Goal: Task Accomplishment & Management: Manage account settings

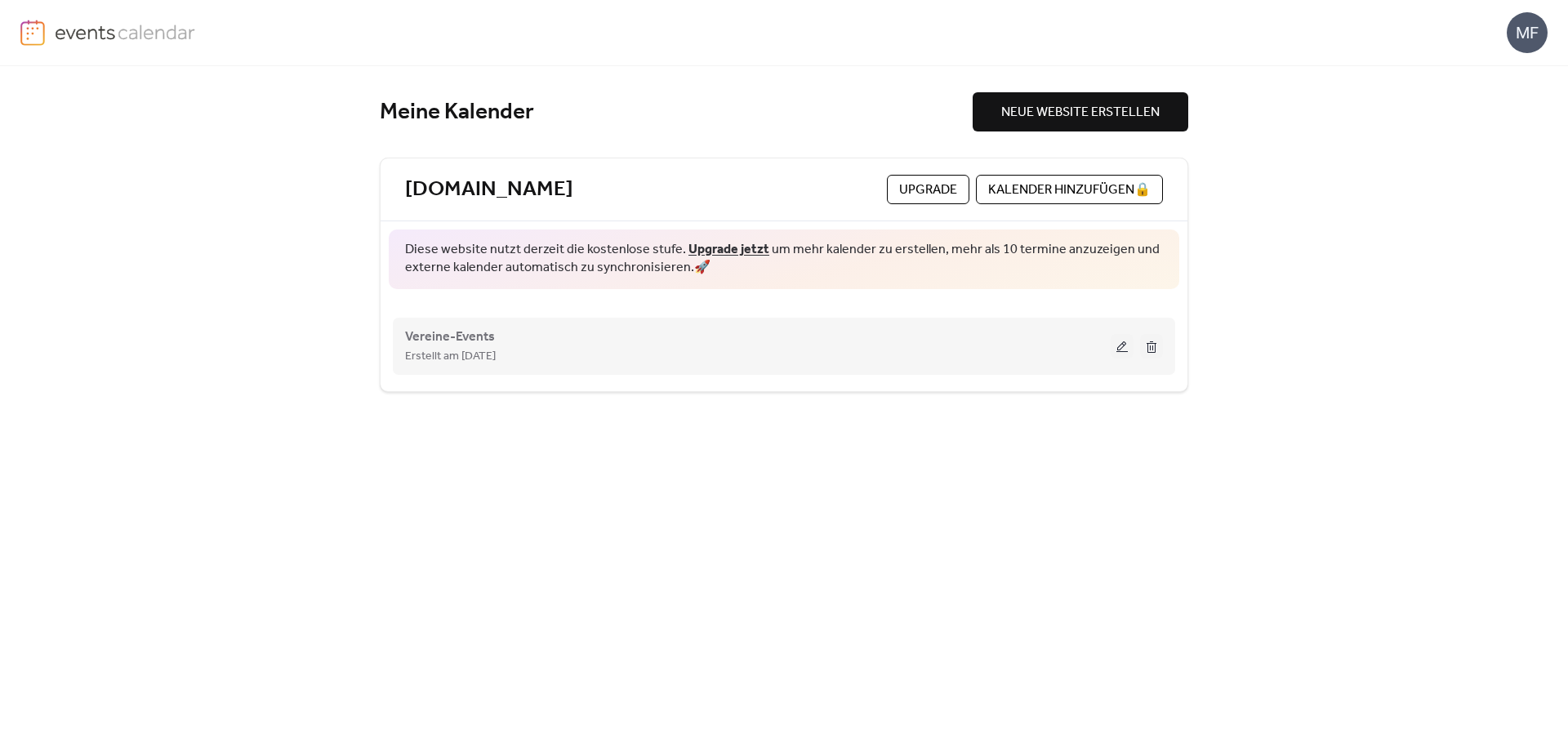
click at [525, 347] on div "Erstellt am 3-Okt.-2025" at bounding box center [758, 356] width 706 height 20
click at [1121, 348] on button at bounding box center [1122, 346] width 23 height 24
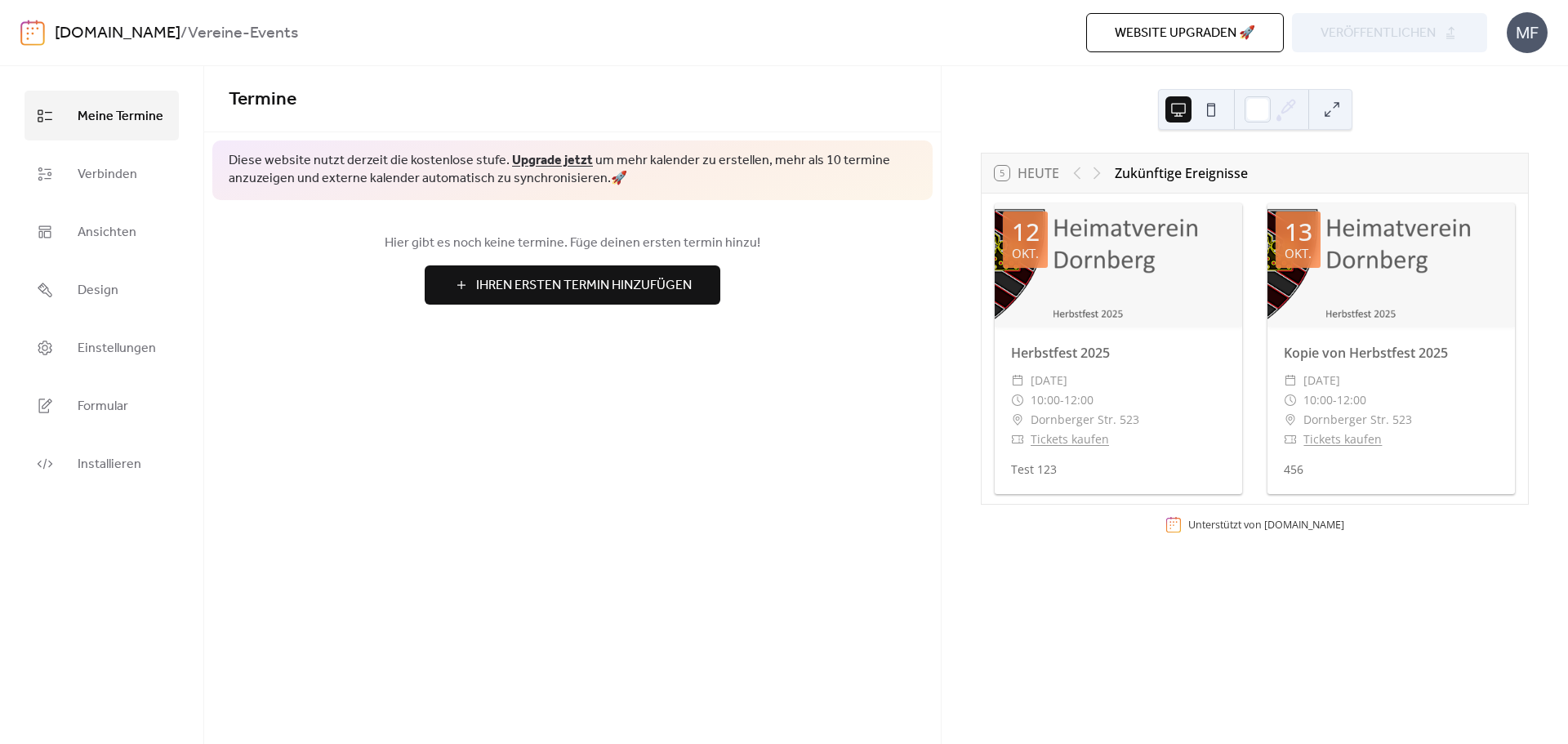
click at [1124, 457] on div "Herbstfest 2025 ​ Sonntag, 12. Oktober 2025 ​ 10:00 - 12:00 ​ Dornberger Str. 5…" at bounding box center [1119, 410] width 248 height 167
click at [1161, 303] on div at bounding box center [1119, 265] width 248 height 123
click at [125, 229] on span "Ansichten" at bounding box center [107, 233] width 59 height 25
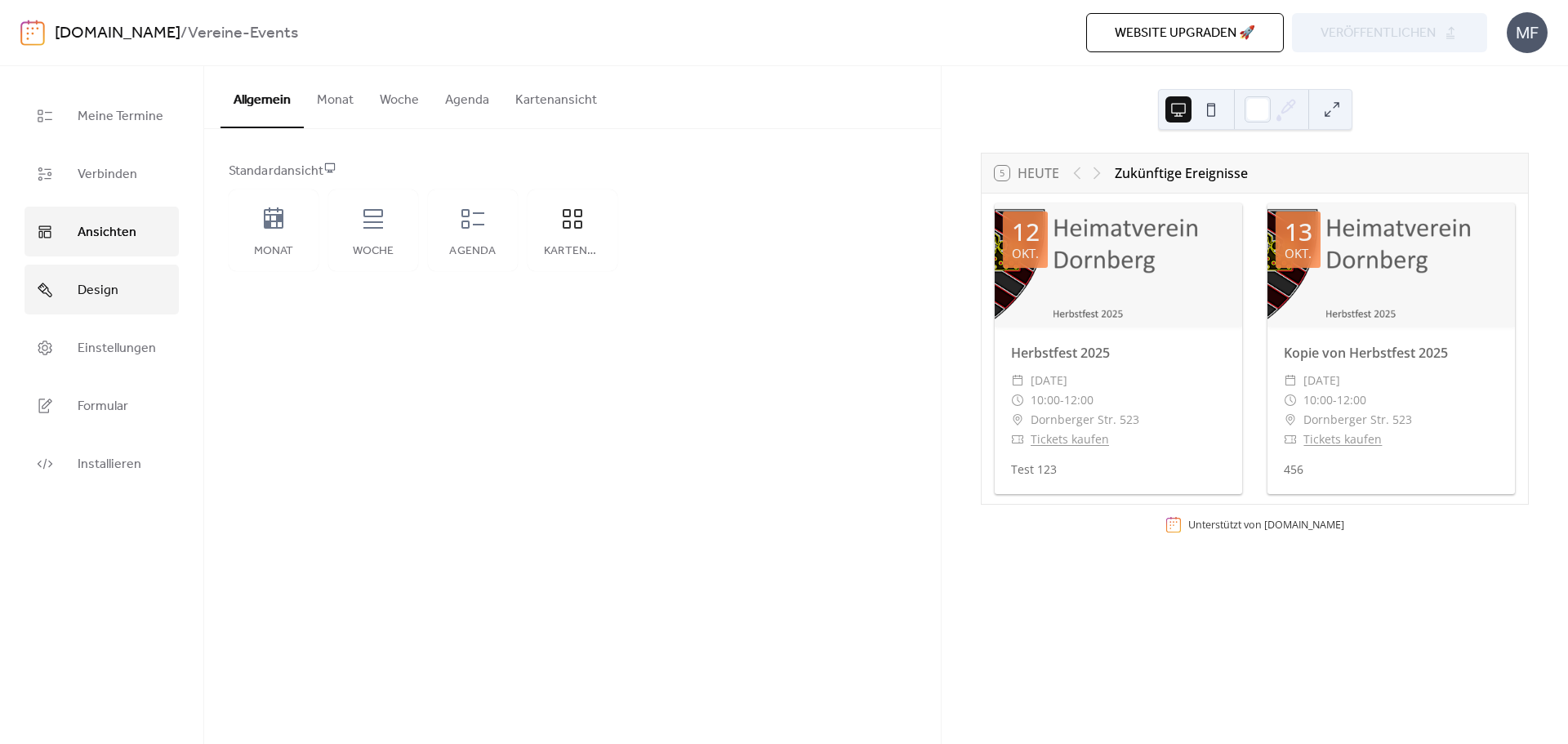
click at [140, 284] on link "Design" at bounding box center [102, 289] width 155 height 50
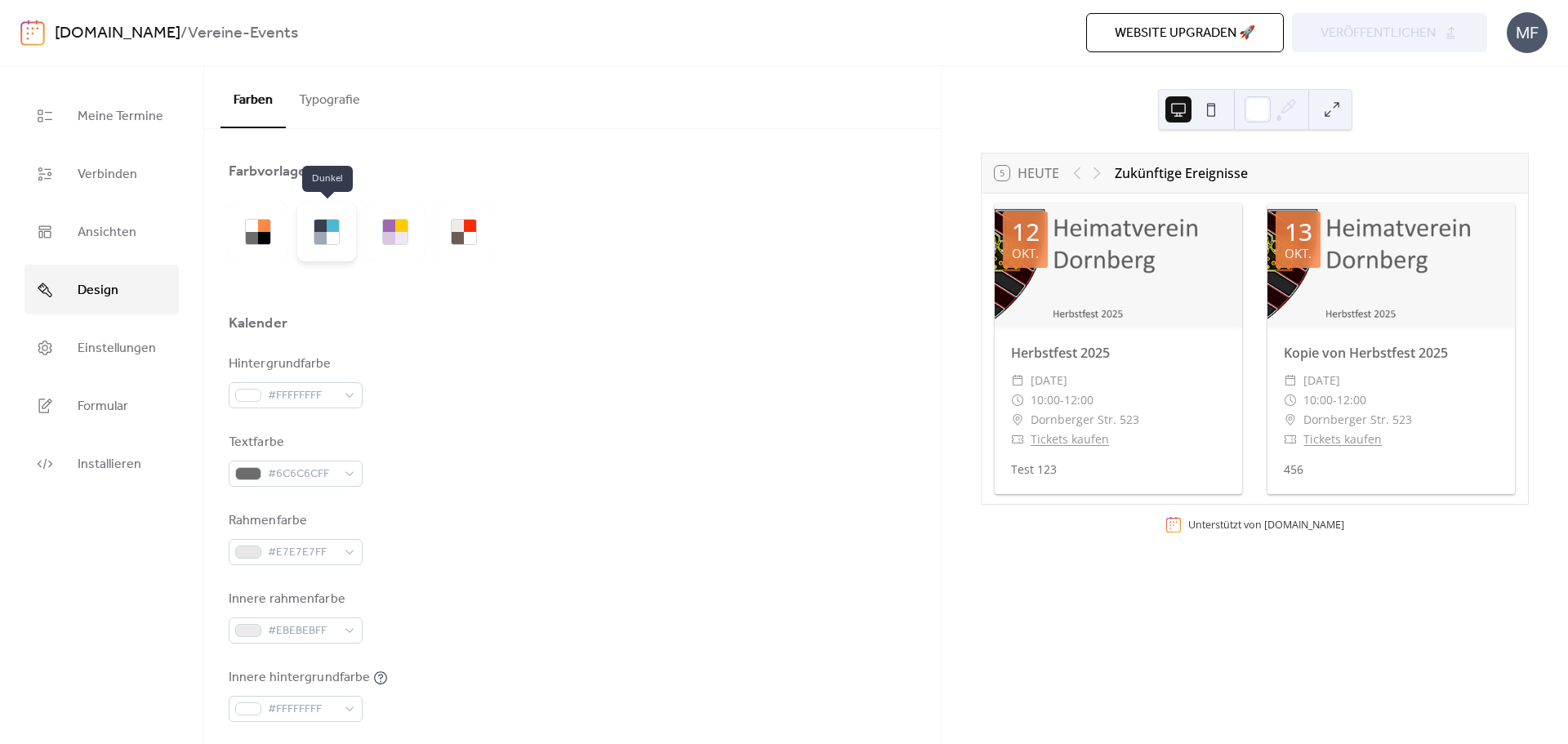
click at [322, 235] on div at bounding box center [320, 238] width 13 height 13
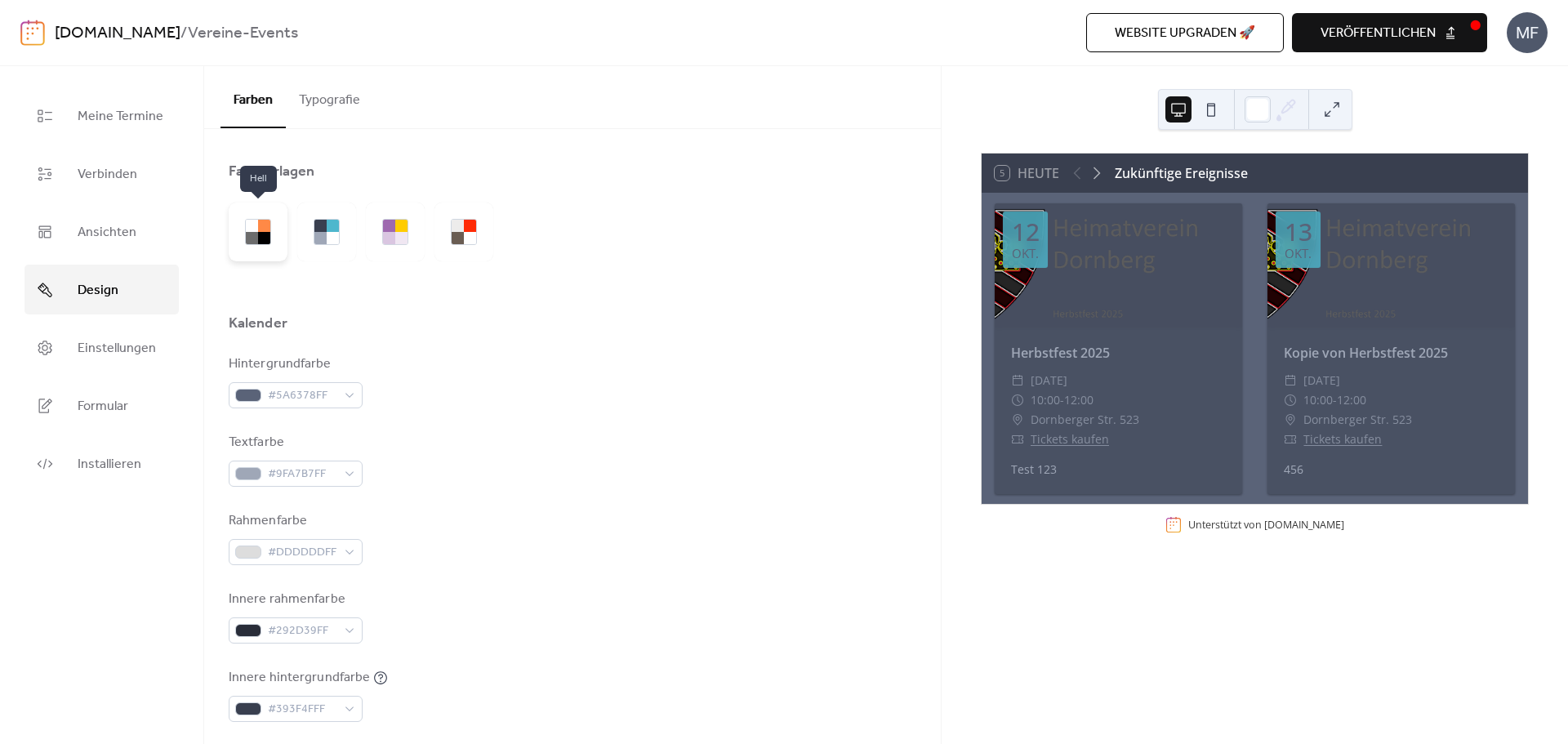
click at [254, 238] on div at bounding box center [252, 238] width 13 height 13
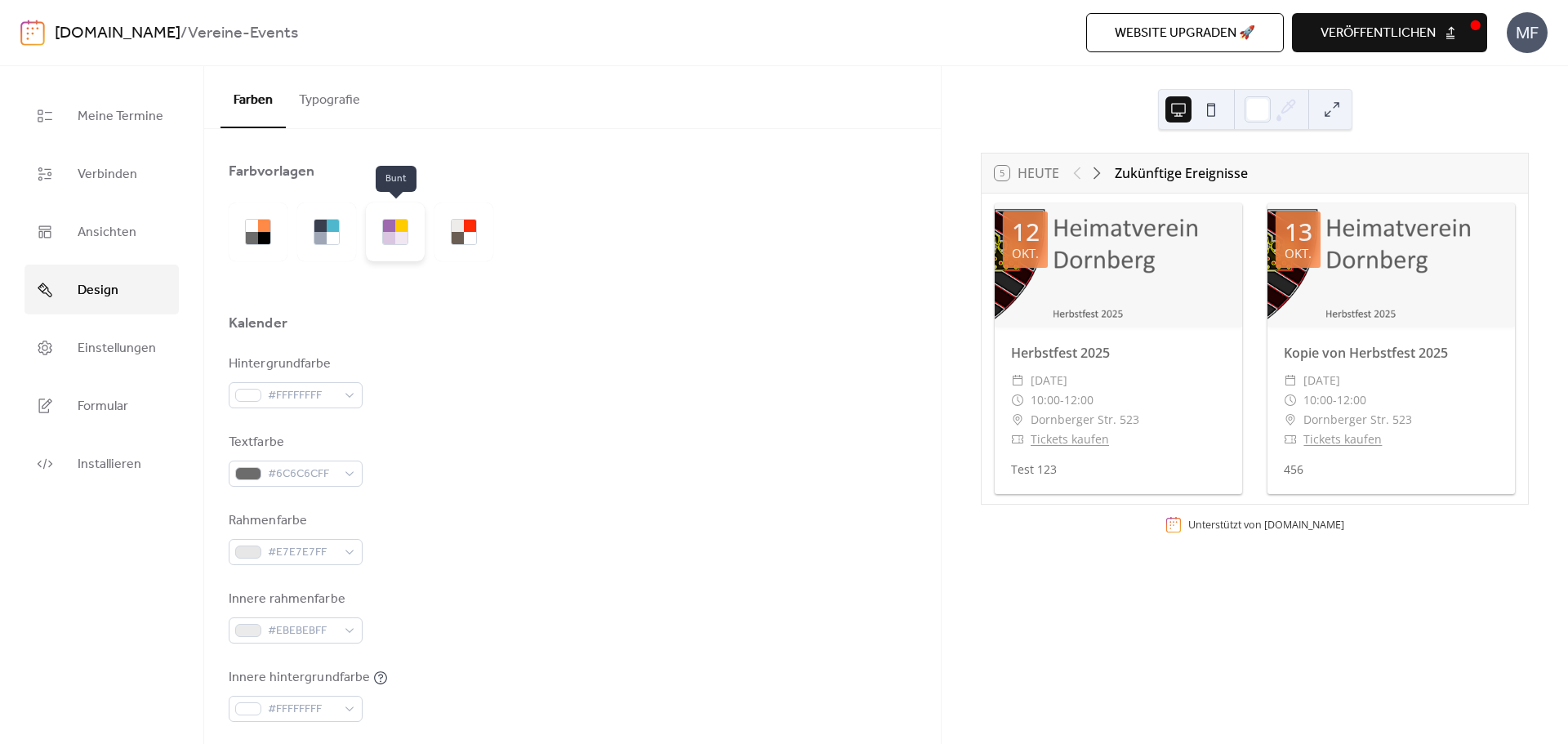
click at [392, 238] on div at bounding box center [389, 238] width 13 height 13
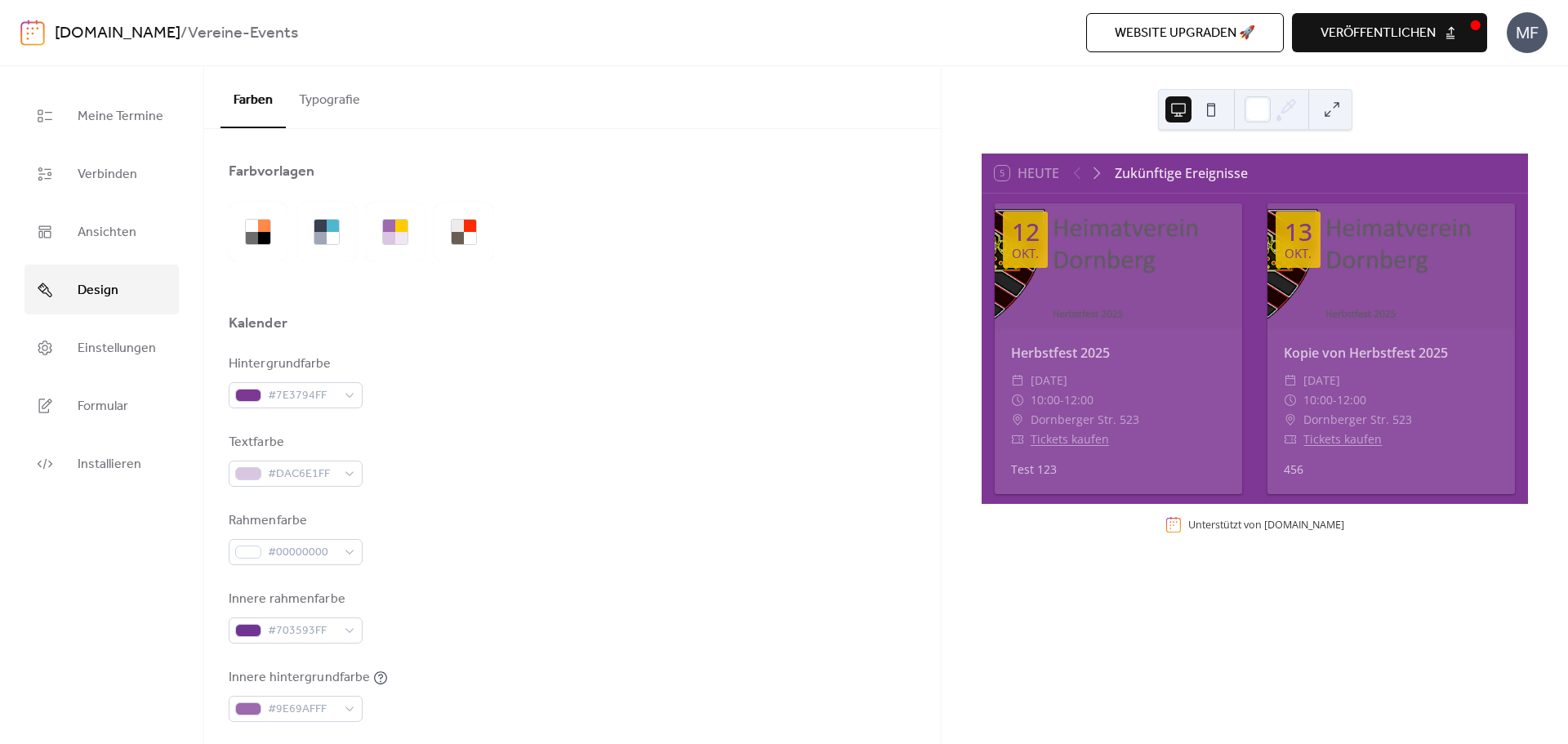
click at [434, 237] on div at bounding box center [366, 232] width 274 height 59
click at [448, 226] on div at bounding box center [464, 232] width 59 height 59
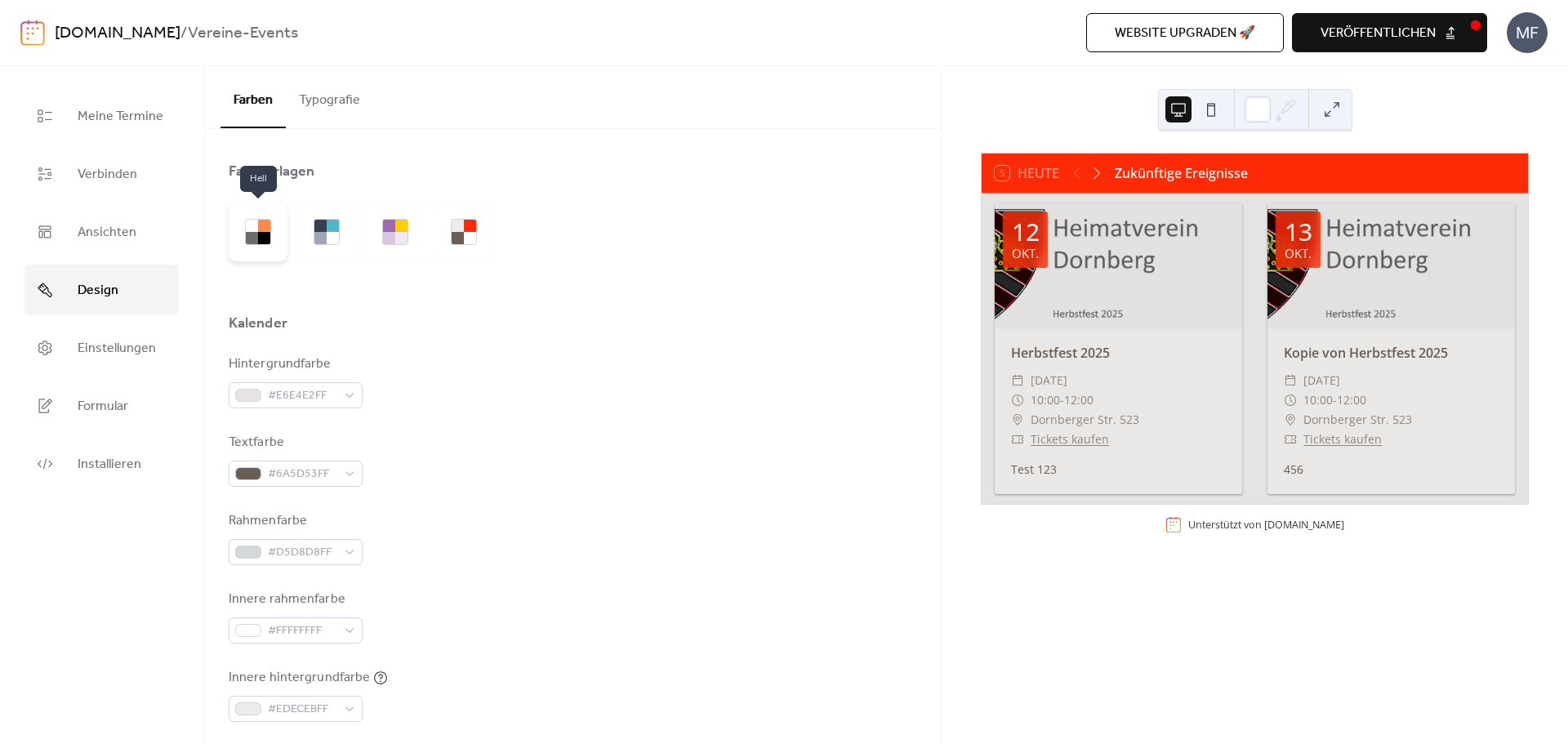
click at [259, 235] on div at bounding box center [264, 238] width 13 height 13
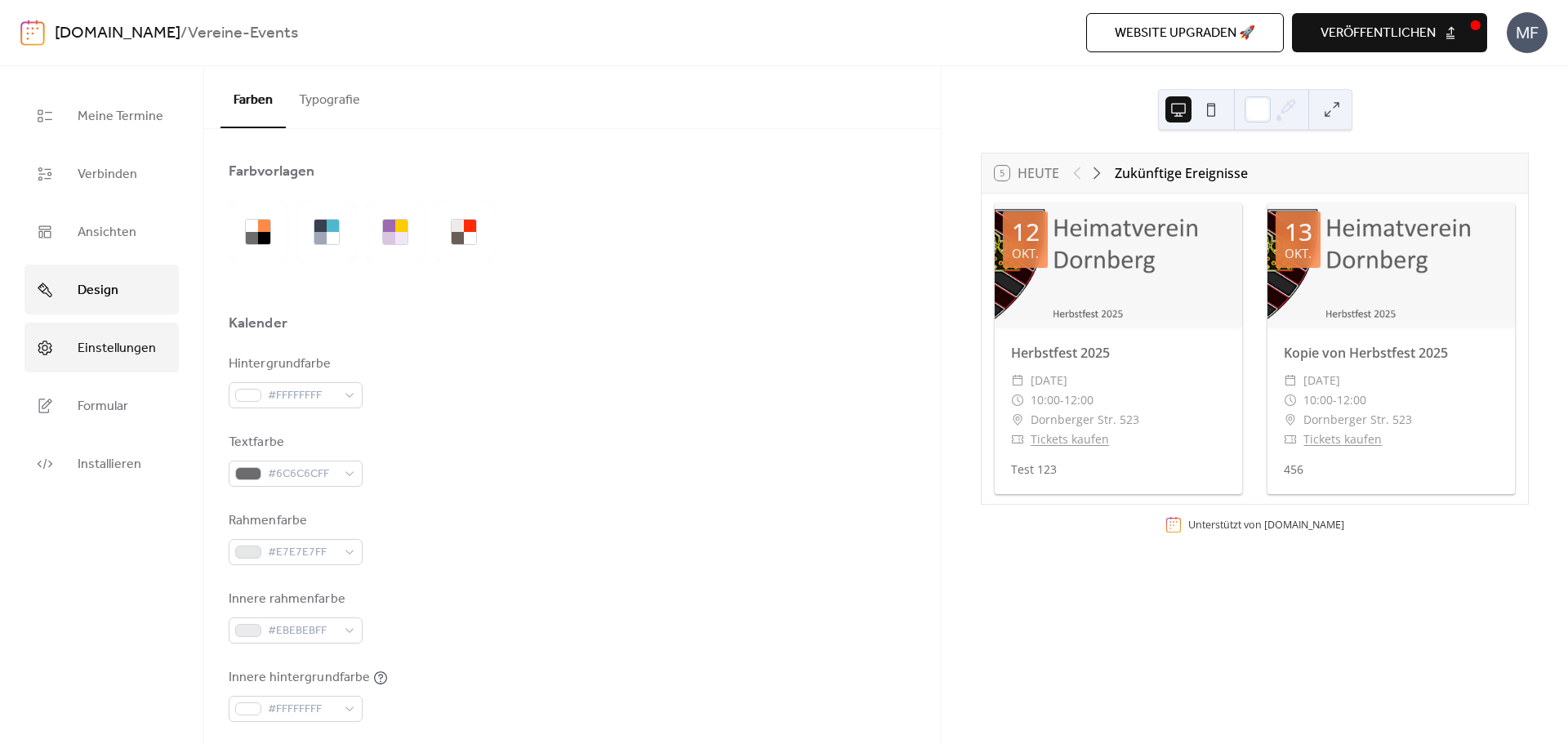
click at [121, 352] on span "Einstellungen" at bounding box center [116, 349] width 78 height 25
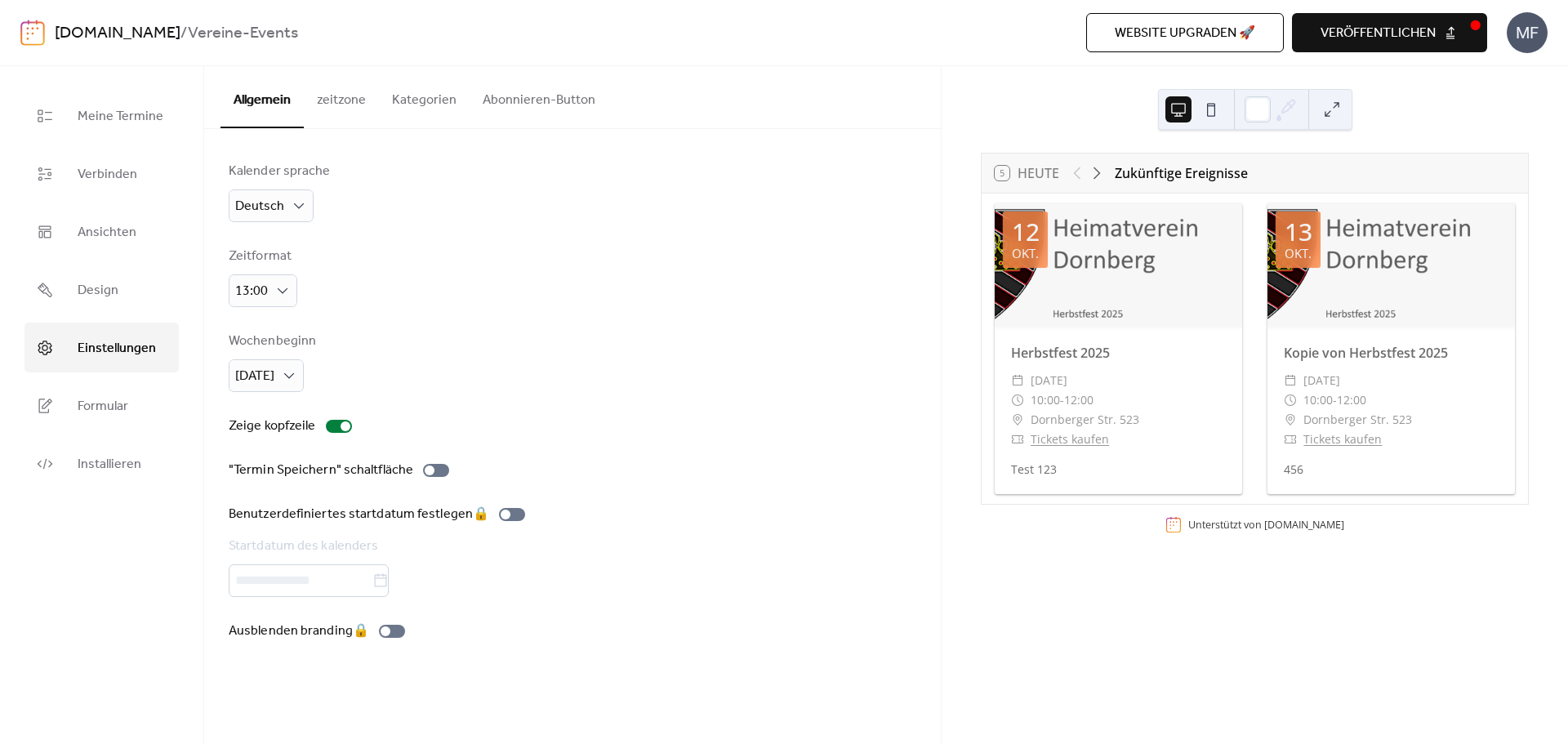
click at [531, 106] on button "Abonnieren-Button" at bounding box center [539, 97] width 139 height 61
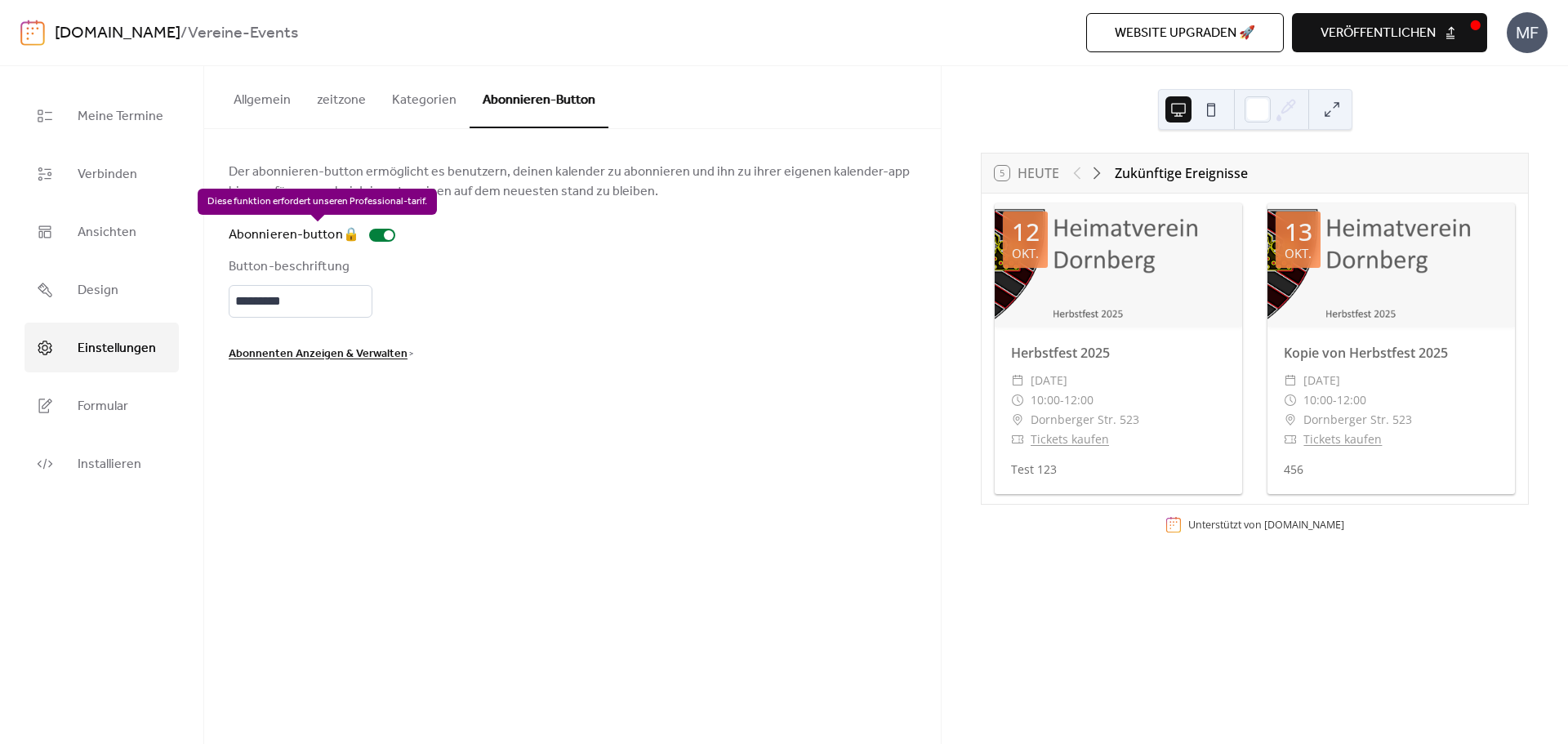
click at [384, 237] on div "Abonnieren-button 🔒" at bounding box center [315, 235] width 173 height 20
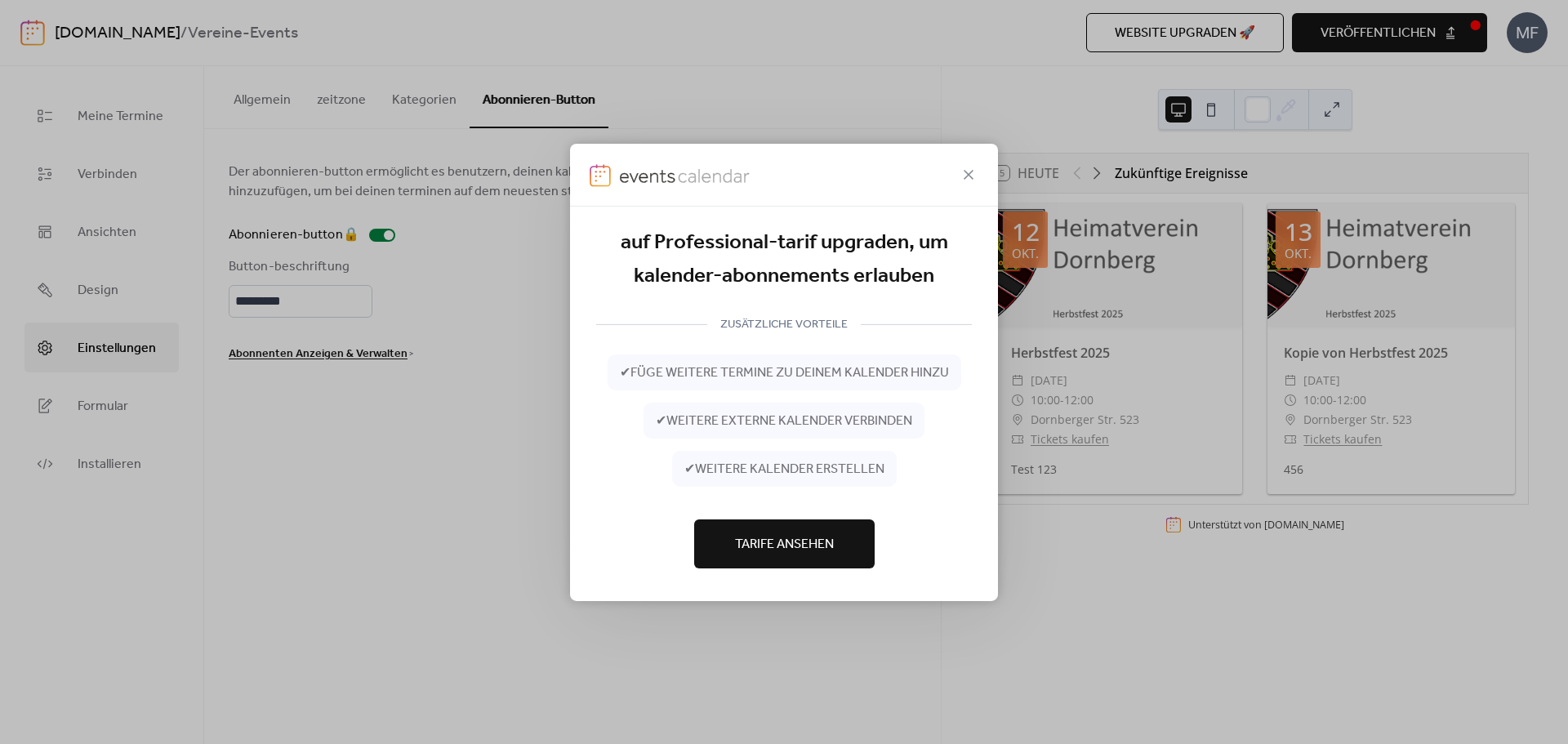
drag, startPoint x: 968, startPoint y: 172, endPoint x: 719, endPoint y: 147, distance: 250.3
click at [959, 172] on icon at bounding box center [969, 174] width 20 height 20
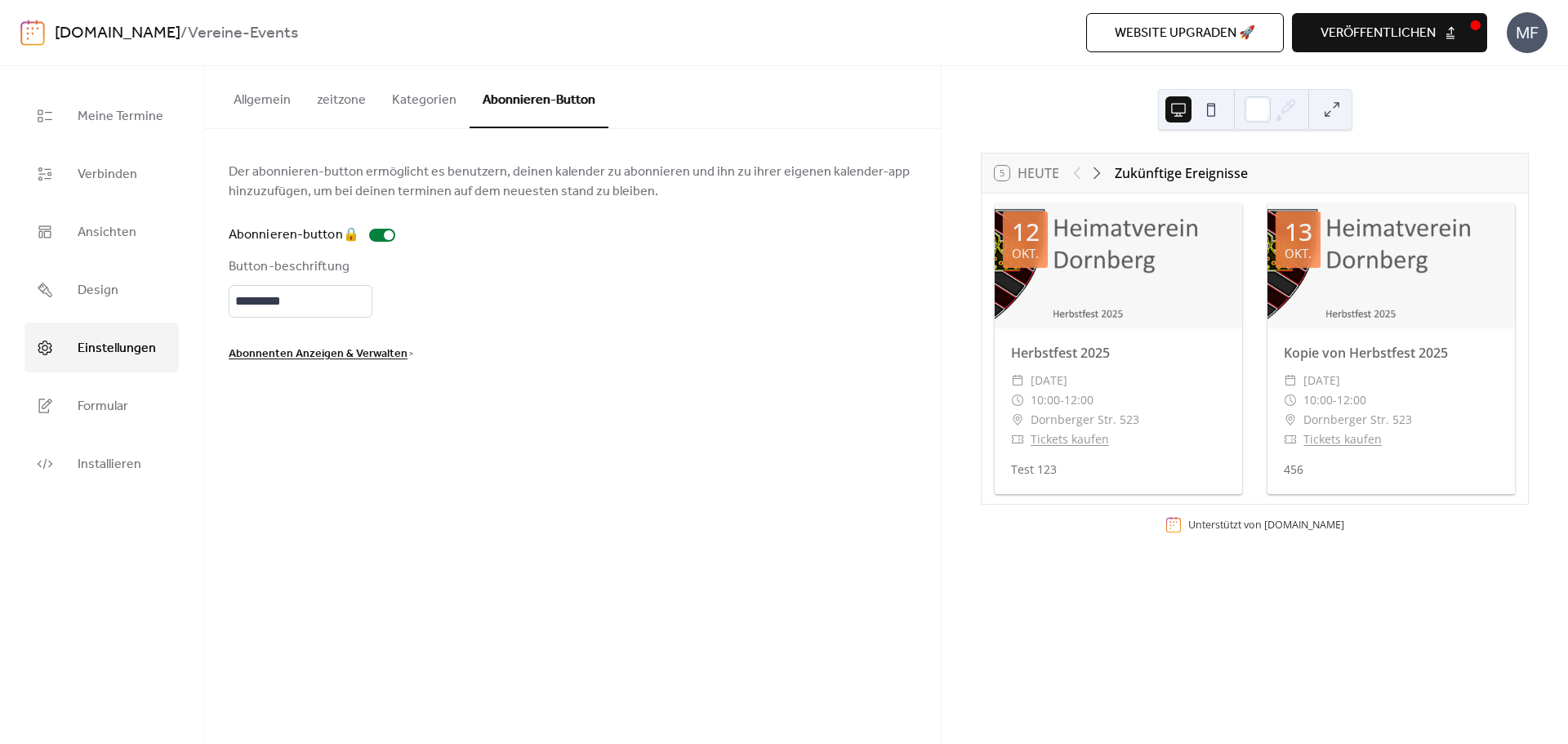
click at [432, 118] on button "Kategorien" at bounding box center [424, 97] width 91 height 61
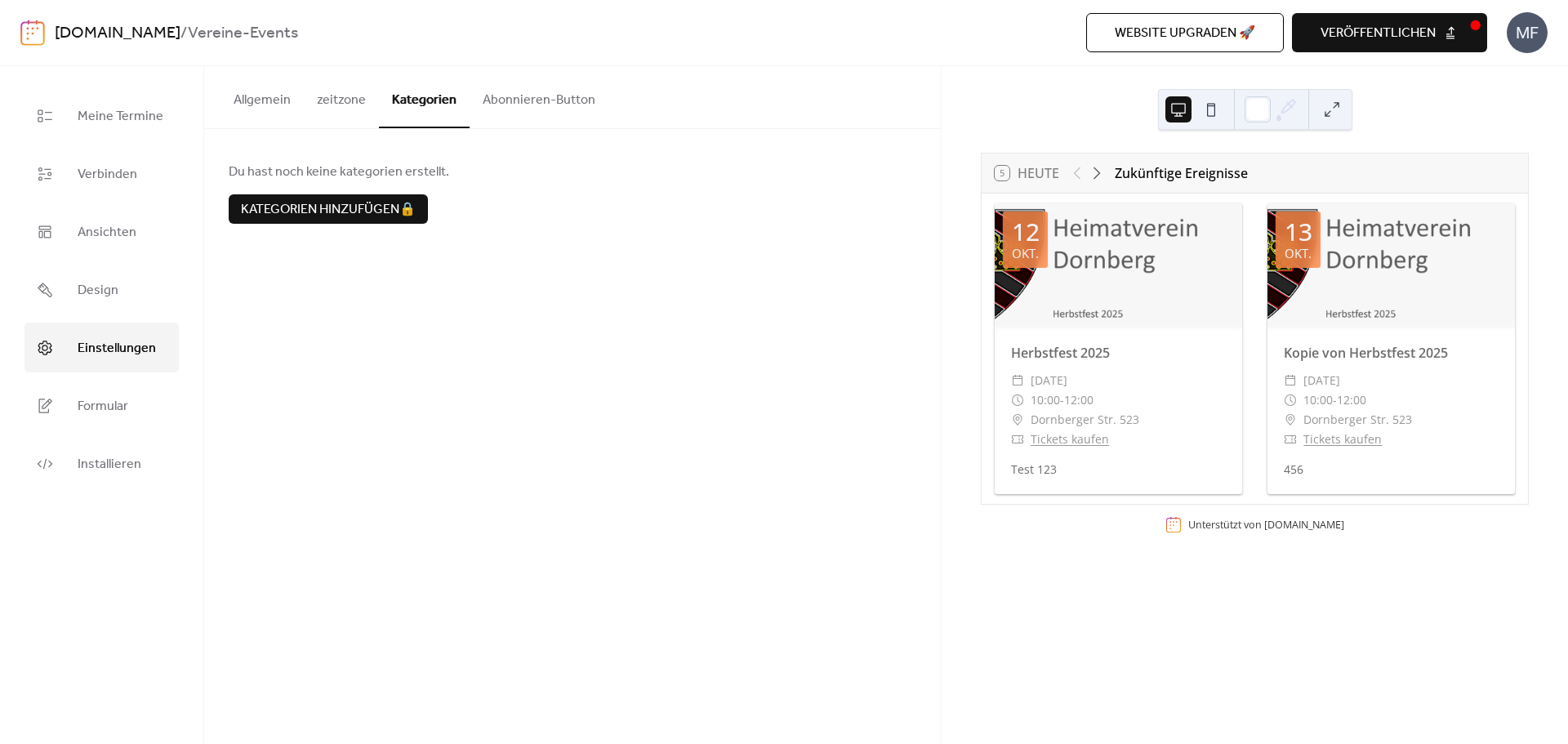
click at [361, 109] on button "zeitzone" at bounding box center [341, 97] width 75 height 61
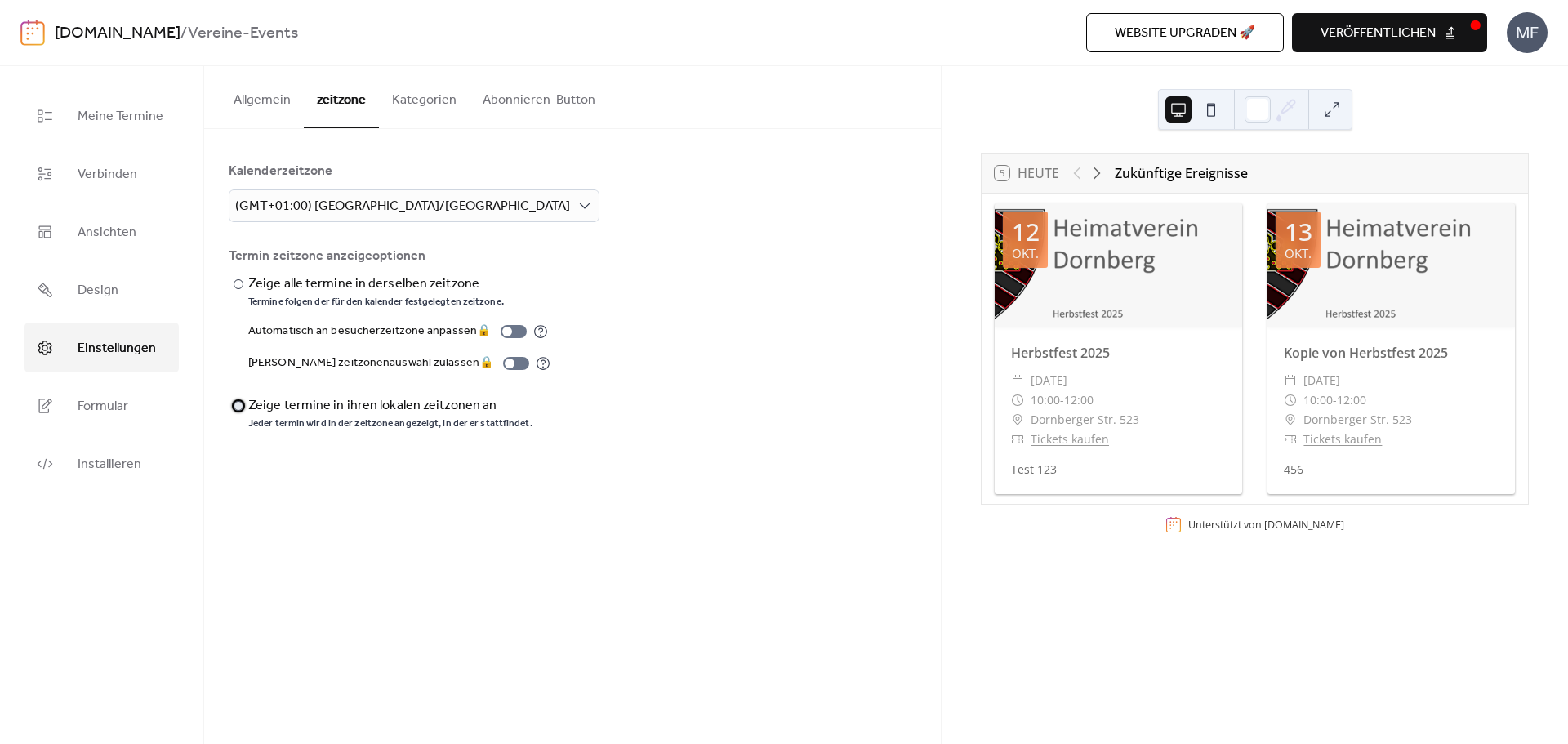
click at [236, 409] on div at bounding box center [239, 406] width 10 height 10
click at [284, 106] on button "Allgemein" at bounding box center [261, 97] width 83 height 61
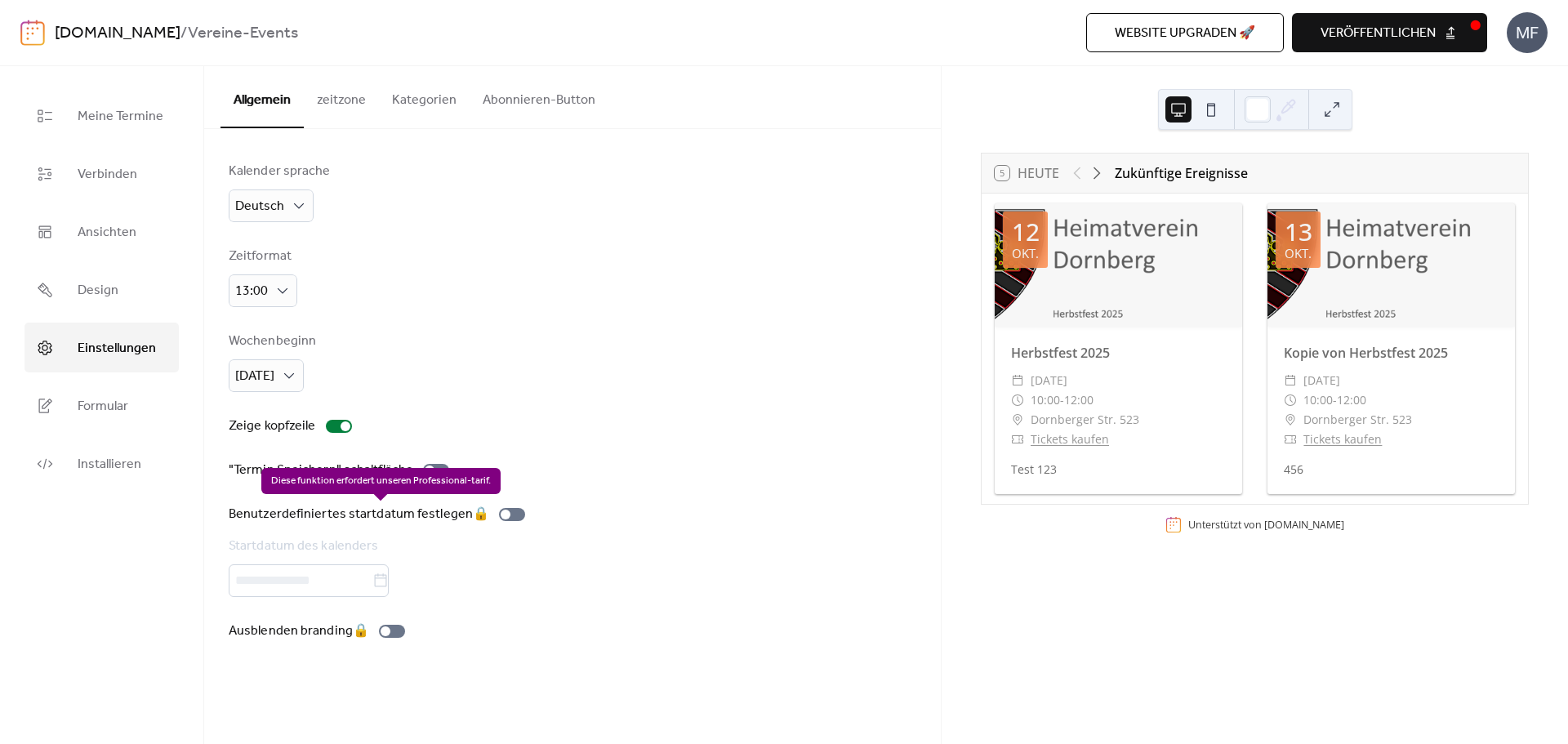
click at [468, 583] on div "Benutzerdefiniertes startdatum festlegen 🔒 Startdatum des kalenders" at bounding box center [381, 551] width 303 height 92
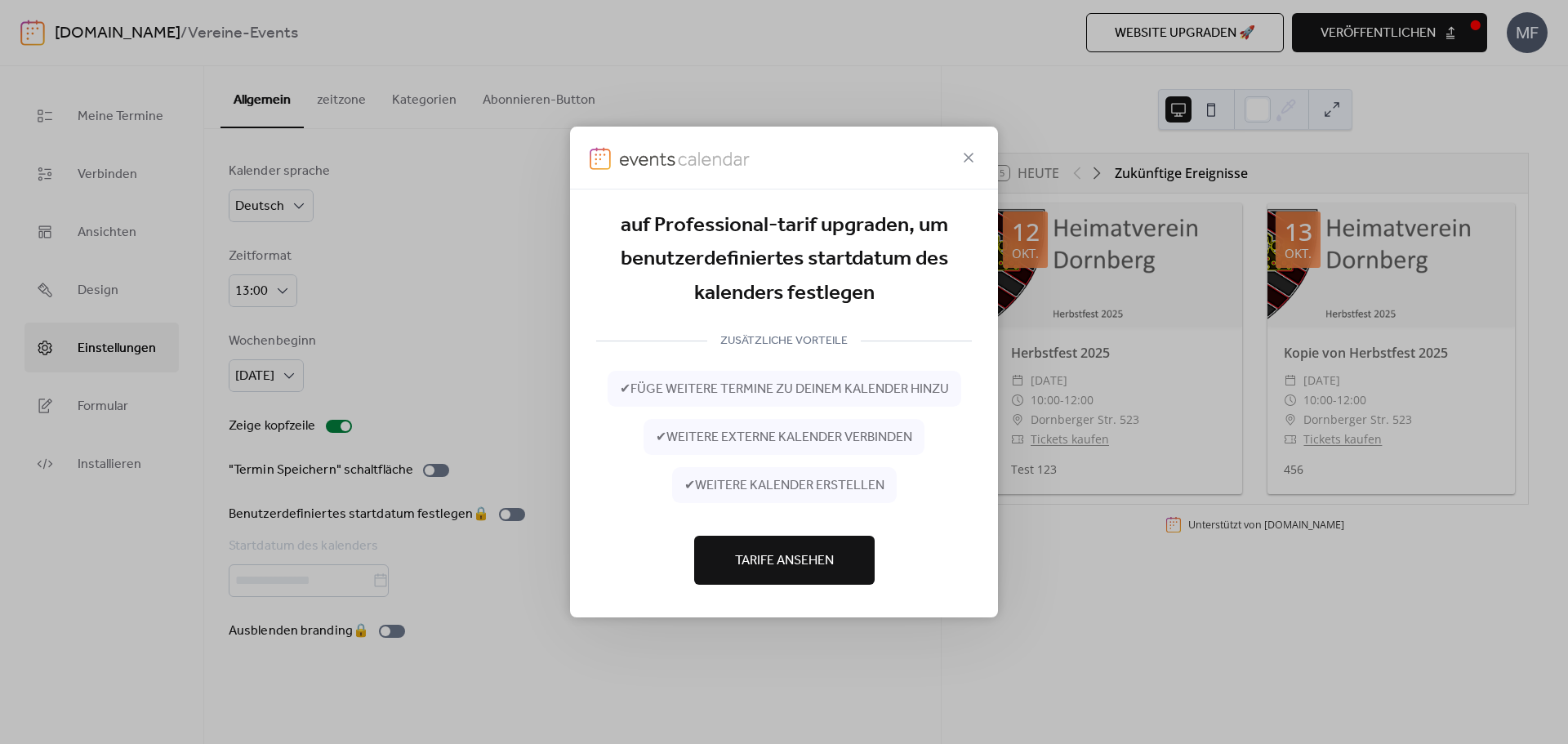
drag, startPoint x: 973, startPoint y: 161, endPoint x: 936, endPoint y: 166, distance: 37.3
click at [969, 162] on icon at bounding box center [969, 158] width 20 height 20
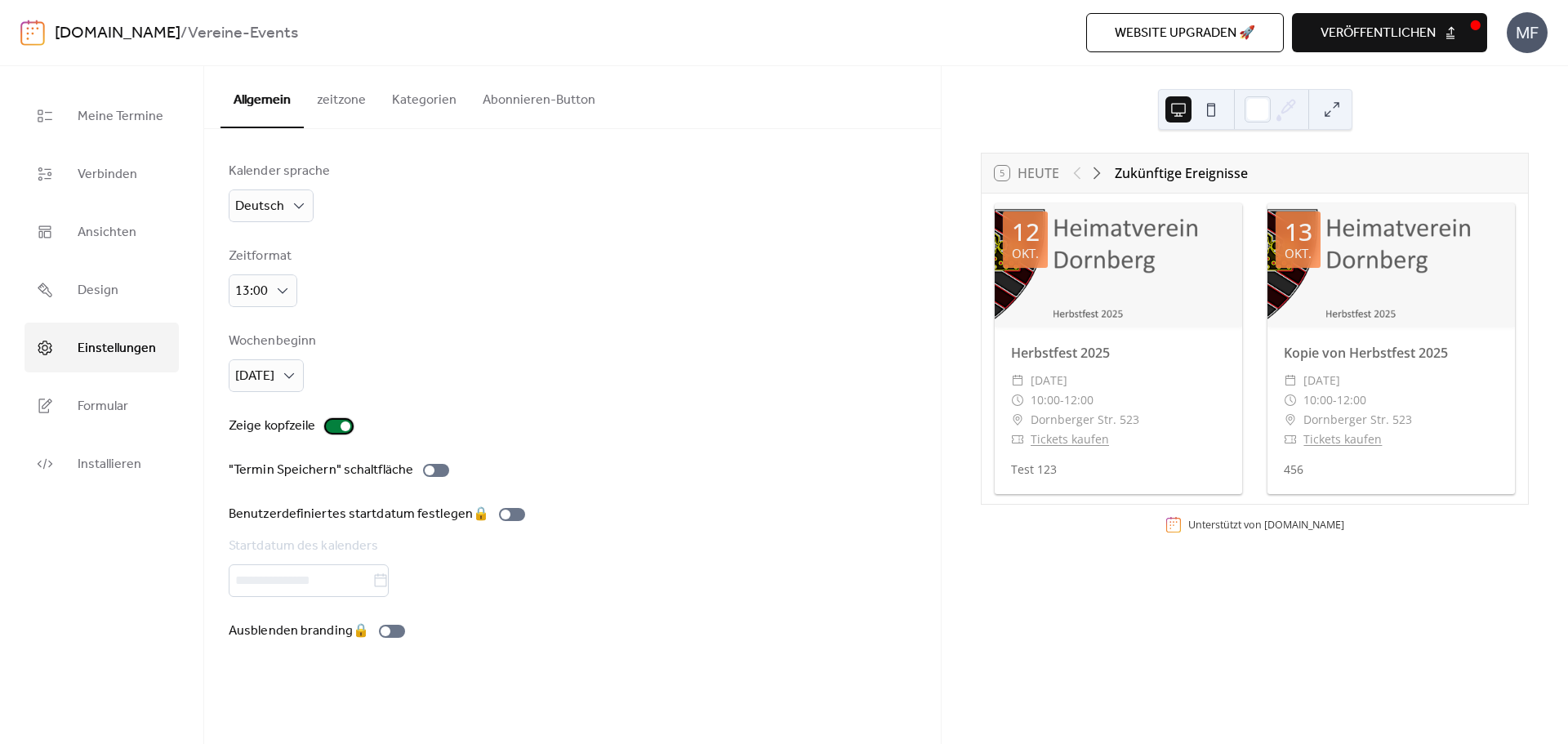
click at [341, 427] on div at bounding box center [346, 427] width 10 height 10
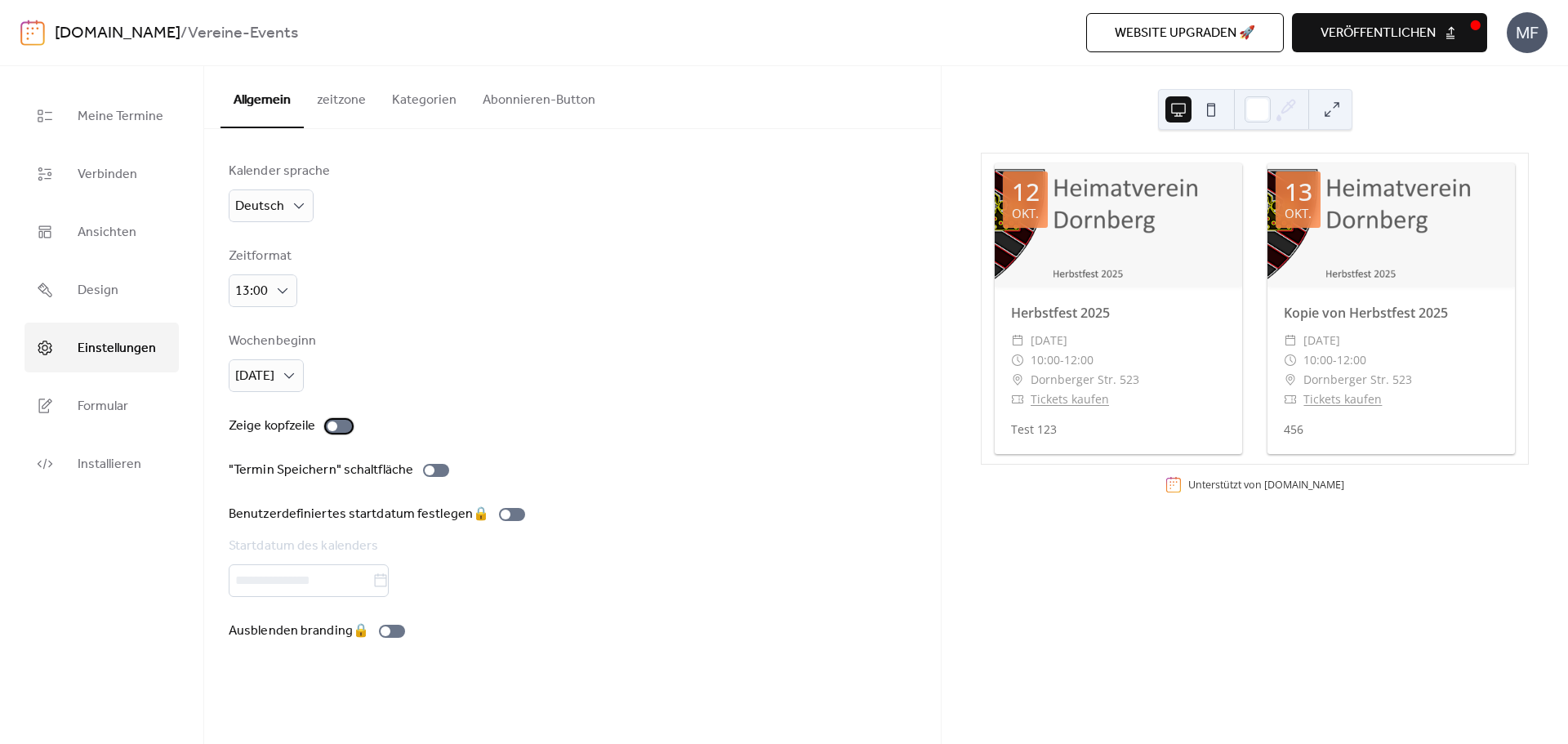
click at [339, 427] on div at bounding box center [339, 426] width 26 height 13
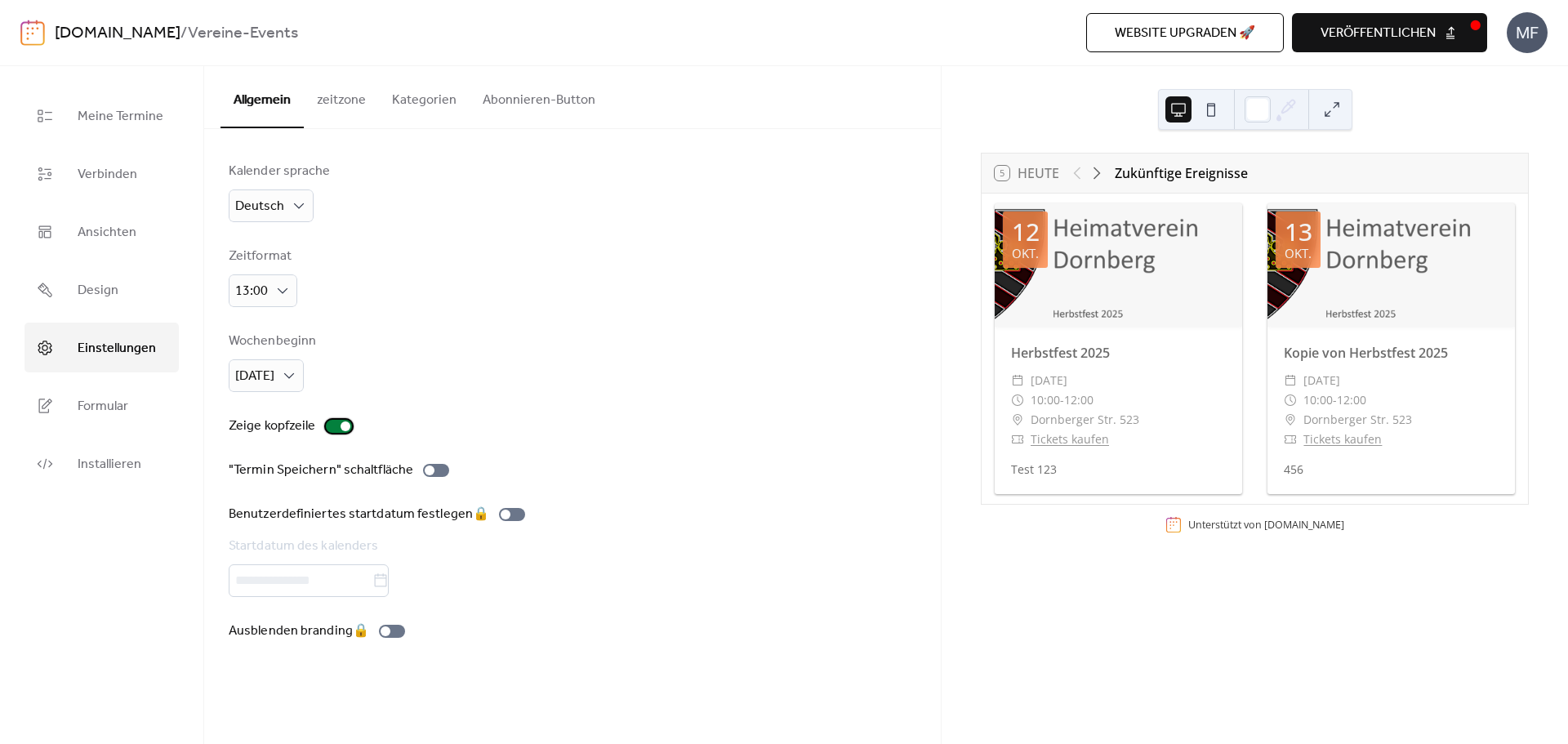
click at [341, 427] on div at bounding box center [346, 427] width 10 height 10
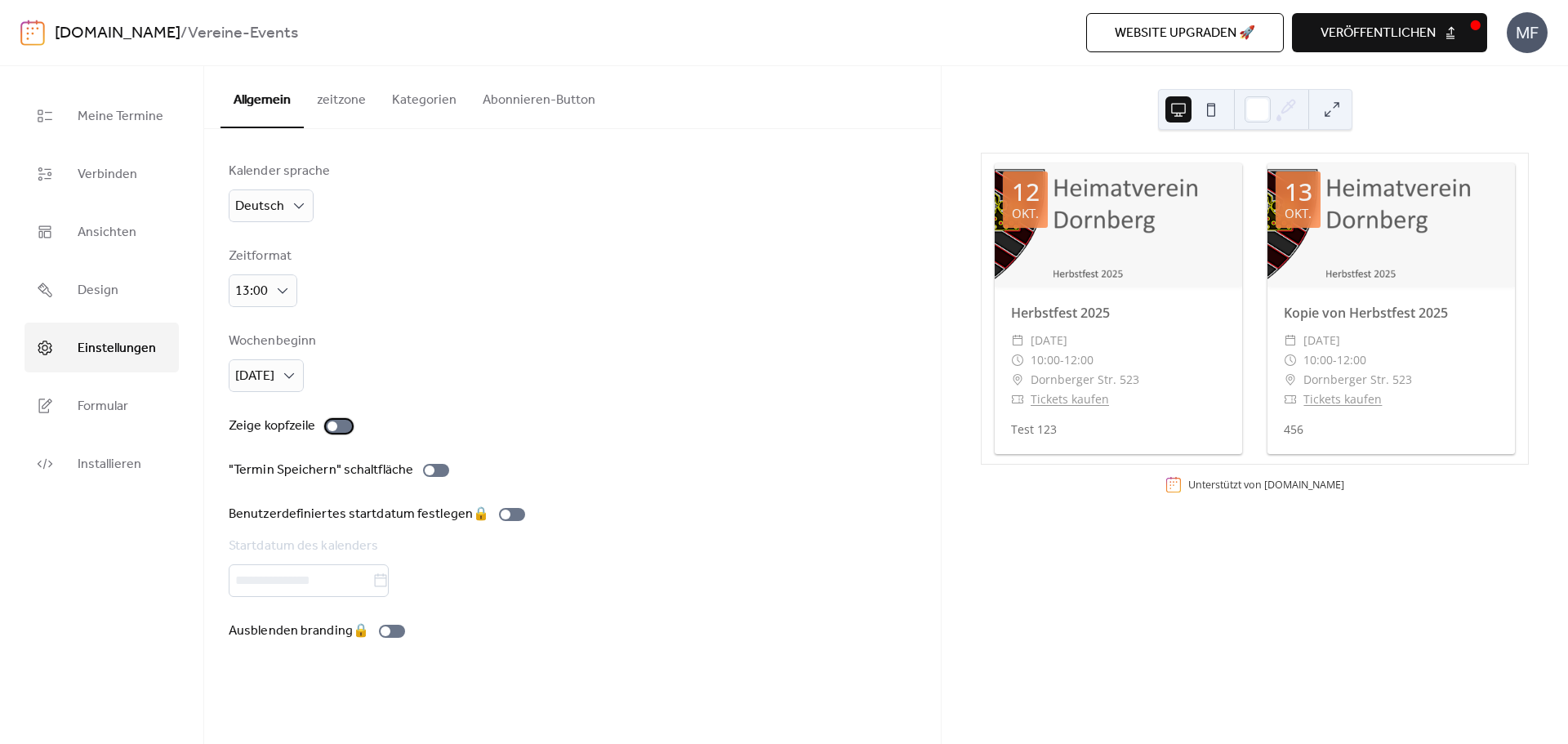
click at [339, 427] on div at bounding box center [339, 426] width 26 height 13
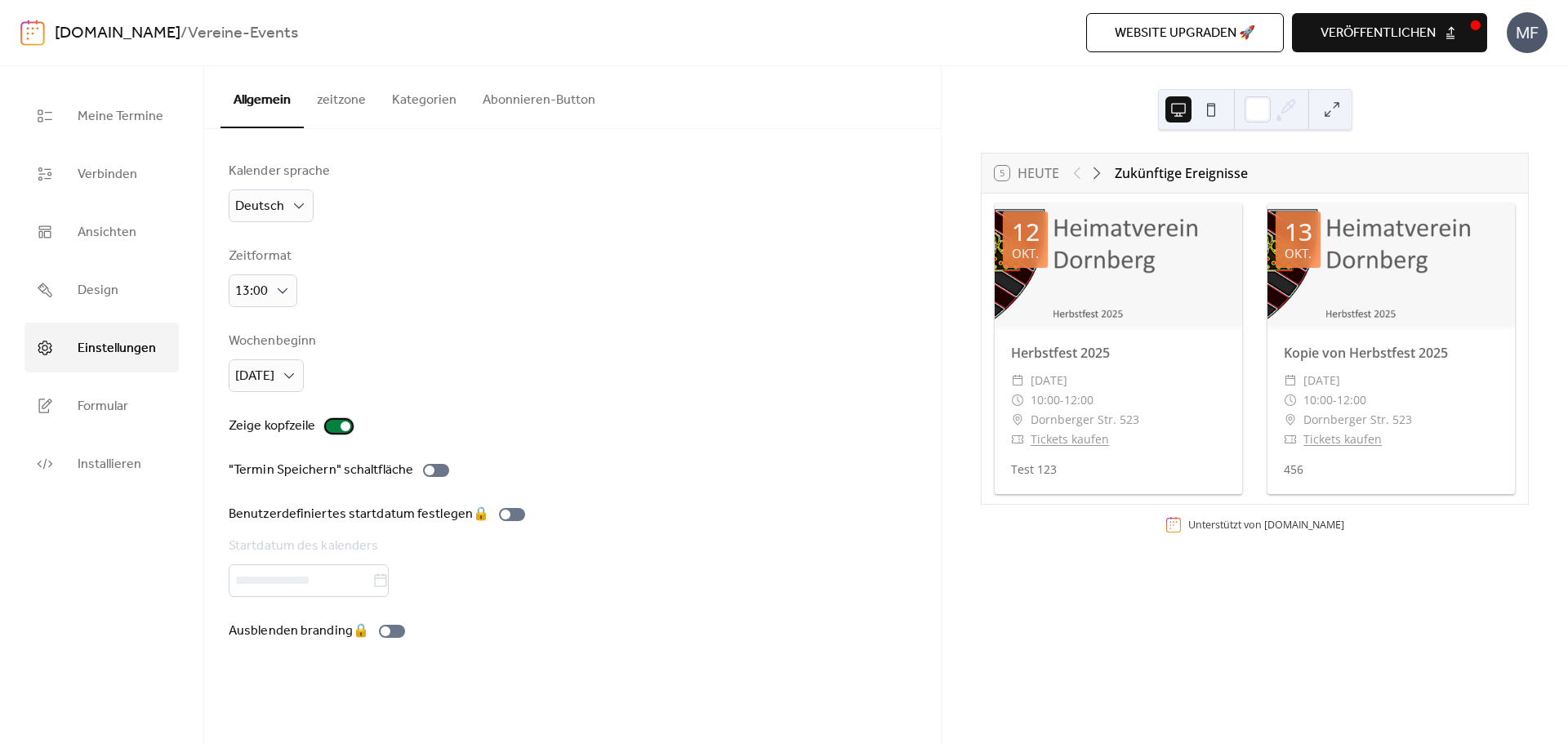
click at [341, 427] on div at bounding box center [346, 427] width 10 height 10
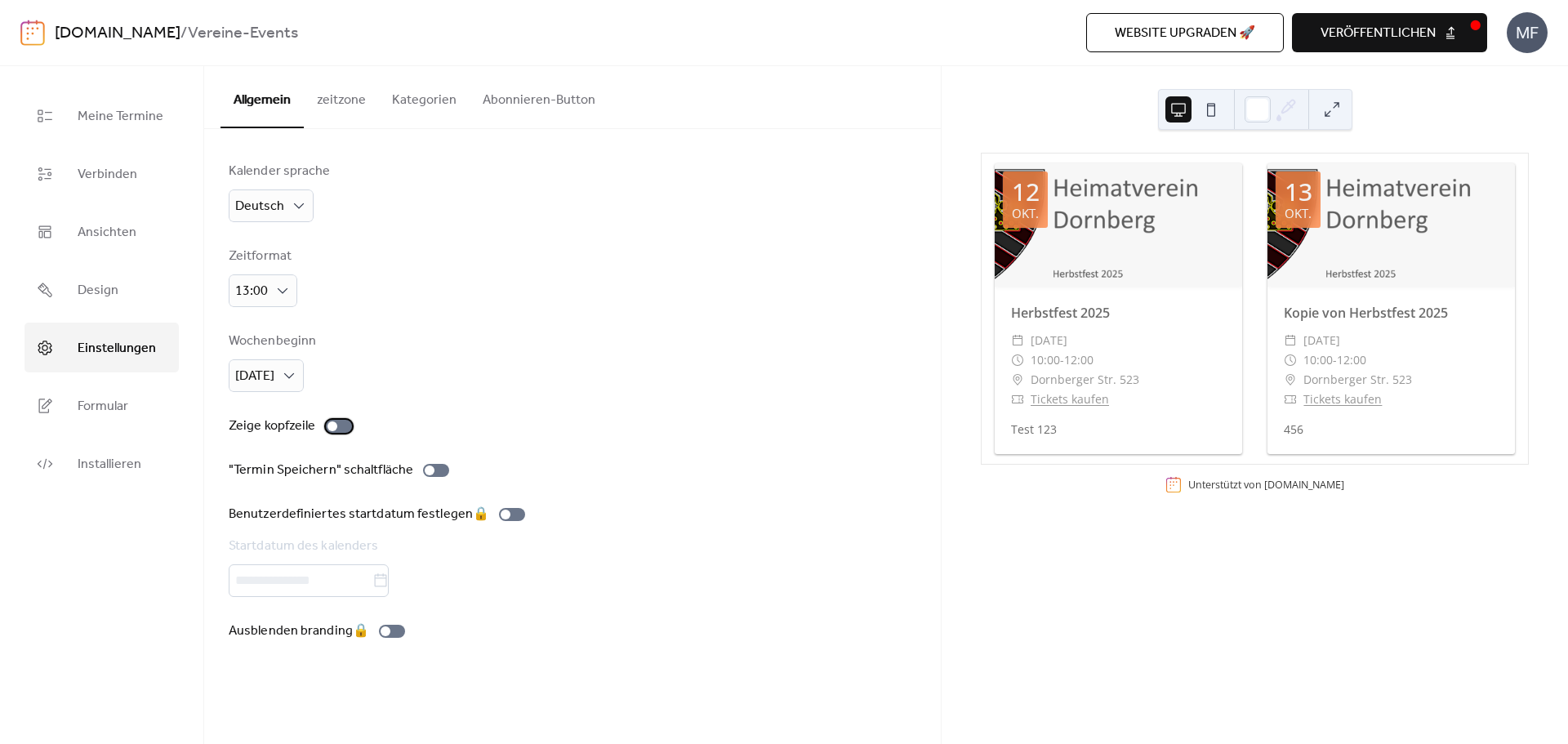
click at [339, 427] on div at bounding box center [339, 426] width 26 height 13
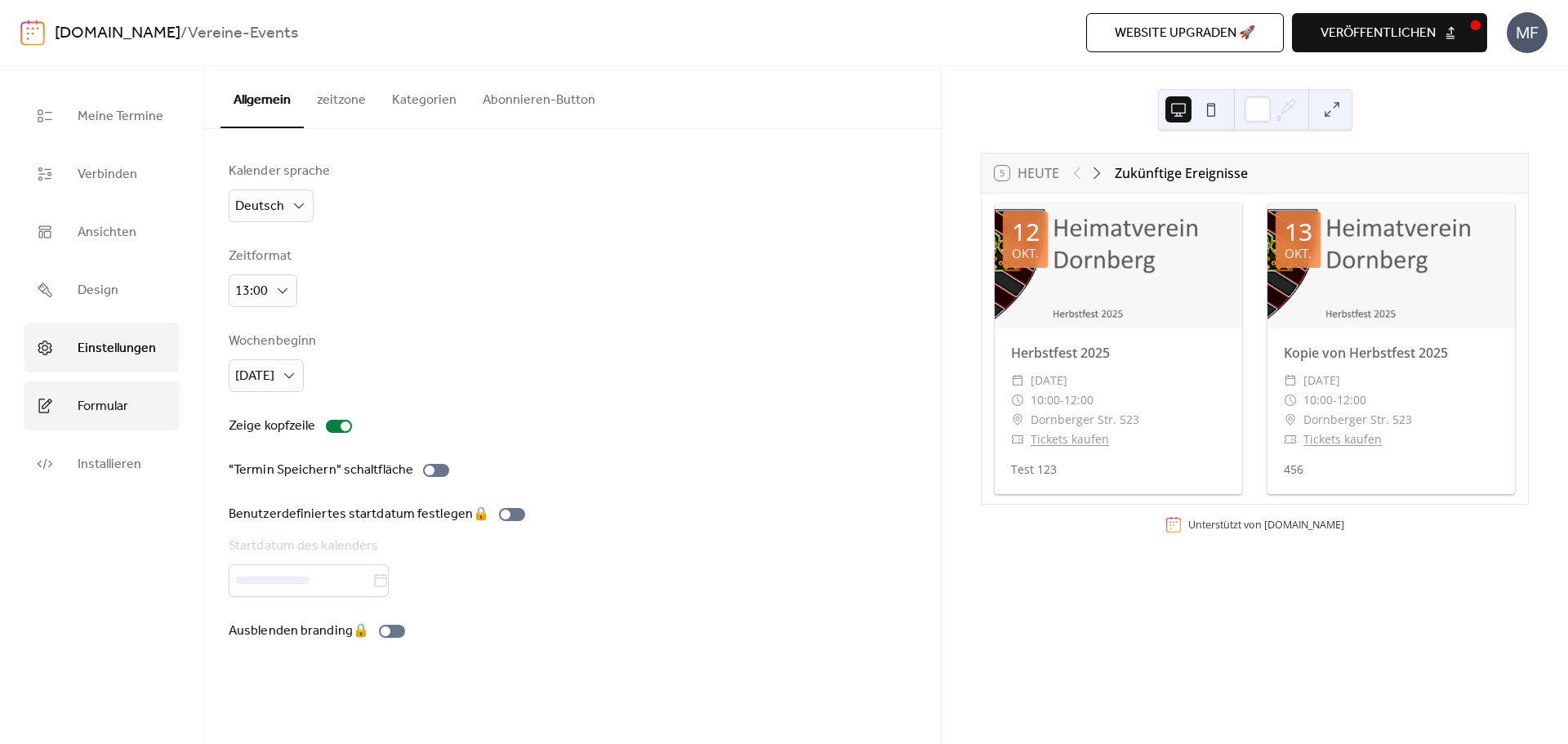
click at [153, 422] on link "Formular" at bounding box center [102, 405] width 155 height 50
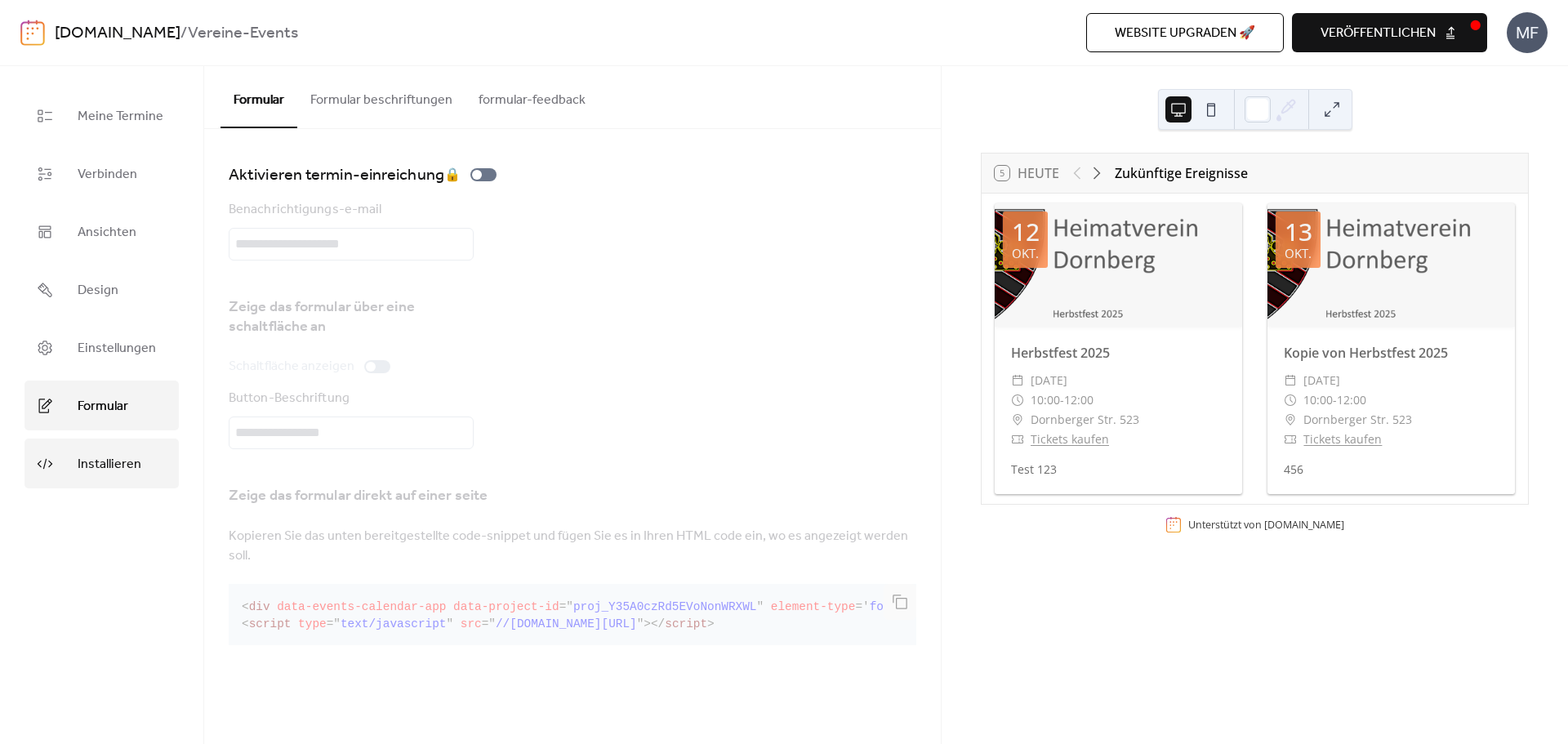
click at [105, 471] on span "Installieren" at bounding box center [109, 465] width 64 height 25
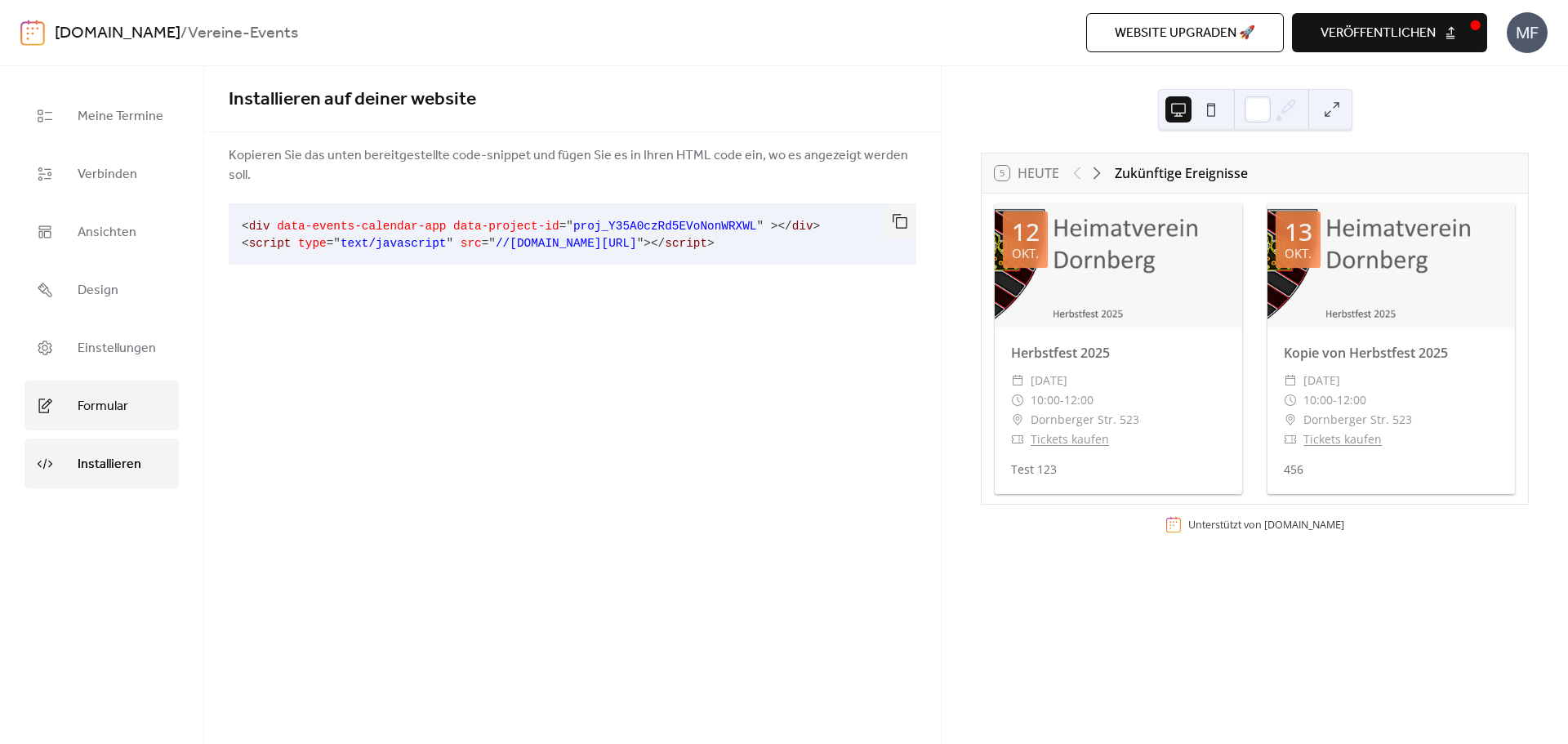
click at [81, 402] on span "Formular" at bounding box center [103, 406] width 51 height 25
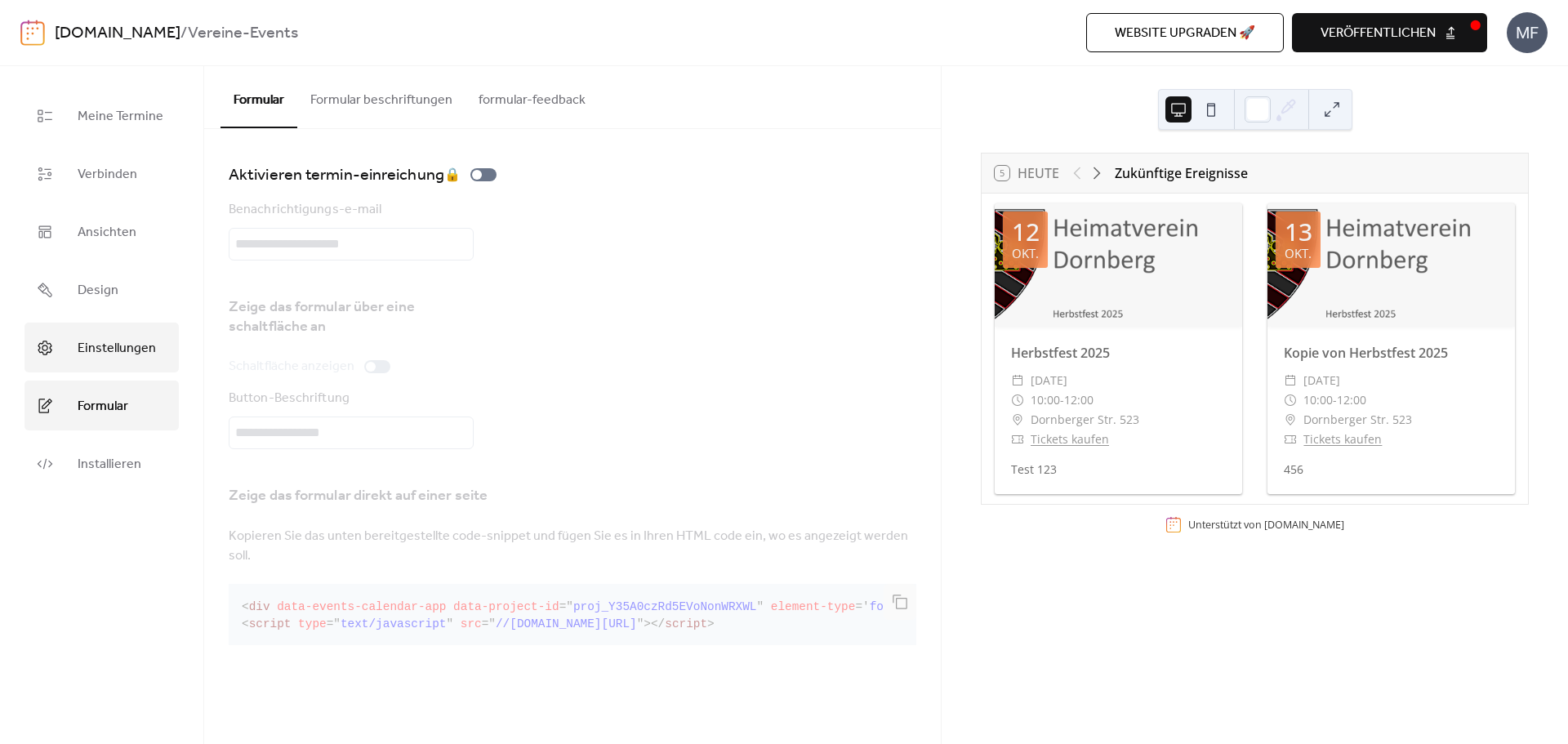
click at [96, 334] on link "Einstellungen" at bounding box center [102, 348] width 155 height 50
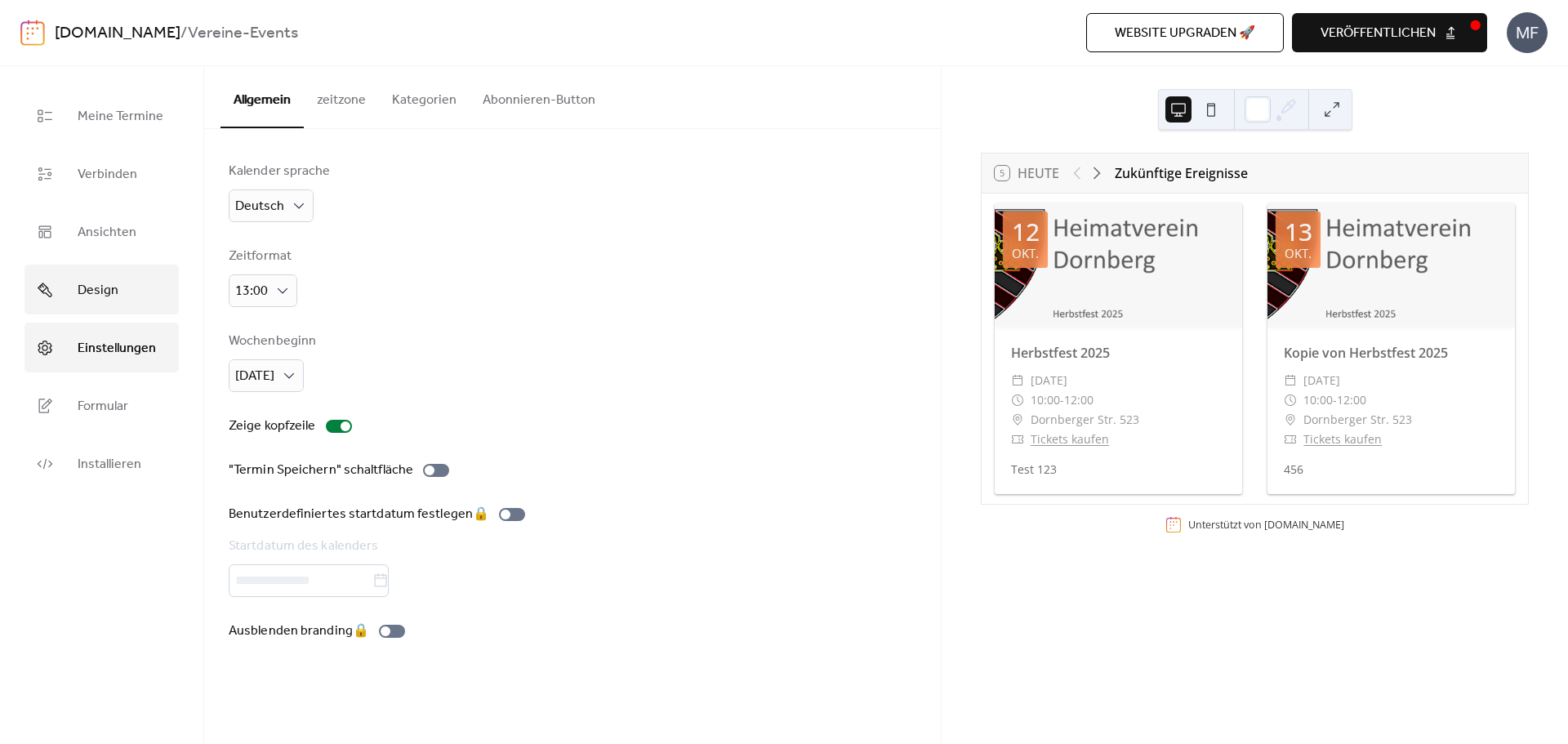
click at [99, 290] on span "Design" at bounding box center [98, 291] width 41 height 25
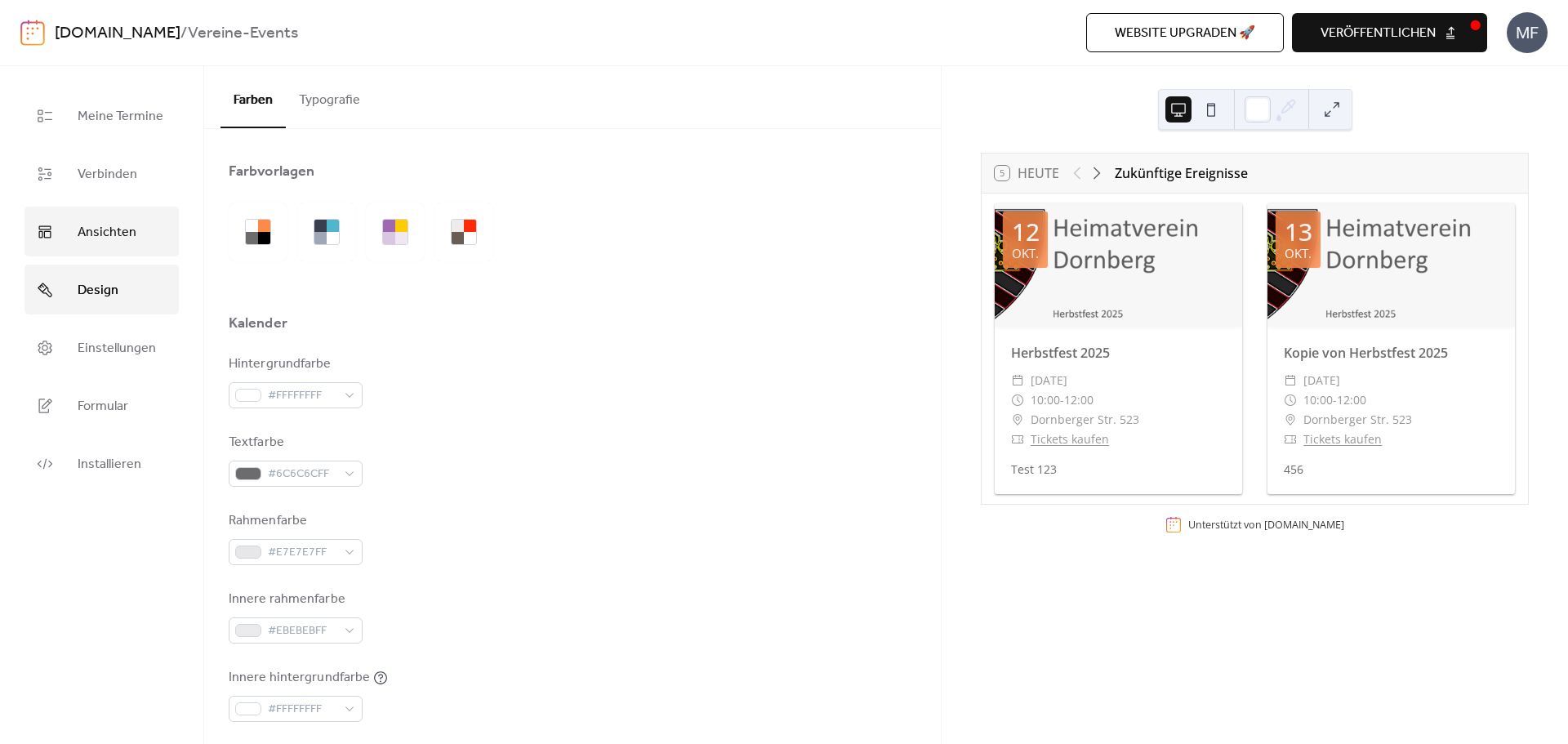
click at [99, 232] on span "Ansichten" at bounding box center [107, 233] width 59 height 25
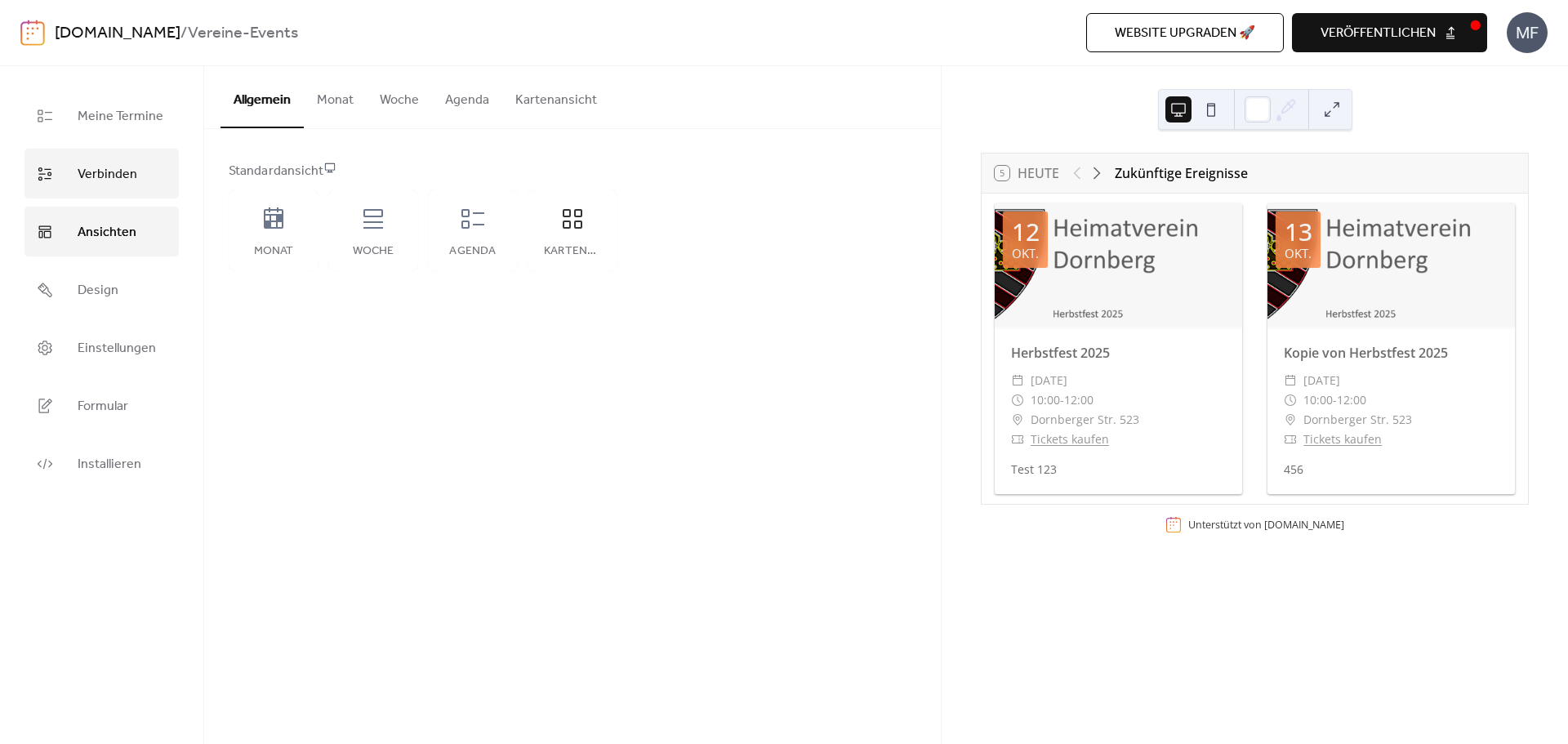
click at [112, 169] on span "Verbinden" at bounding box center [107, 174] width 60 height 25
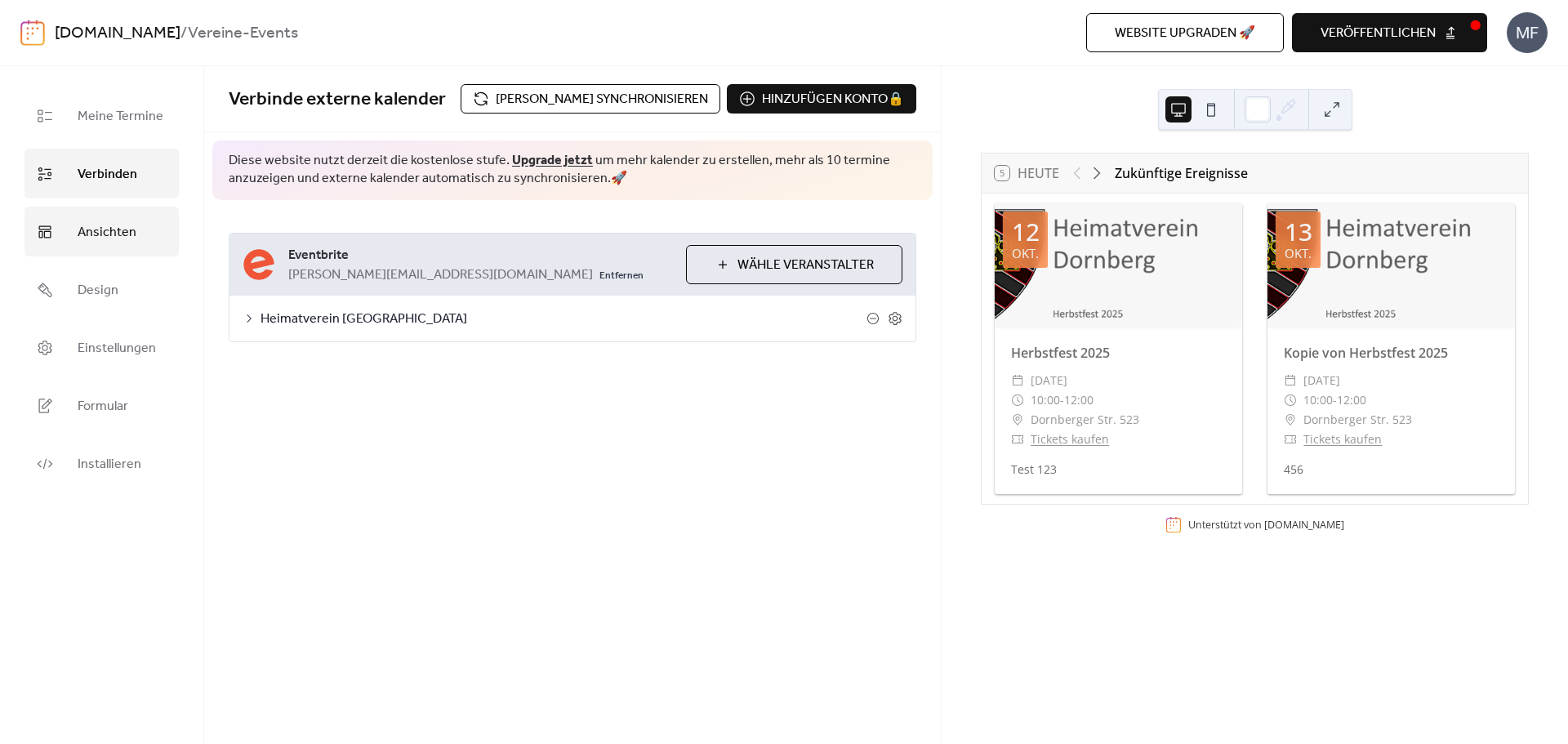
click at [112, 225] on span "Ansichten" at bounding box center [107, 233] width 59 height 25
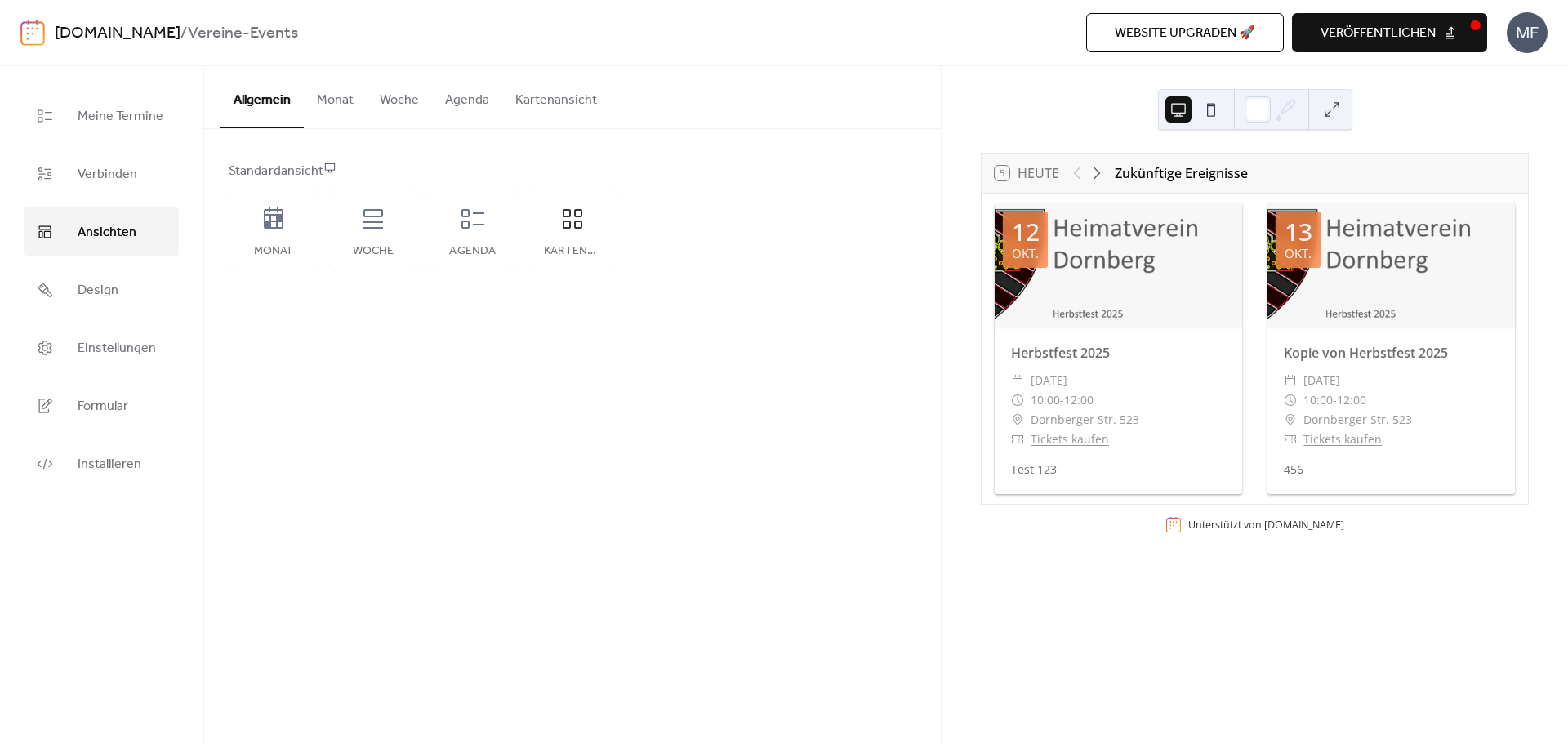
click at [558, 88] on button "Kartenansicht" at bounding box center [556, 97] width 108 height 61
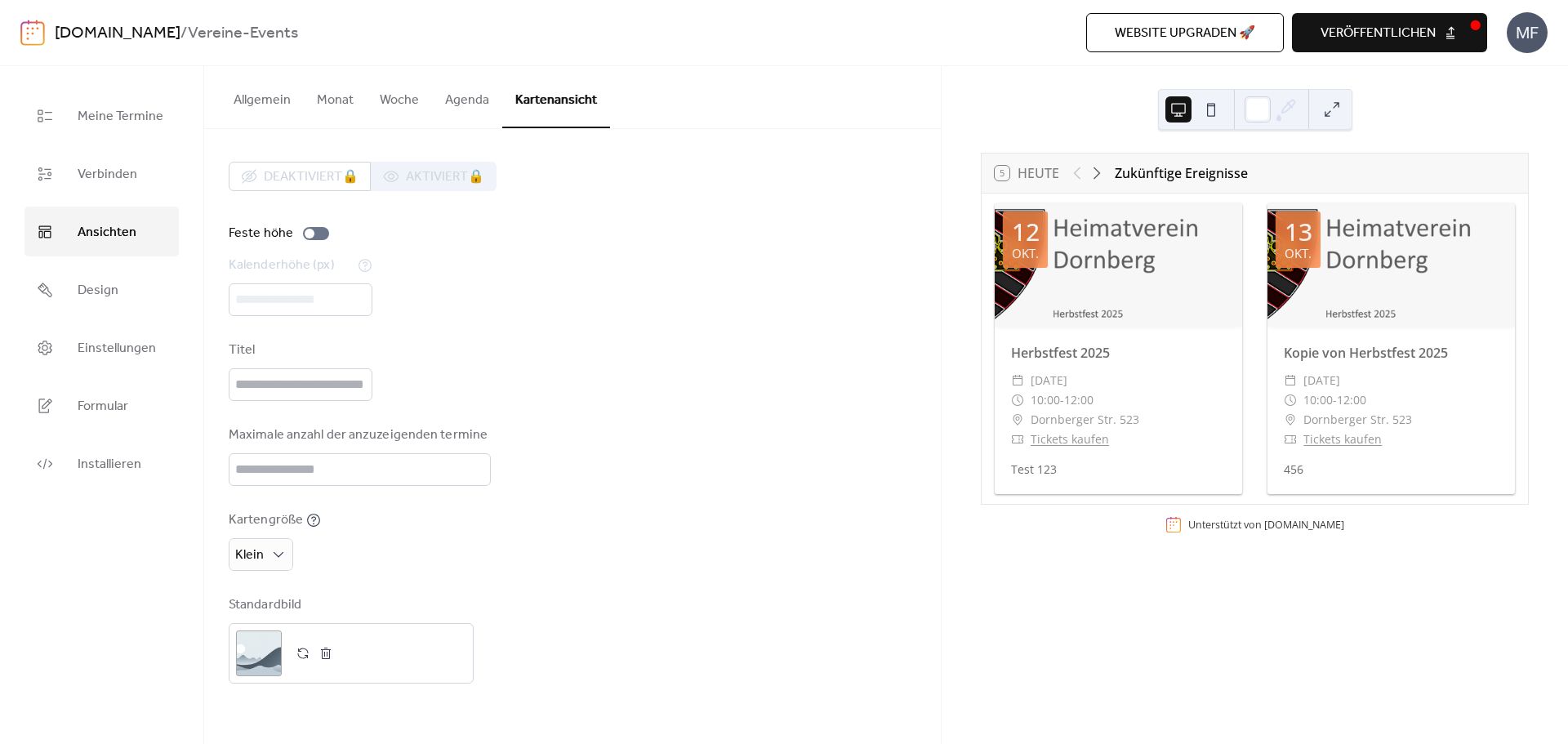
click at [486, 103] on button "Agenda" at bounding box center [467, 97] width 70 height 61
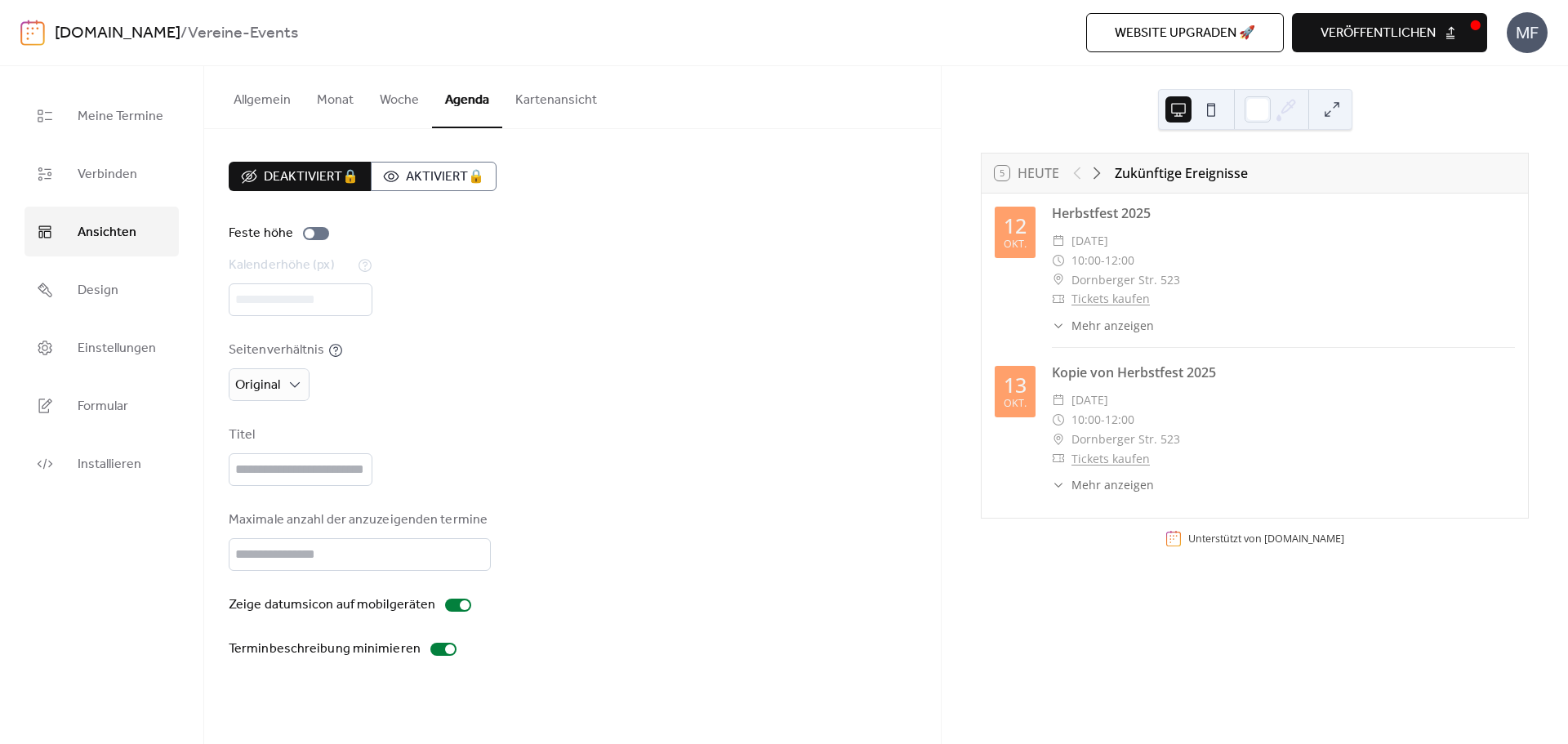
click at [403, 104] on button "Woche" at bounding box center [399, 97] width 66 height 61
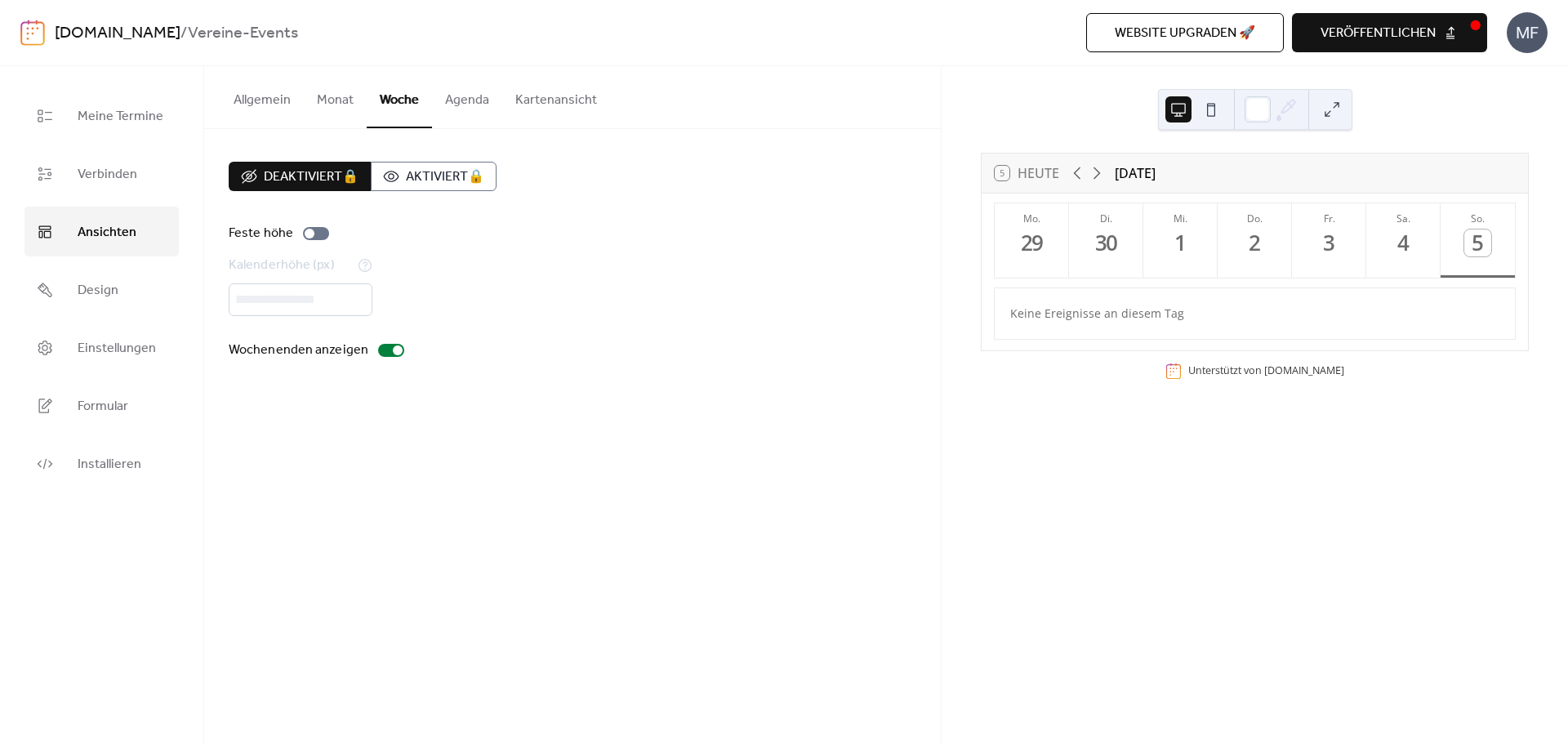
click at [329, 106] on button "Monat" at bounding box center [335, 97] width 63 height 61
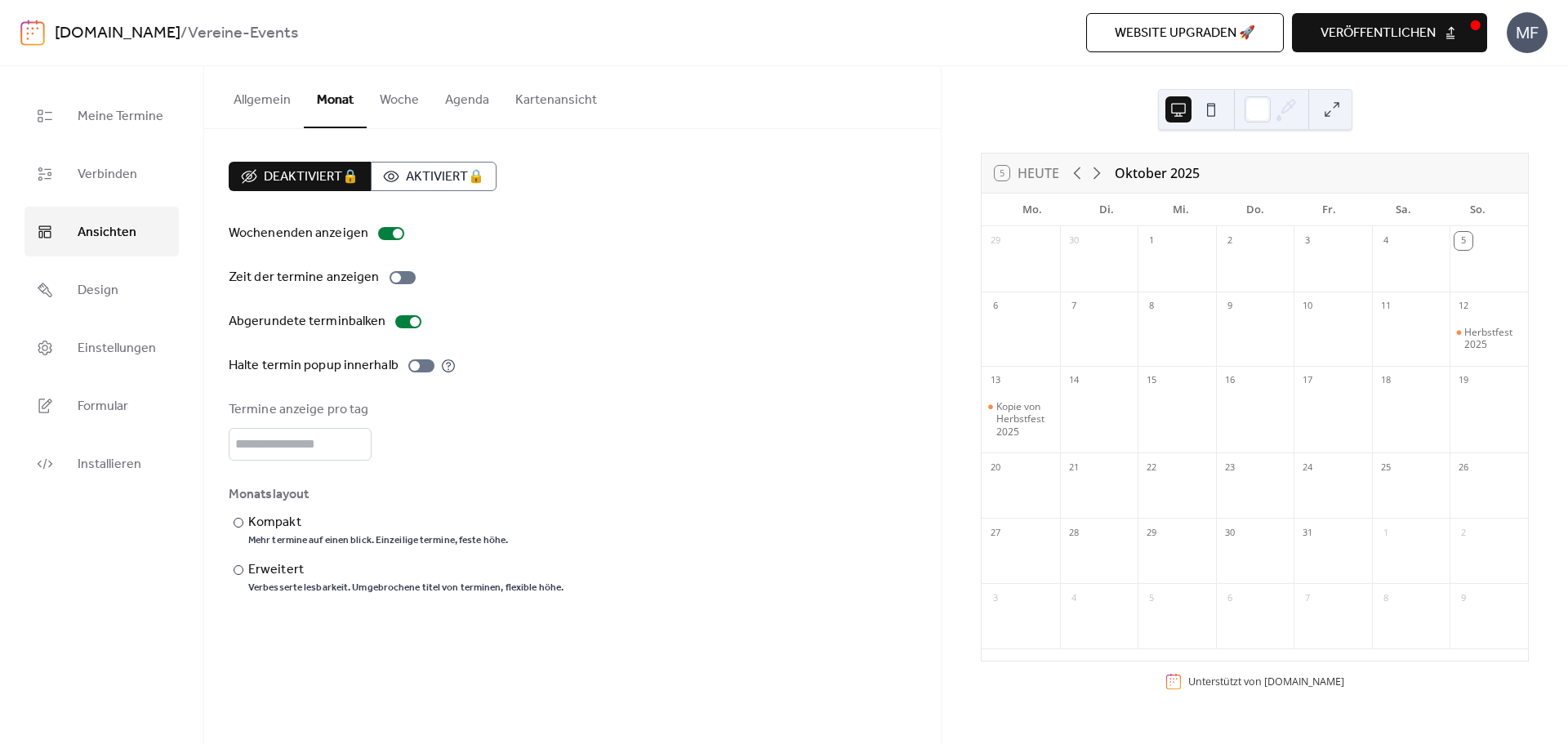
click at [267, 106] on button "Allgemein" at bounding box center [261, 97] width 83 height 61
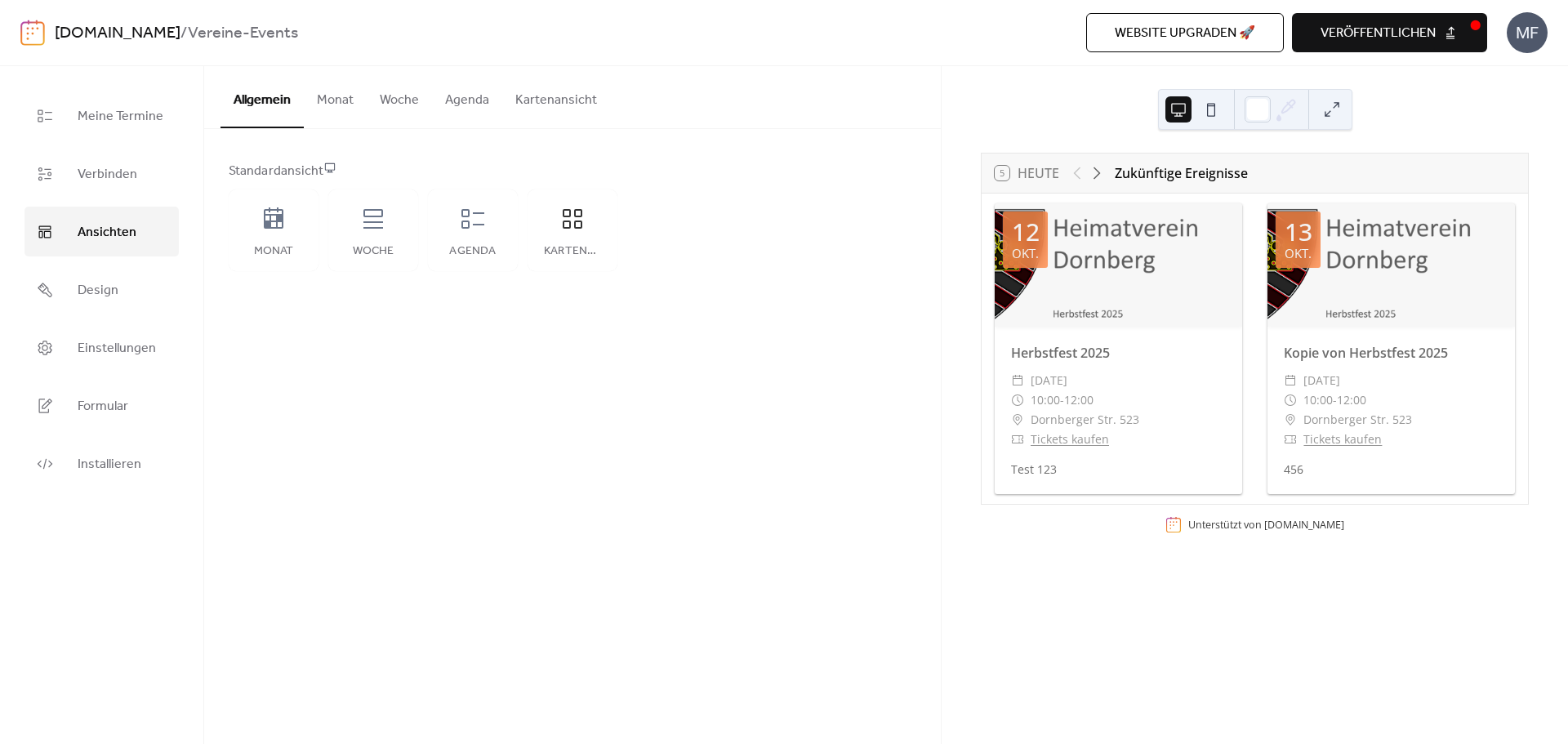
click at [340, 103] on button "Monat" at bounding box center [335, 97] width 63 height 61
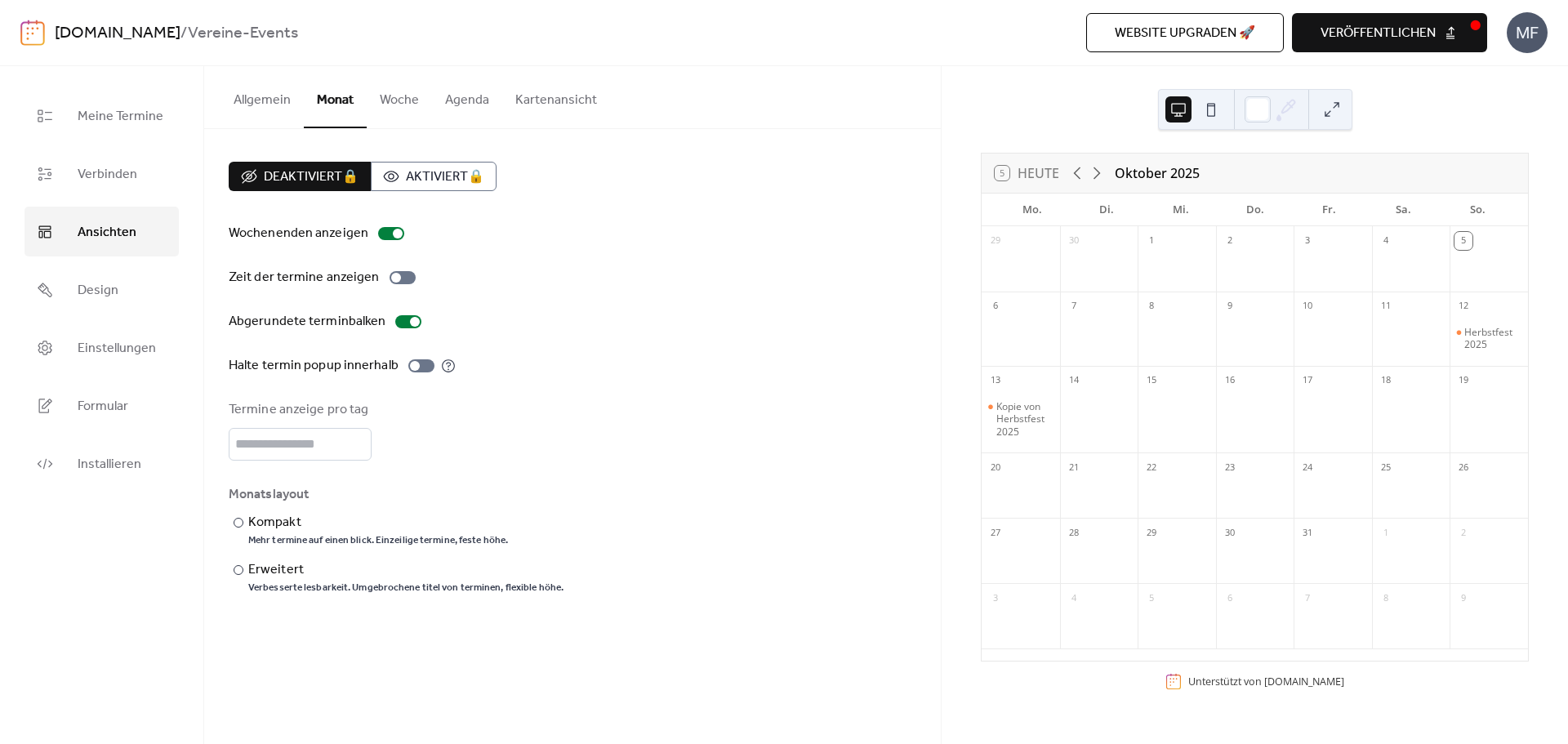
click at [256, 101] on button "Allgemein" at bounding box center [261, 97] width 83 height 61
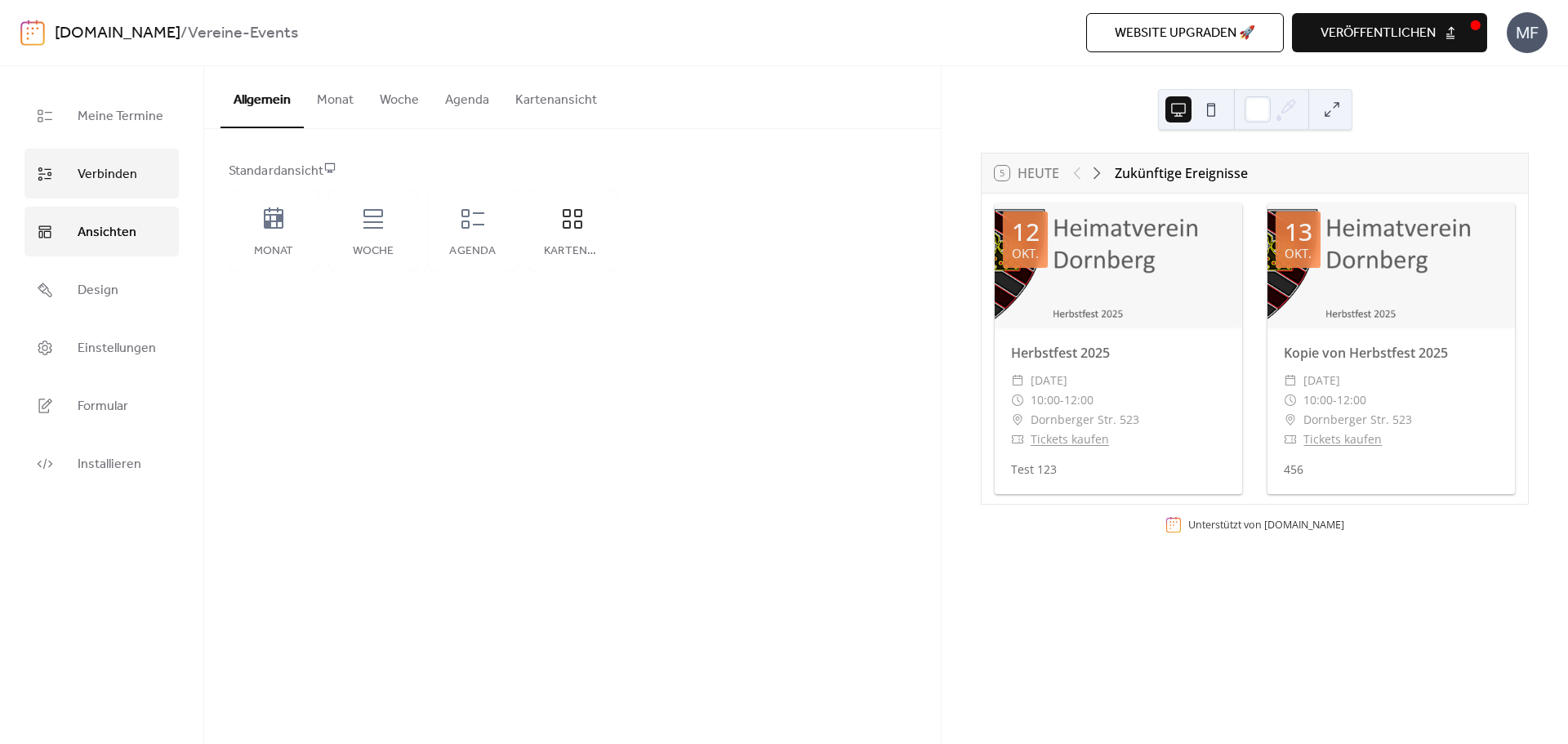
click at [155, 166] on link "Verbinden" at bounding box center [102, 173] width 155 height 50
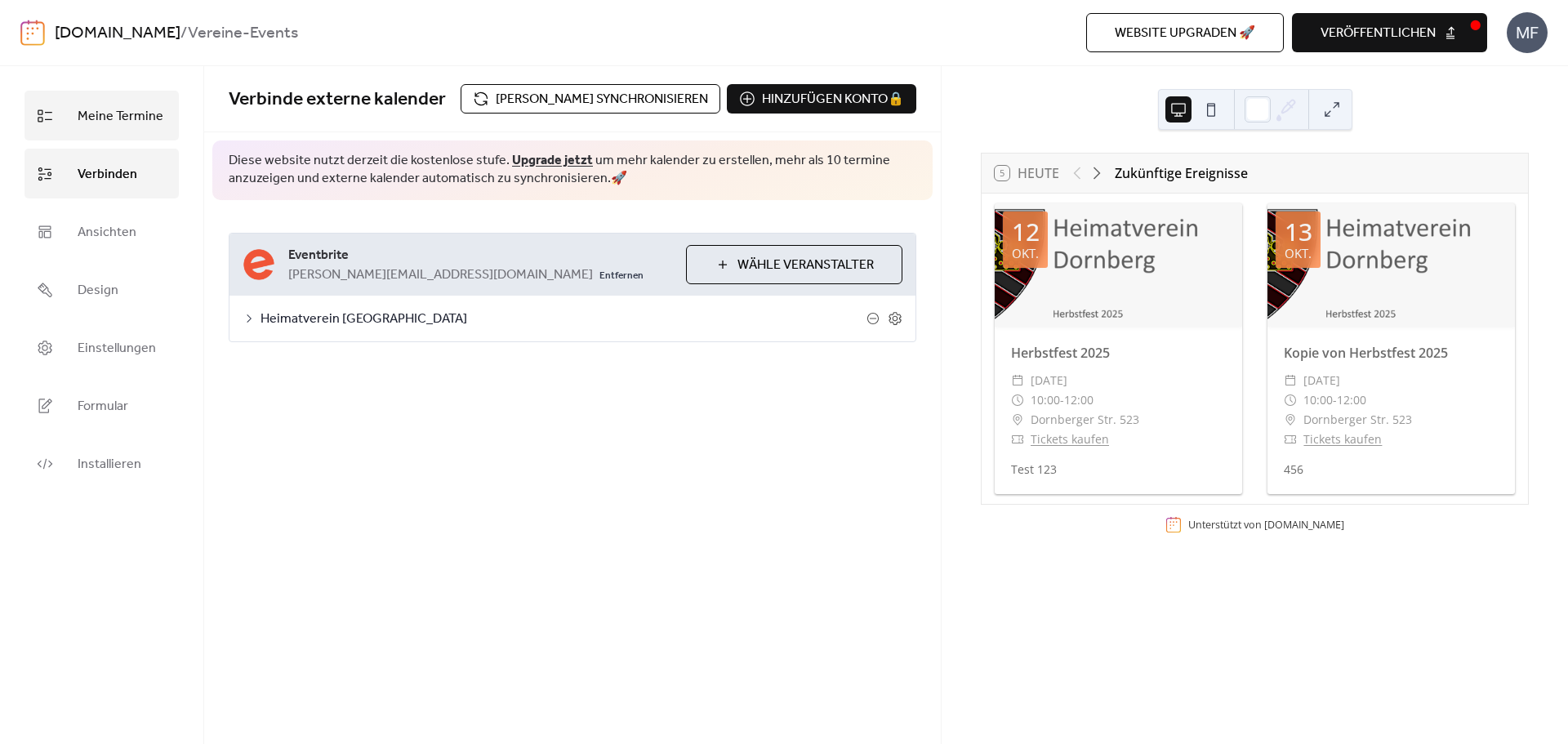
click at [148, 136] on link "Meine Termine" at bounding box center [102, 116] width 155 height 50
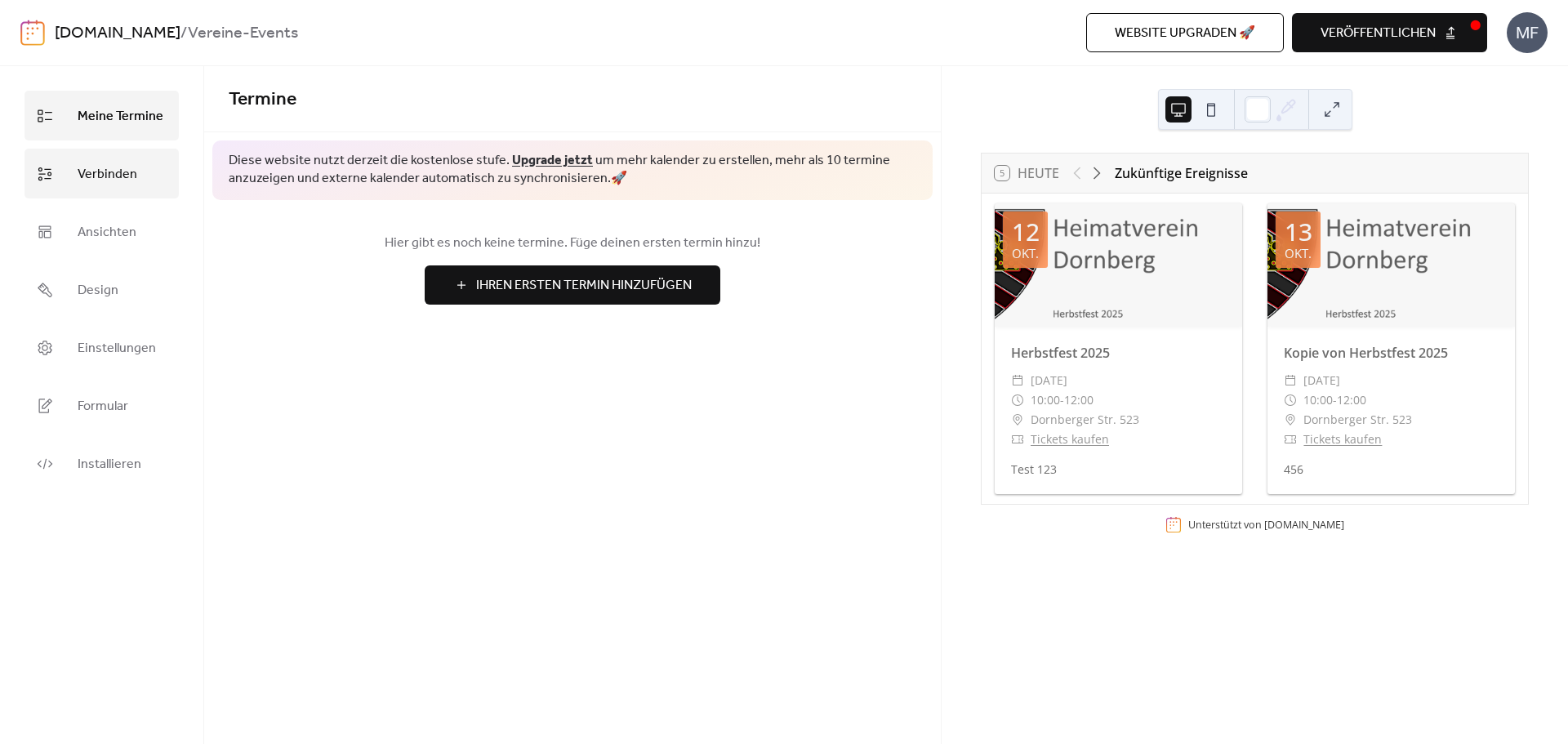
click at [128, 182] on span "Verbinden" at bounding box center [107, 174] width 60 height 25
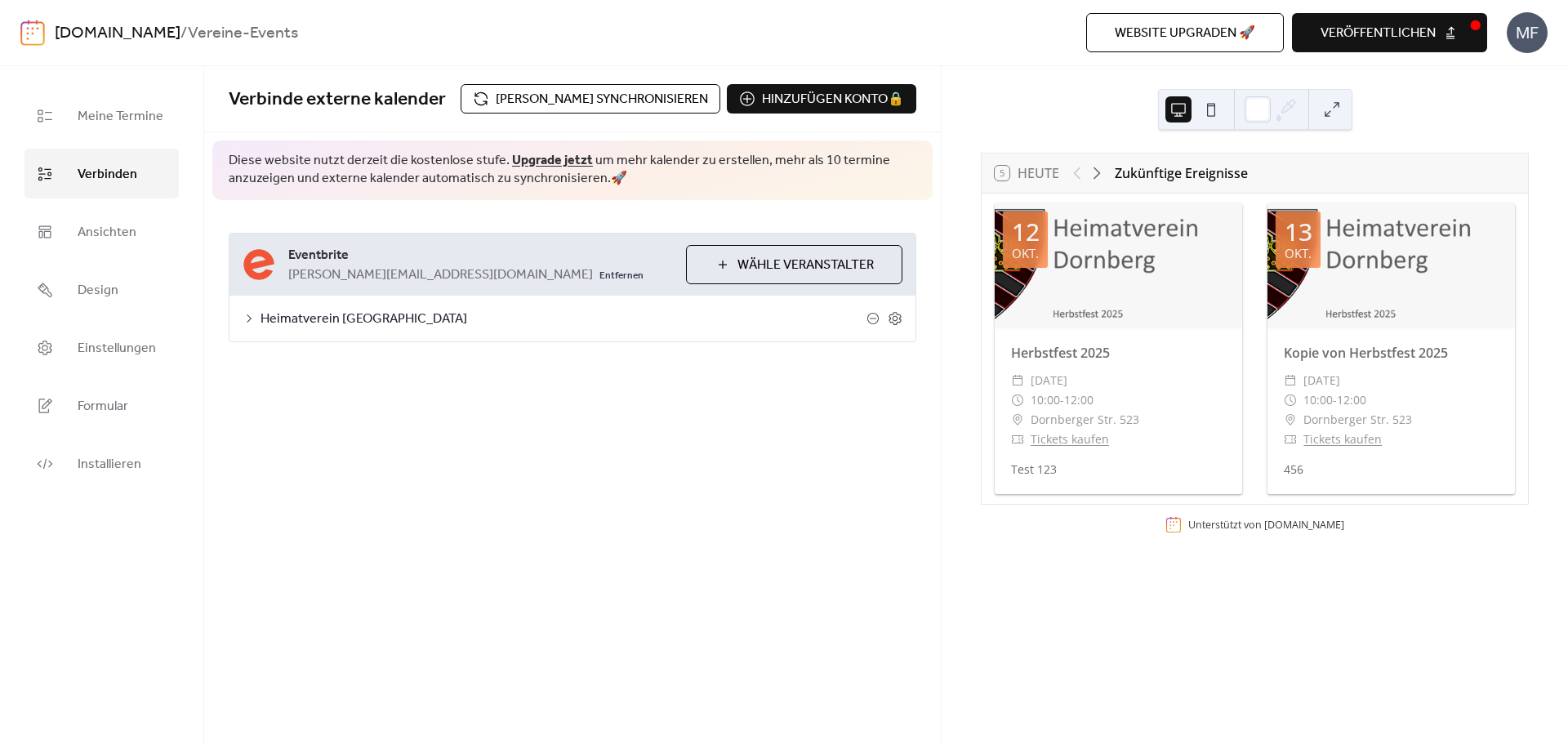
drag, startPoint x: 738, startPoint y: 438, endPoint x: 753, endPoint y: 404, distance: 37.2
click at [738, 438] on div "**********" at bounding box center [573, 405] width 737 height 678
click at [766, 266] on span "Wähle Veranstalter" at bounding box center [806, 265] width 136 height 20
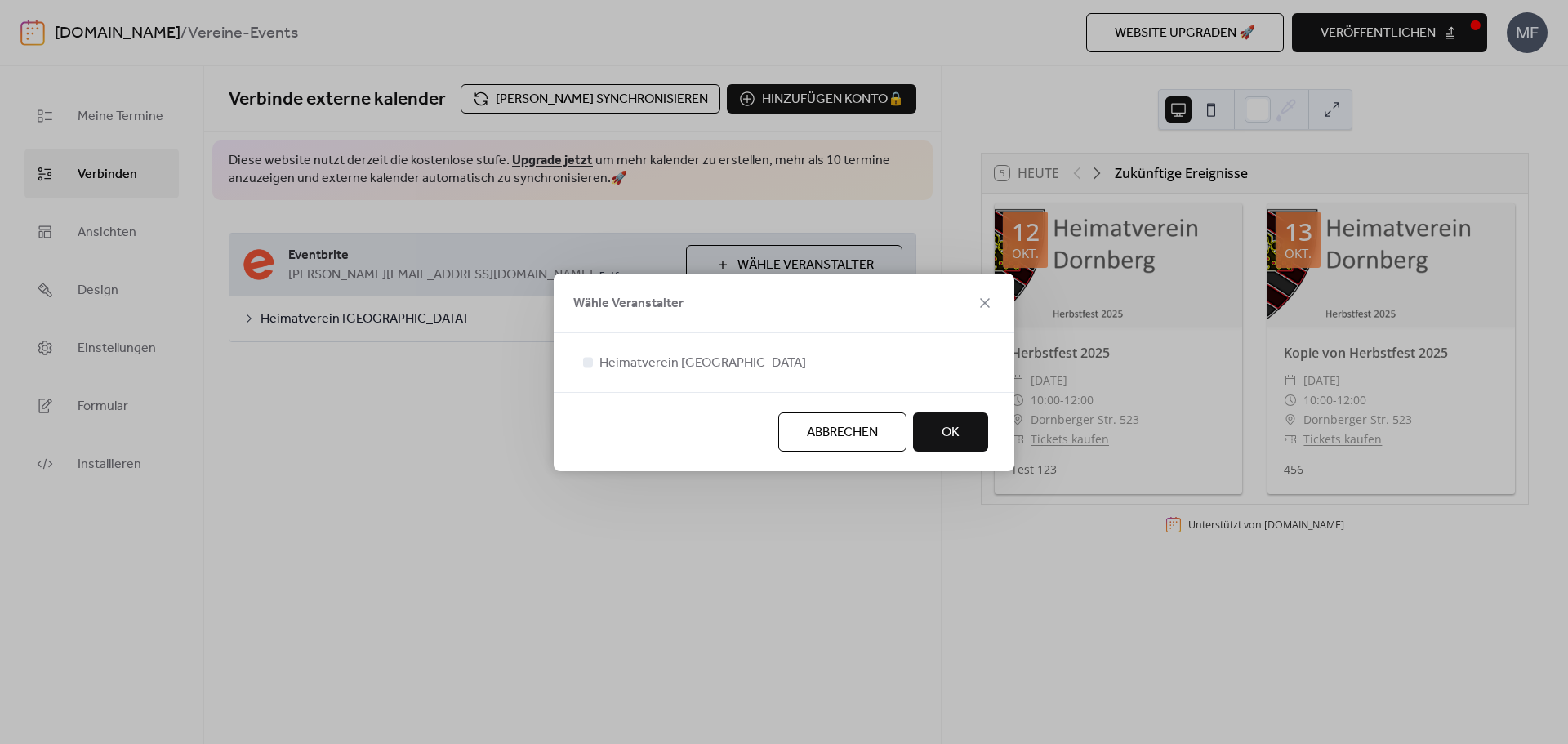
drag, startPoint x: 978, startPoint y: 300, endPoint x: 862, endPoint y: 282, distance: 117.4
click at [972, 300] on div "Wähle Veranstalter" at bounding box center [784, 303] width 461 height 60
click at [982, 307] on icon at bounding box center [986, 303] width 20 height 20
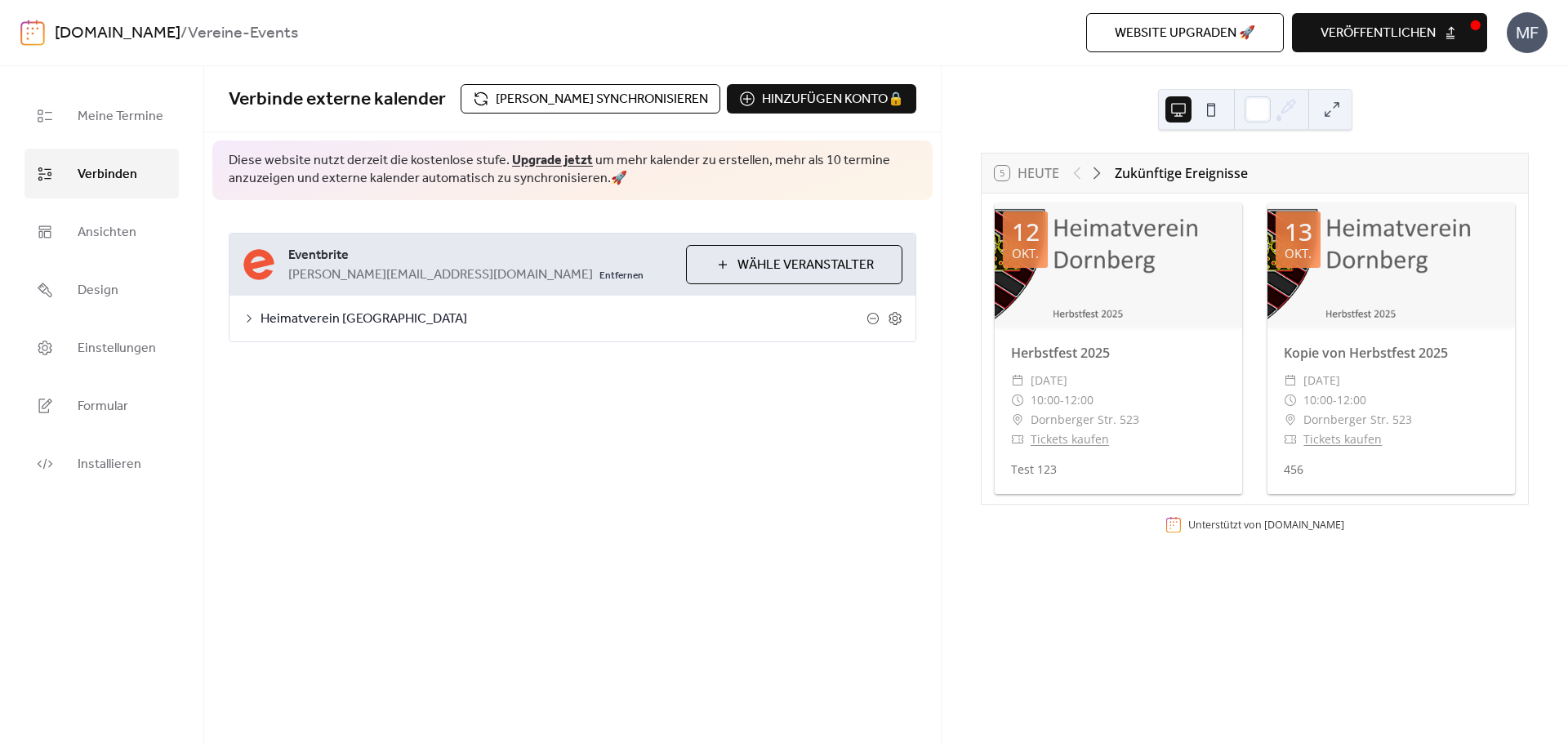
click at [1084, 447] on span "Tickets kaufen" at bounding box center [1070, 440] width 78 height 20
click at [1092, 437] on link "Tickets kaufen" at bounding box center [1070, 440] width 78 height 16
click at [150, 118] on span "Meine Termine" at bounding box center [120, 116] width 86 height 25
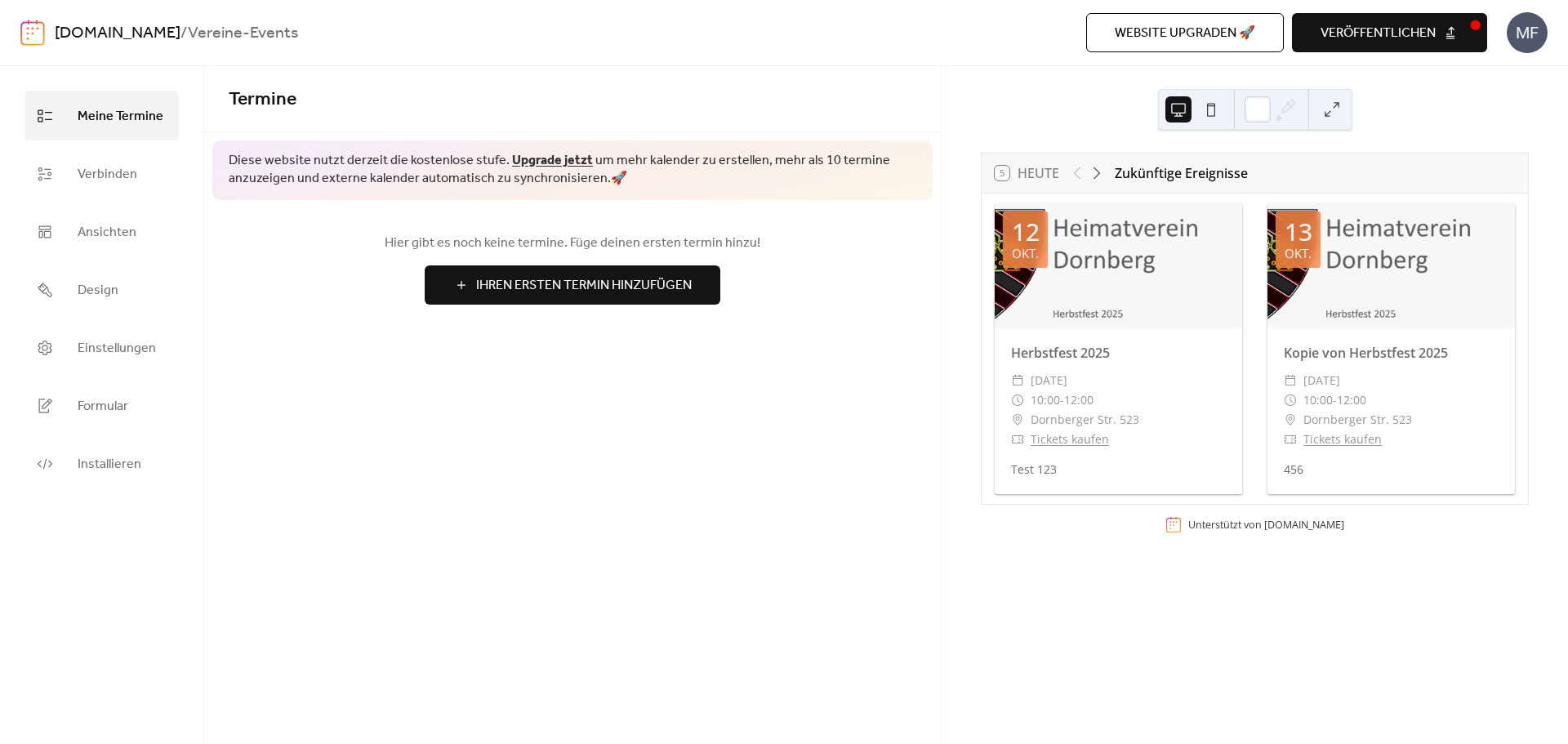
click at [1406, 42] on span "veröffentlichen" at bounding box center [1379, 33] width 115 height 20
click at [92, 109] on span "Meine Termine" at bounding box center [120, 116] width 86 height 25
click at [90, 116] on span "Meine Termine" at bounding box center [120, 116] width 86 height 25
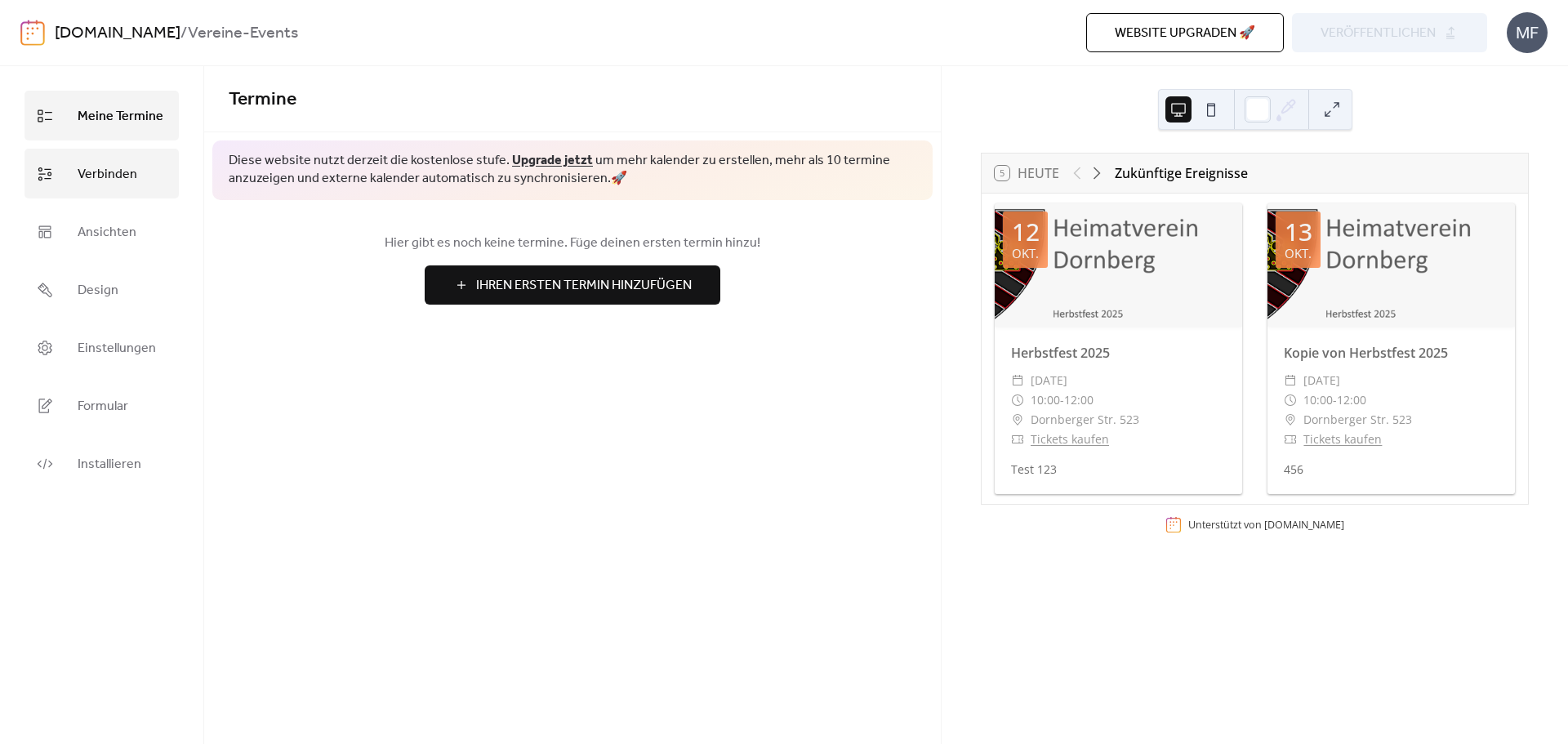
click at [81, 175] on span "Verbinden" at bounding box center [107, 174] width 60 height 25
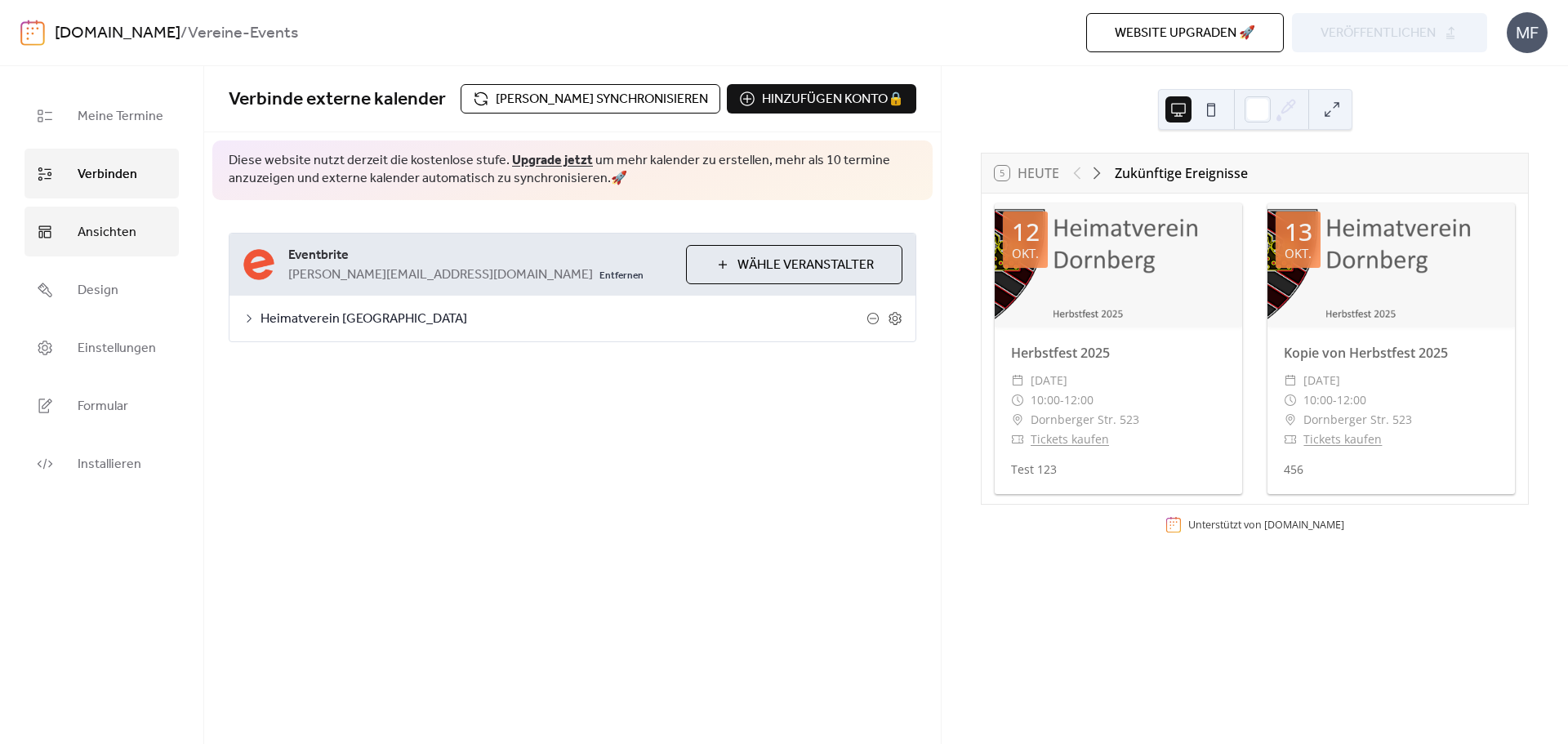
click at [76, 224] on link "Ansichten" at bounding box center [102, 231] width 155 height 50
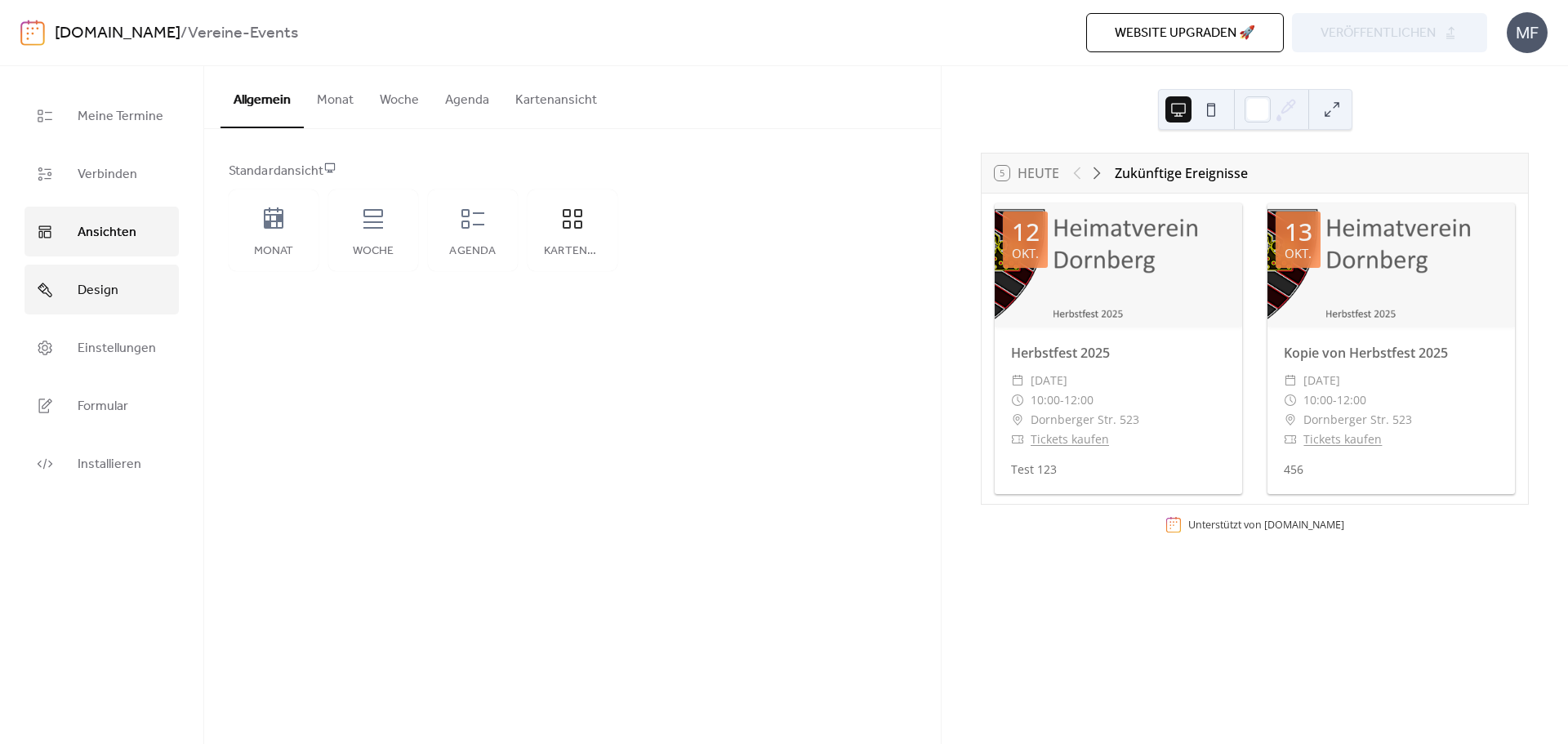
click at [79, 274] on link "Design" at bounding box center [102, 289] width 155 height 50
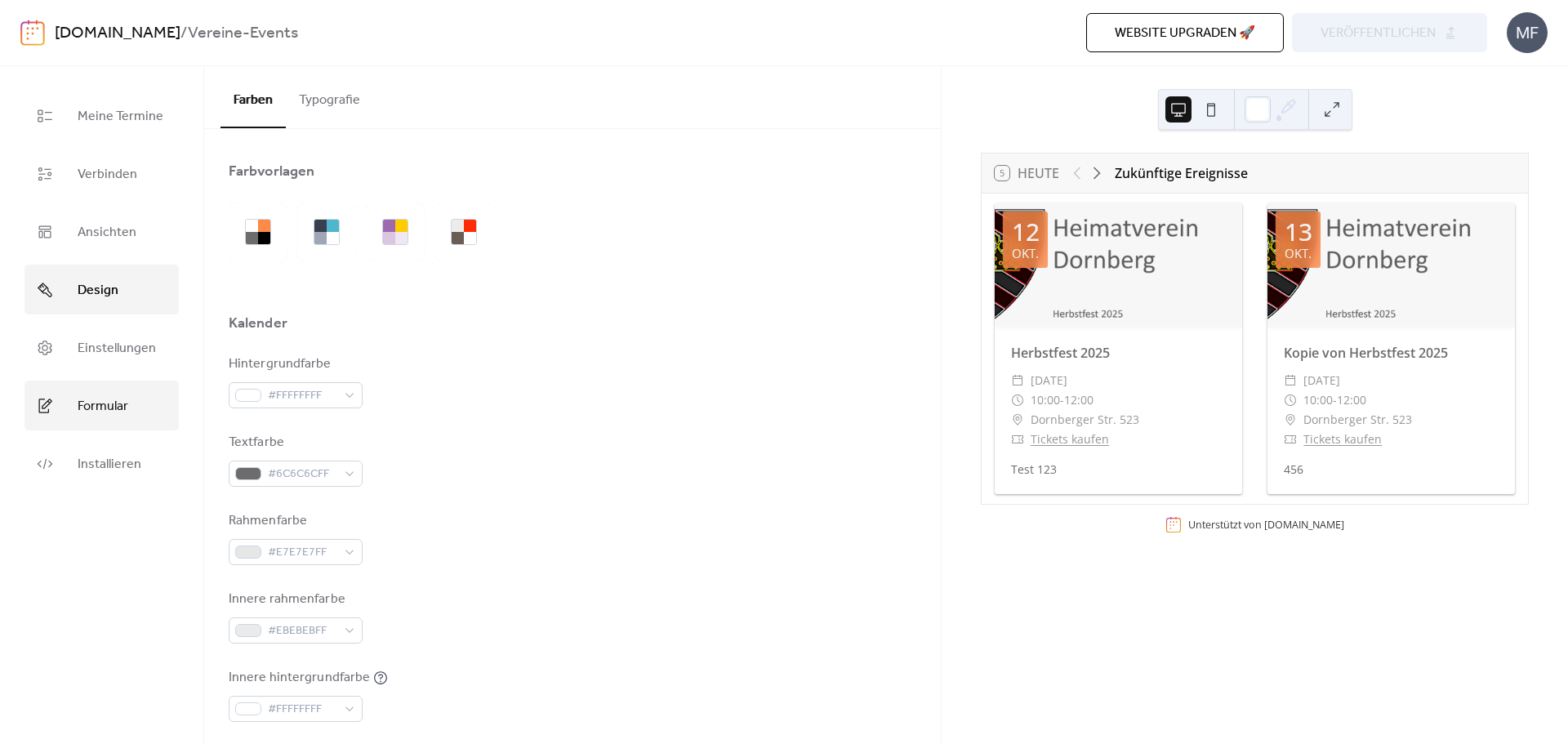
drag, startPoint x: 82, startPoint y: 344, endPoint x: 90, endPoint y: 383, distance: 39.8
click at [83, 345] on span "Einstellungen" at bounding box center [116, 349] width 78 height 25
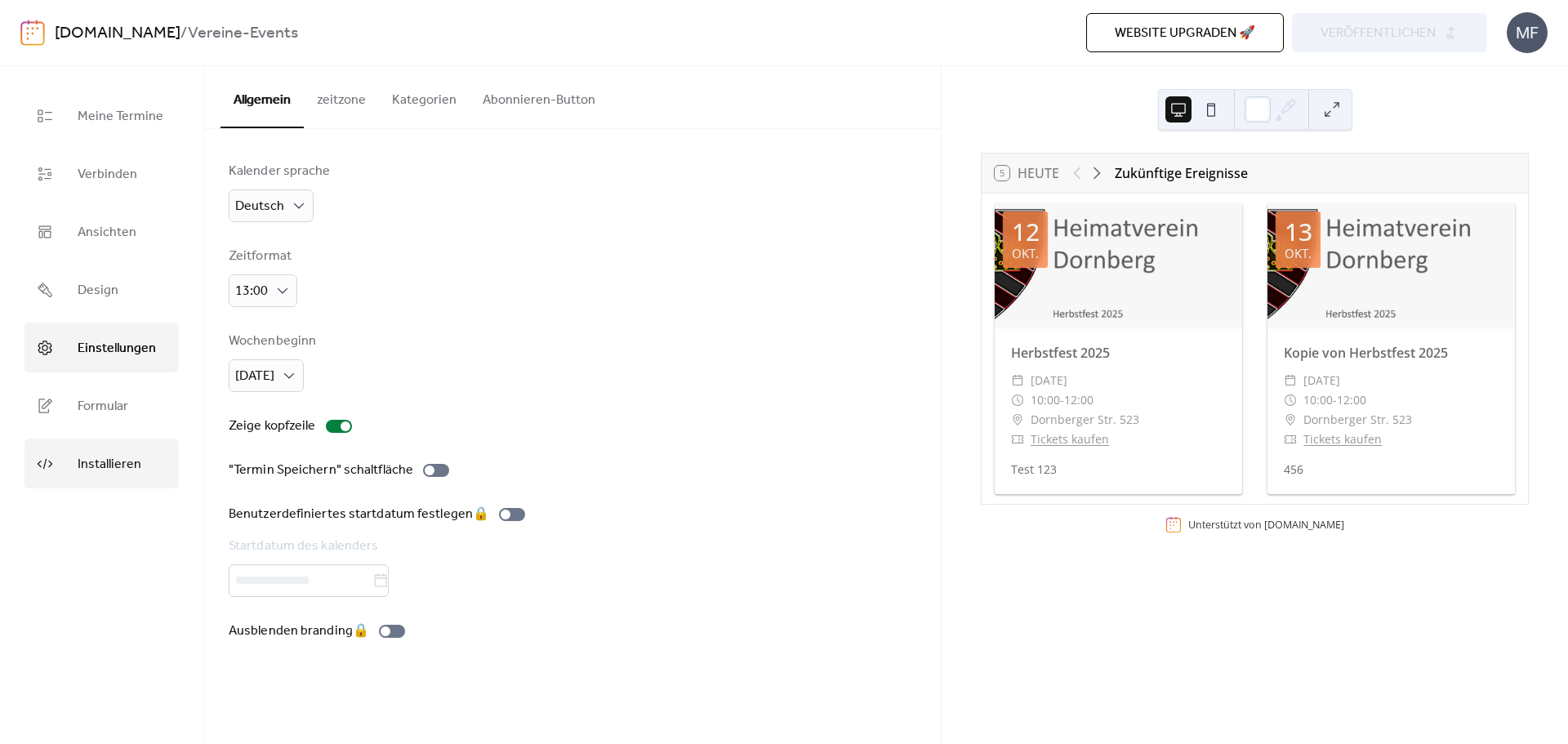
click at [100, 453] on span "Installieren" at bounding box center [109, 465] width 64 height 25
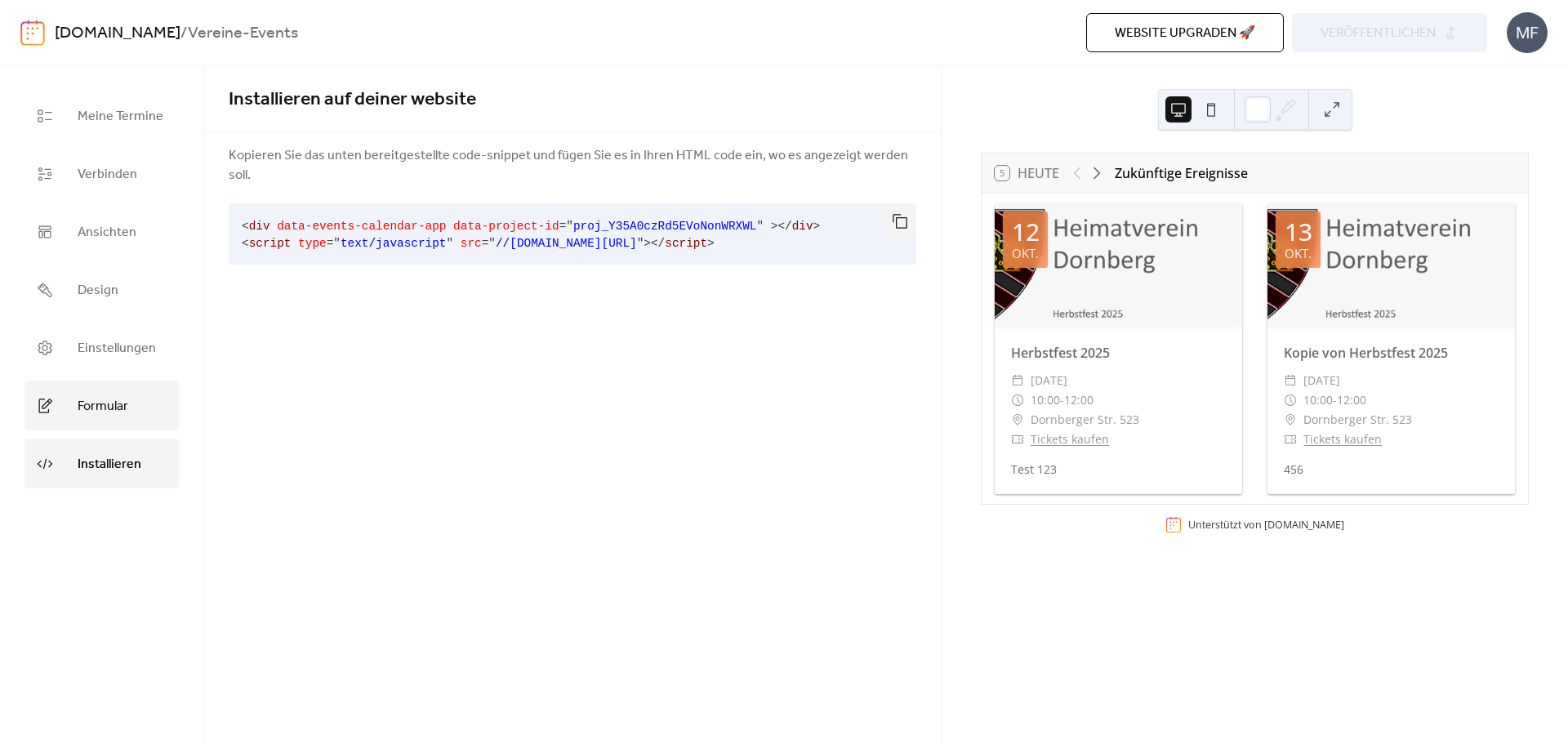
click at [99, 406] on span "Formular" at bounding box center [103, 406] width 51 height 25
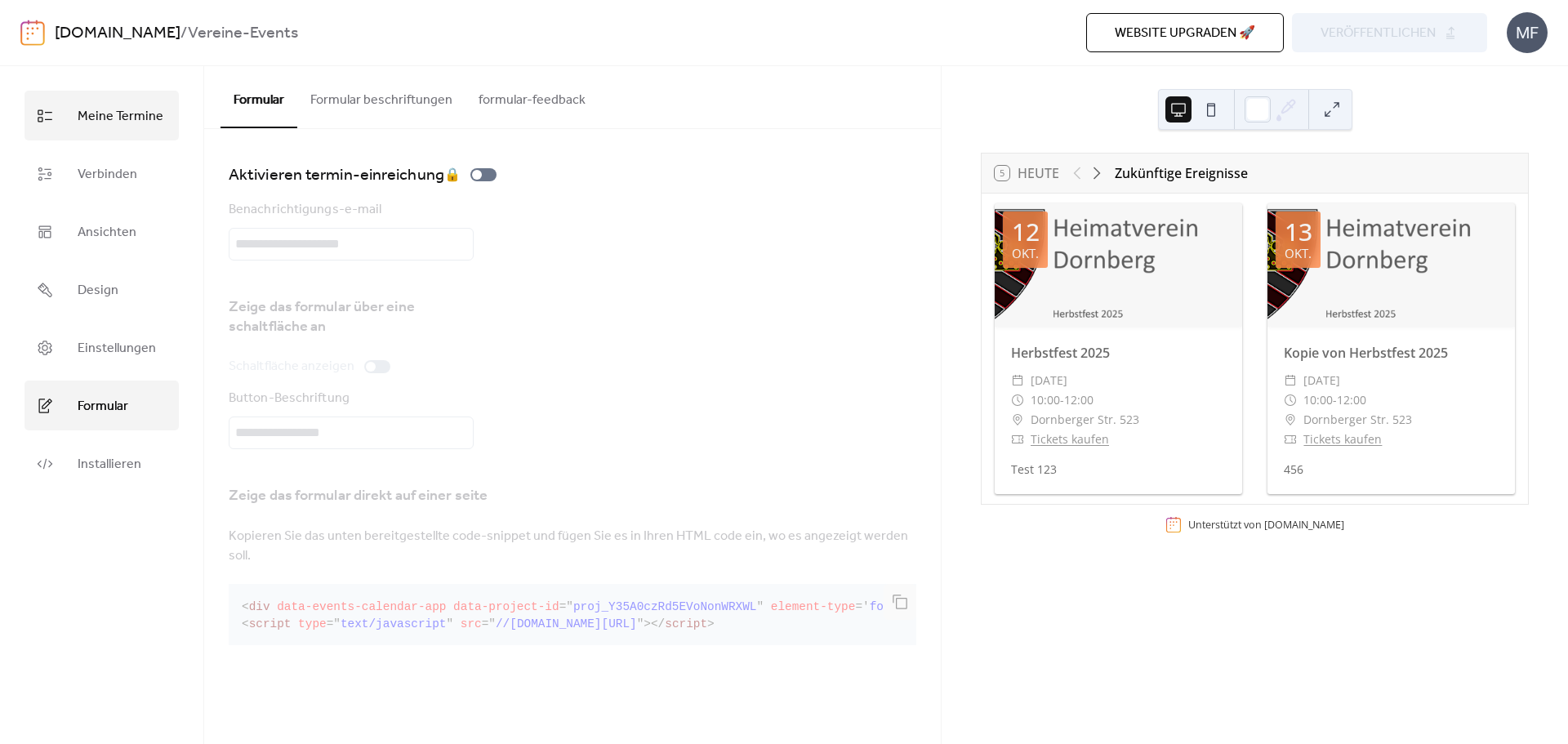
click at [116, 125] on span "Meine Termine" at bounding box center [120, 116] width 86 height 25
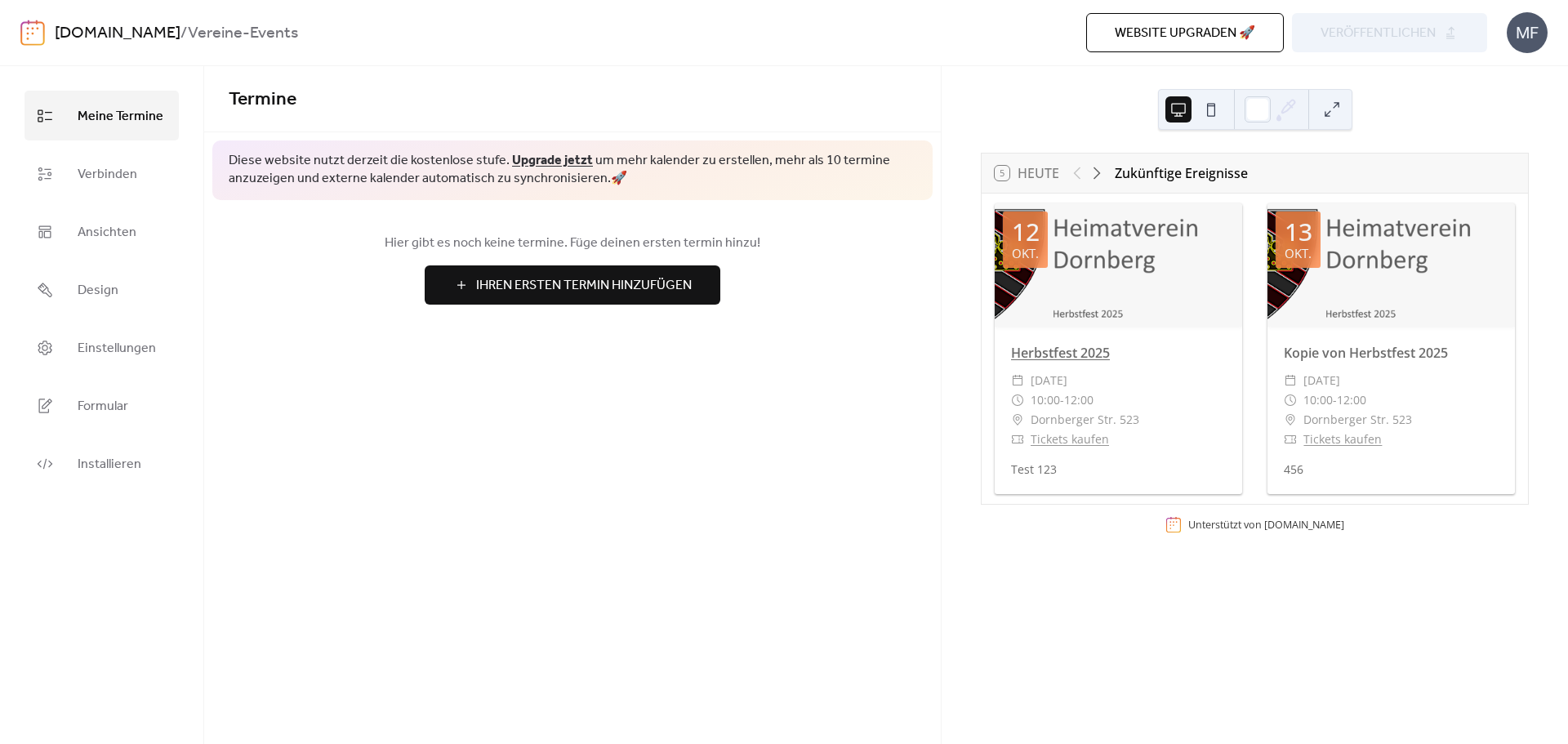
click at [1059, 350] on link "Herbstfest 2025" at bounding box center [1060, 352] width 99 height 18
click at [811, 423] on div "Termine Diese website nutzt derzeit die kostenlose stufe. Upgrade jetzt um mehr…" at bounding box center [573, 405] width 737 height 678
click at [106, 120] on span "Meine Termine" at bounding box center [120, 116] width 86 height 25
click at [105, 243] on span "Ansichten" at bounding box center [107, 233] width 59 height 25
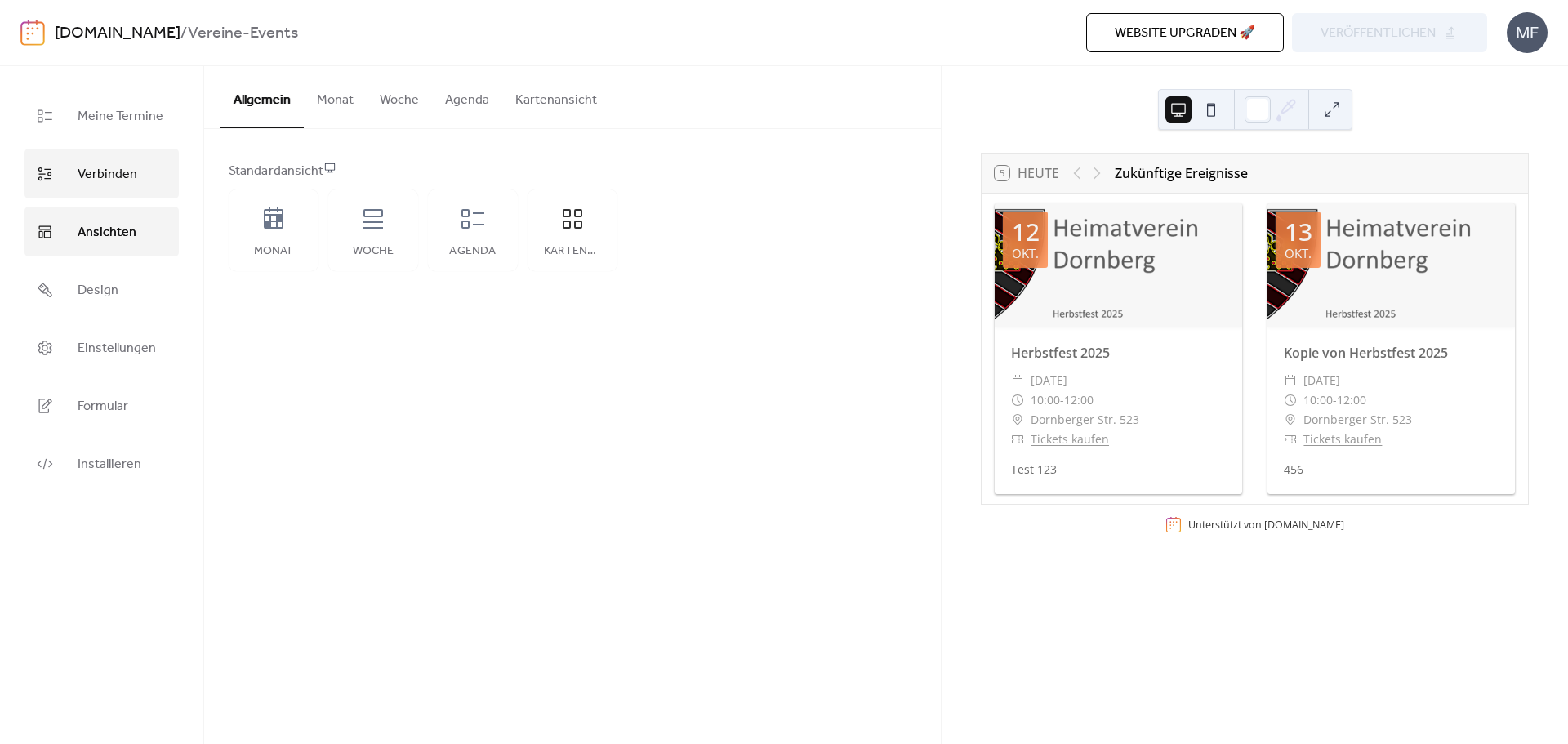
click at [117, 173] on span "Verbinden" at bounding box center [107, 174] width 60 height 25
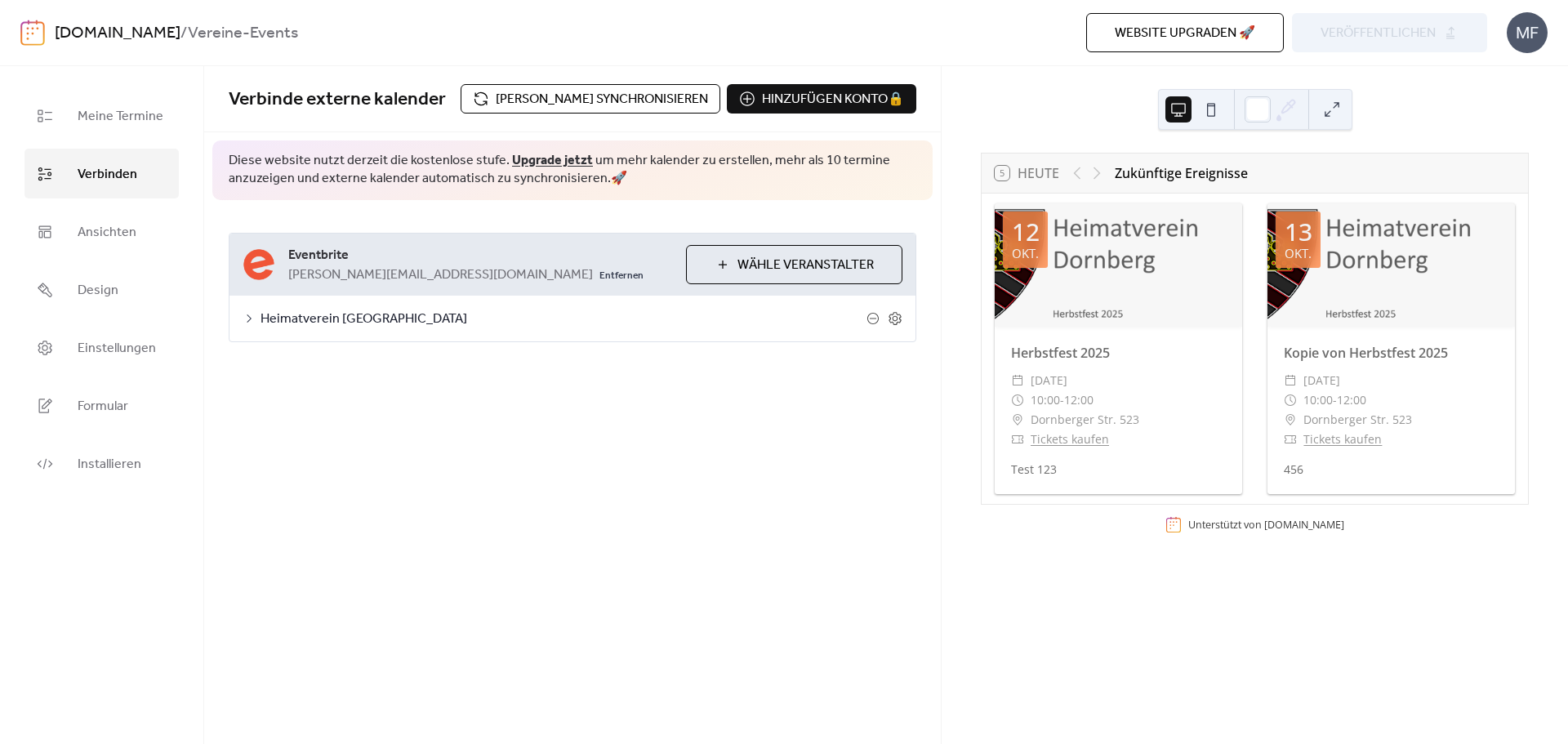
click at [250, 320] on icon at bounding box center [249, 318] width 13 height 13
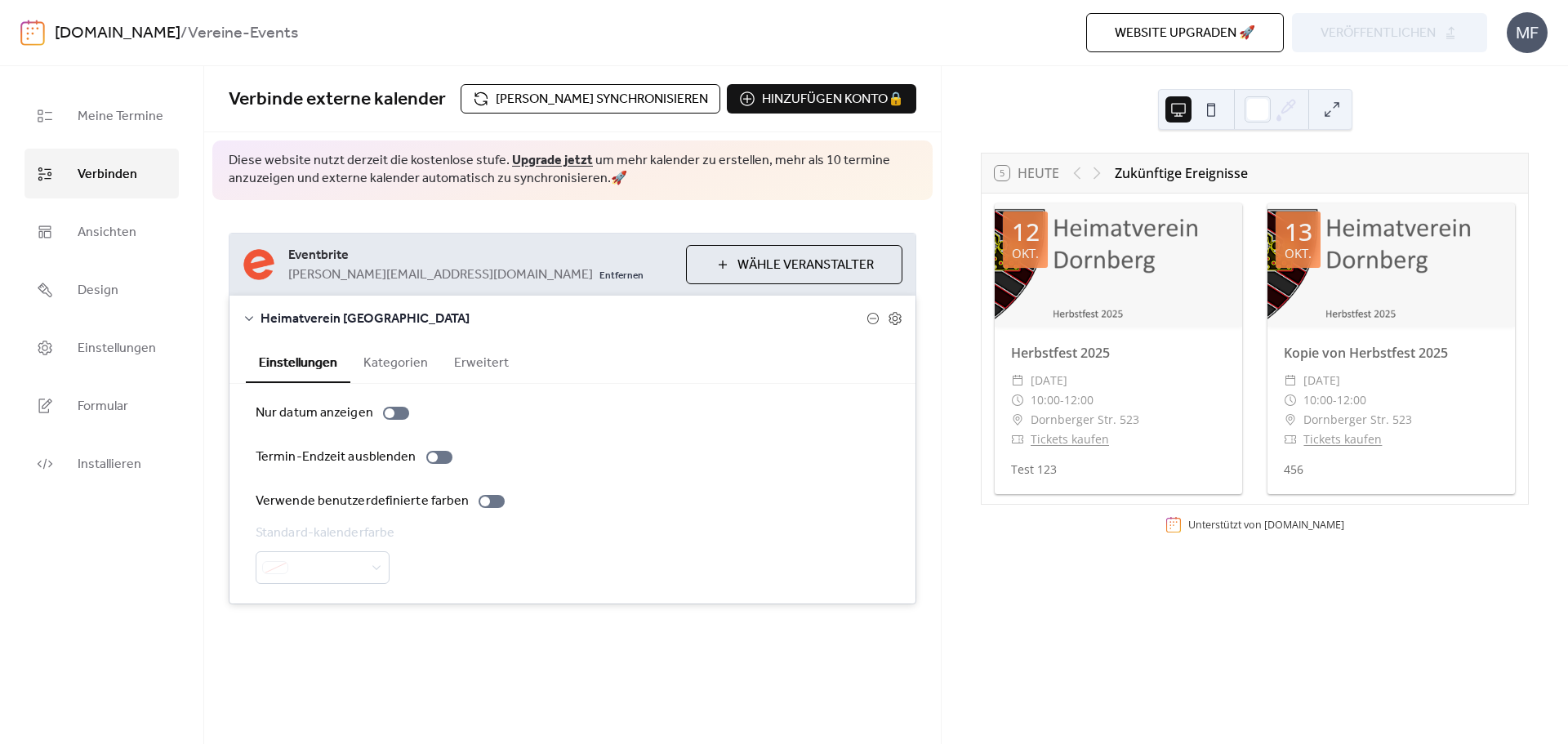
drag, startPoint x: 395, startPoint y: 373, endPoint x: 432, endPoint y: 366, distance: 37.7
click at [396, 372] on button "Kategorien" at bounding box center [395, 361] width 91 height 40
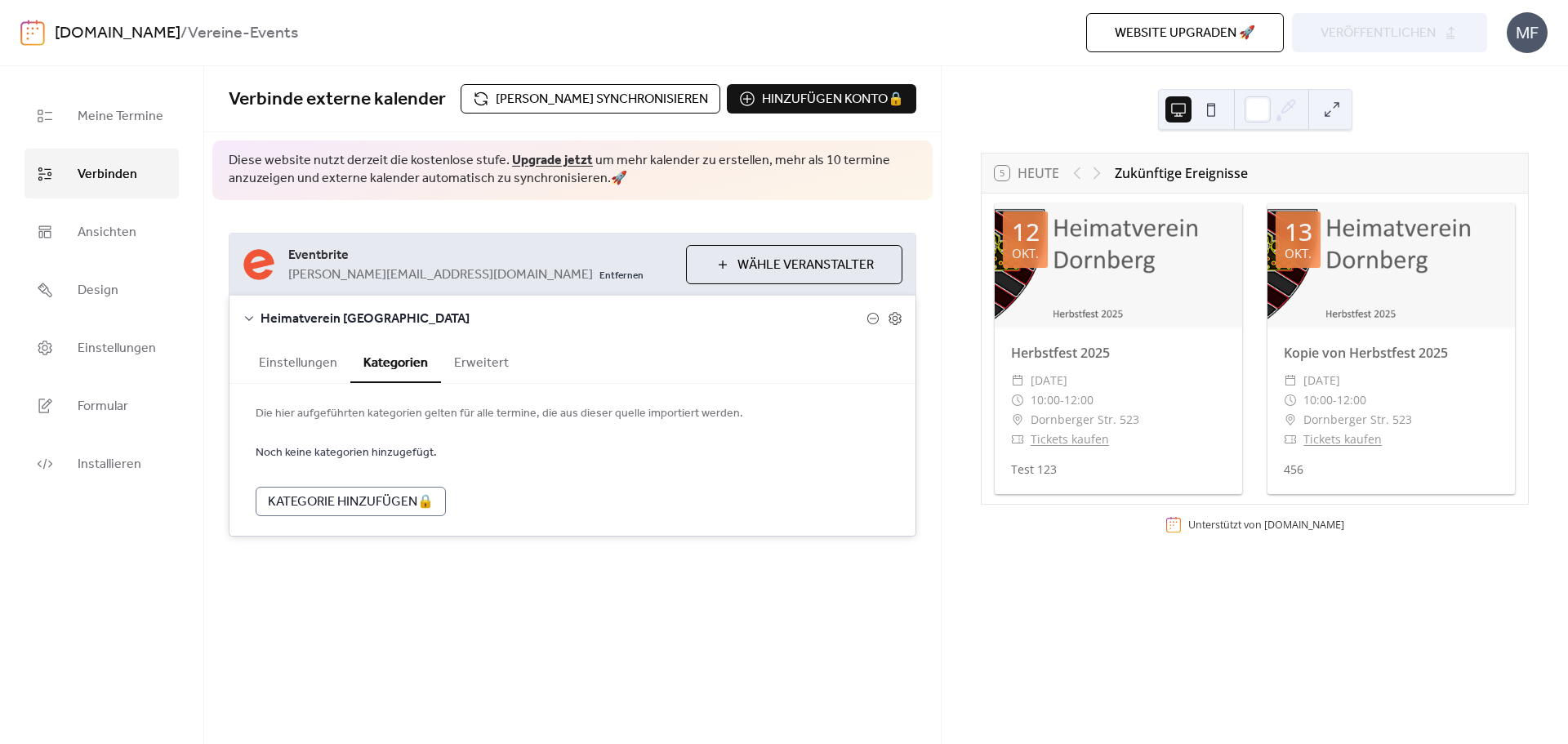
click at [470, 361] on button "Erweitert" at bounding box center [482, 361] width 81 height 40
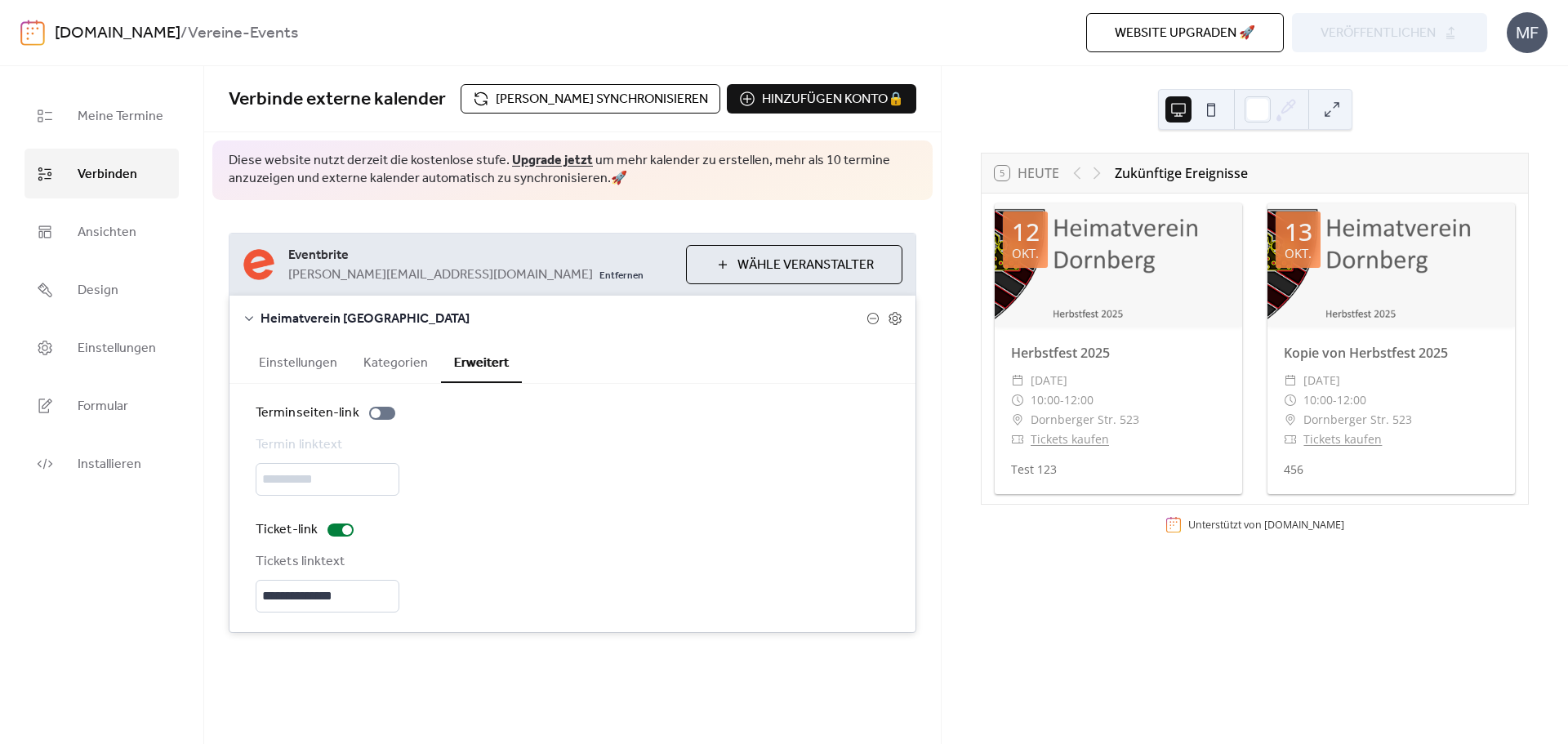
click at [400, 363] on button "Kategorien" at bounding box center [395, 361] width 91 height 40
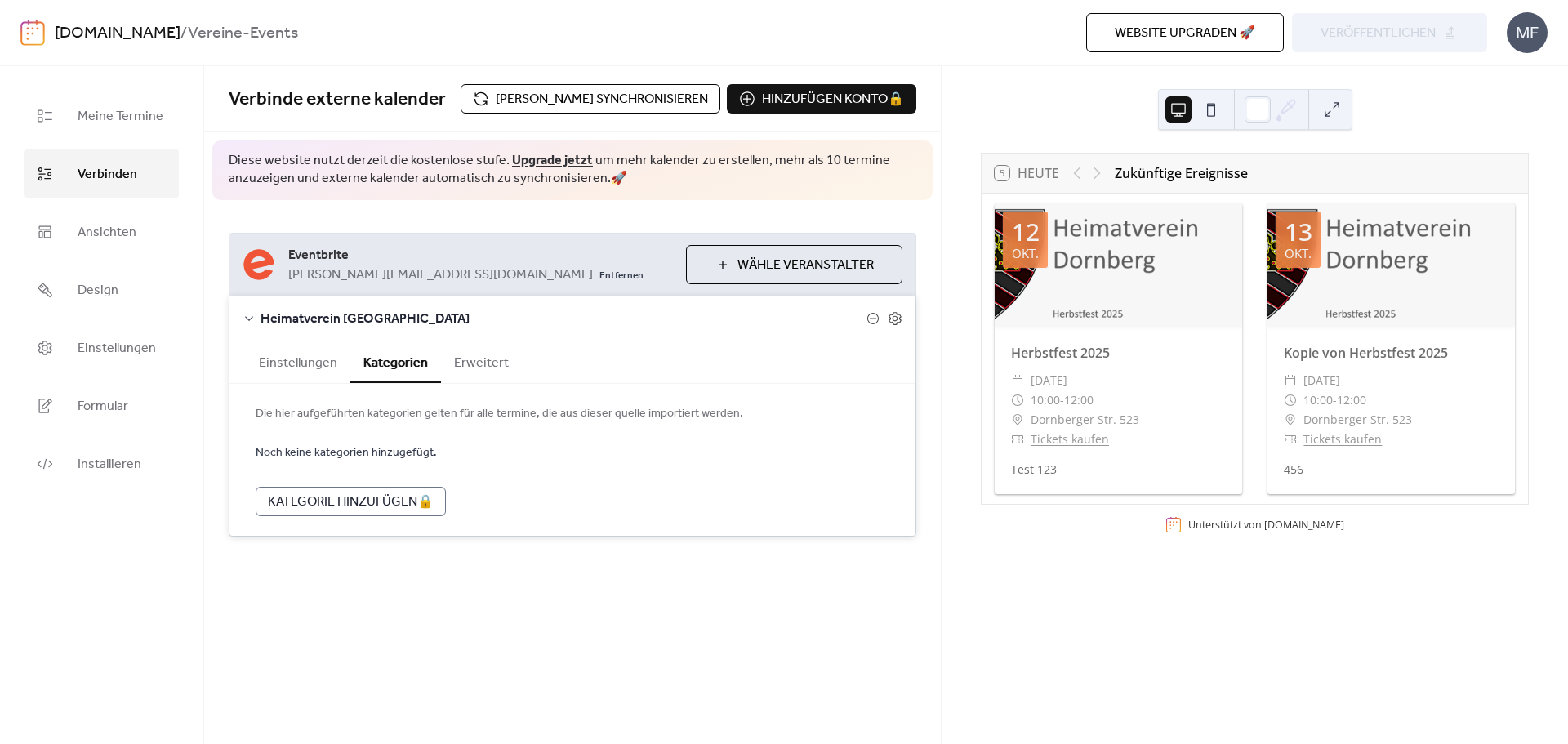
click at [318, 358] on button "Einstellungen" at bounding box center [298, 361] width 105 height 40
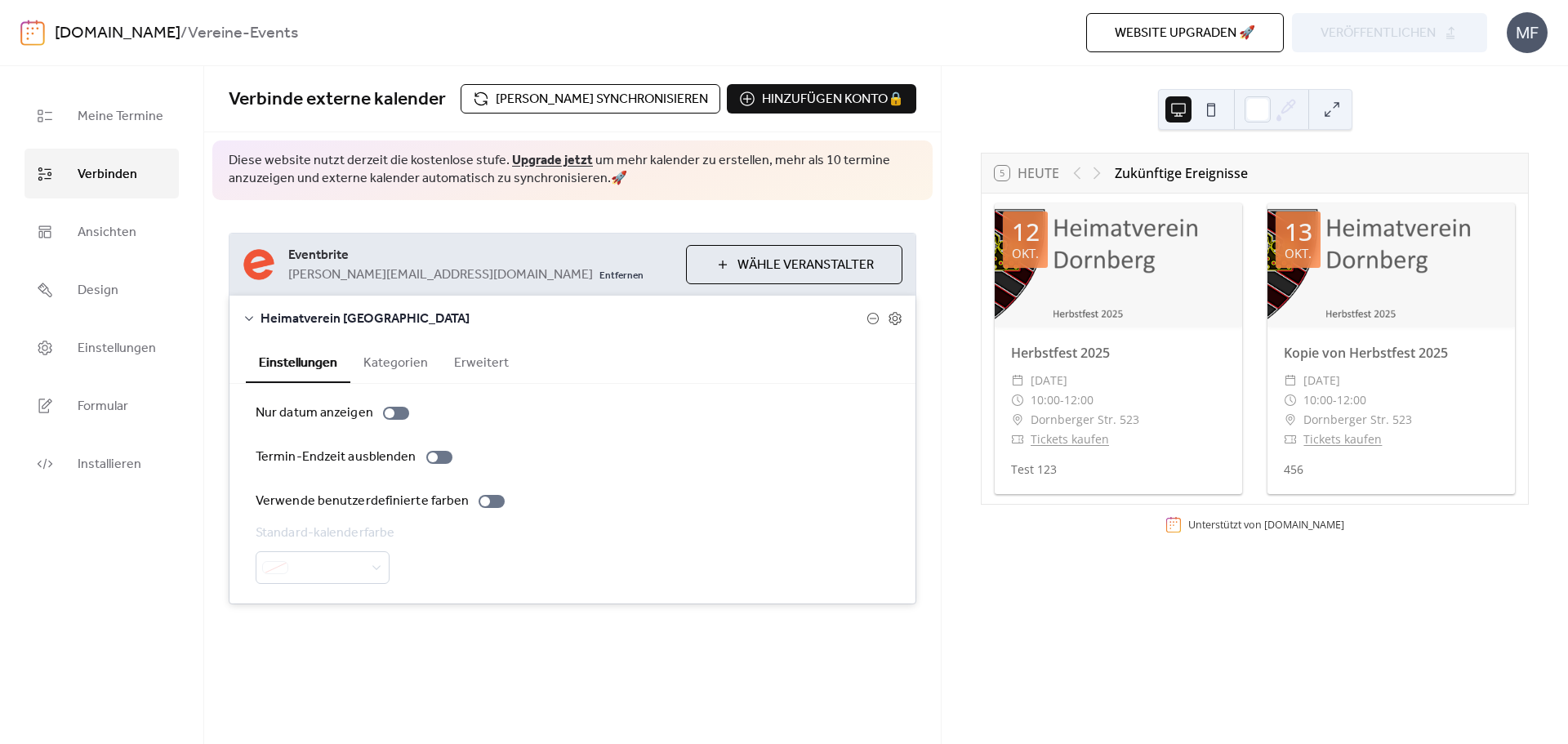
click at [433, 356] on button "Kategorien" at bounding box center [395, 361] width 91 height 40
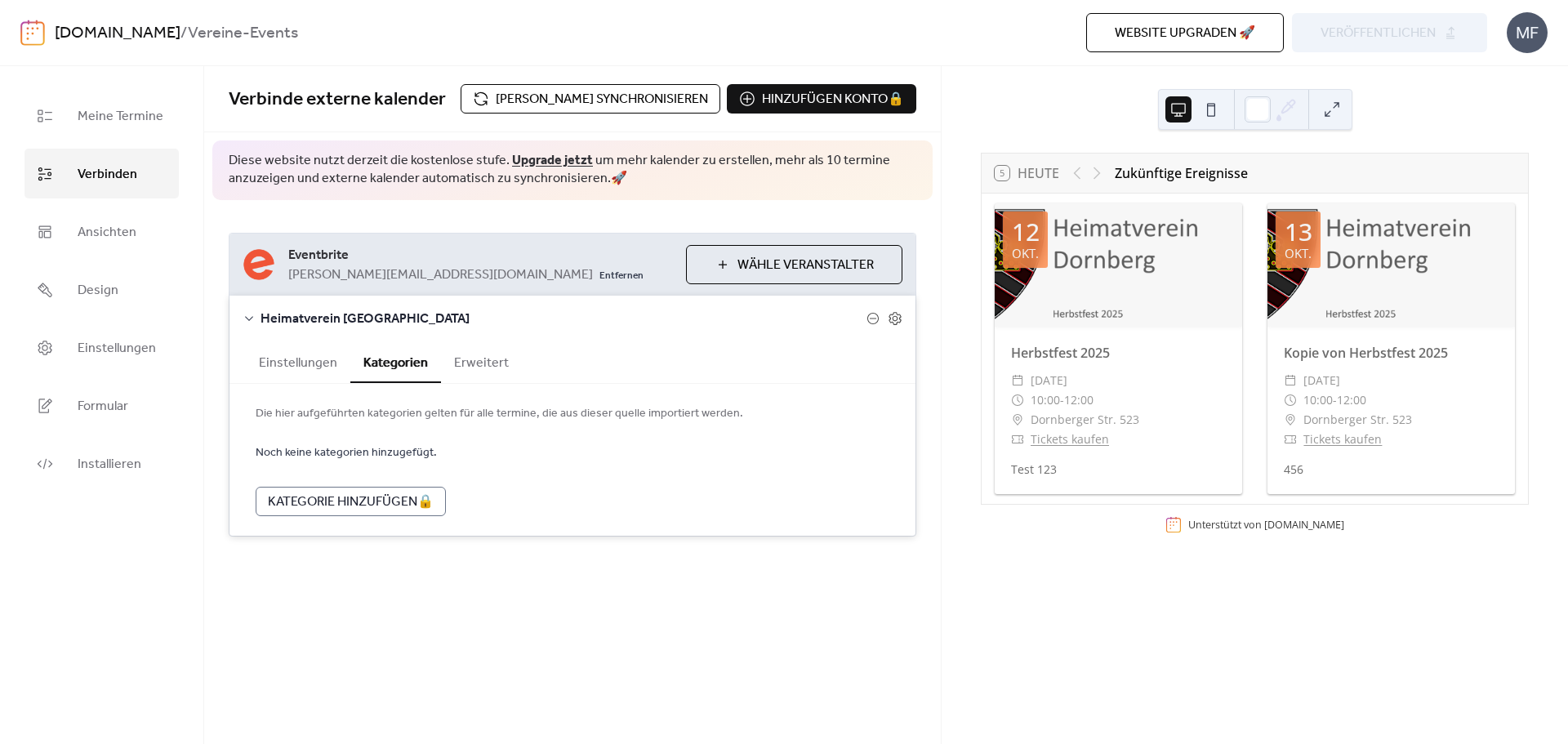
click at [457, 362] on button "Erweitert" at bounding box center [482, 361] width 81 height 40
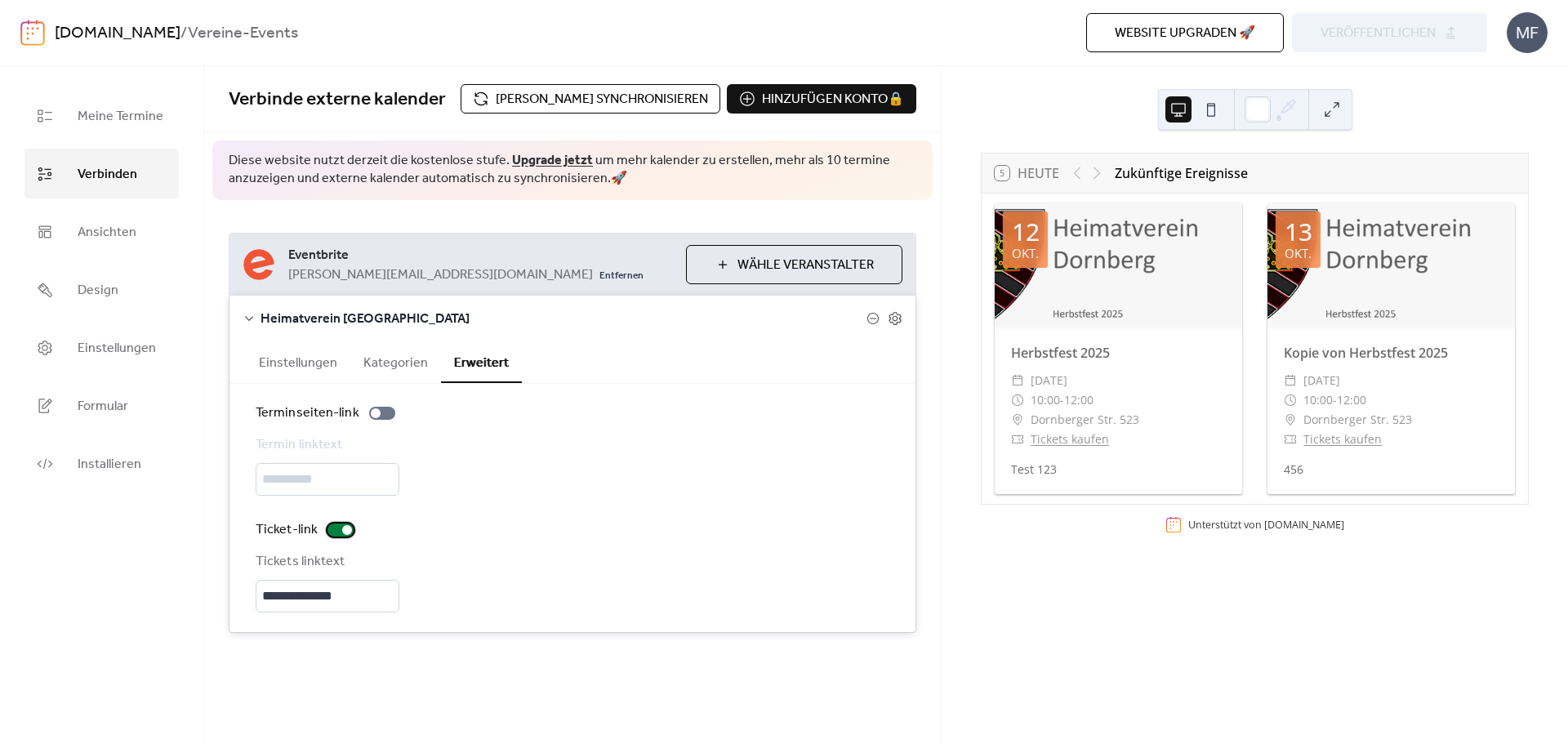
click at [343, 530] on div at bounding box center [347, 531] width 10 height 10
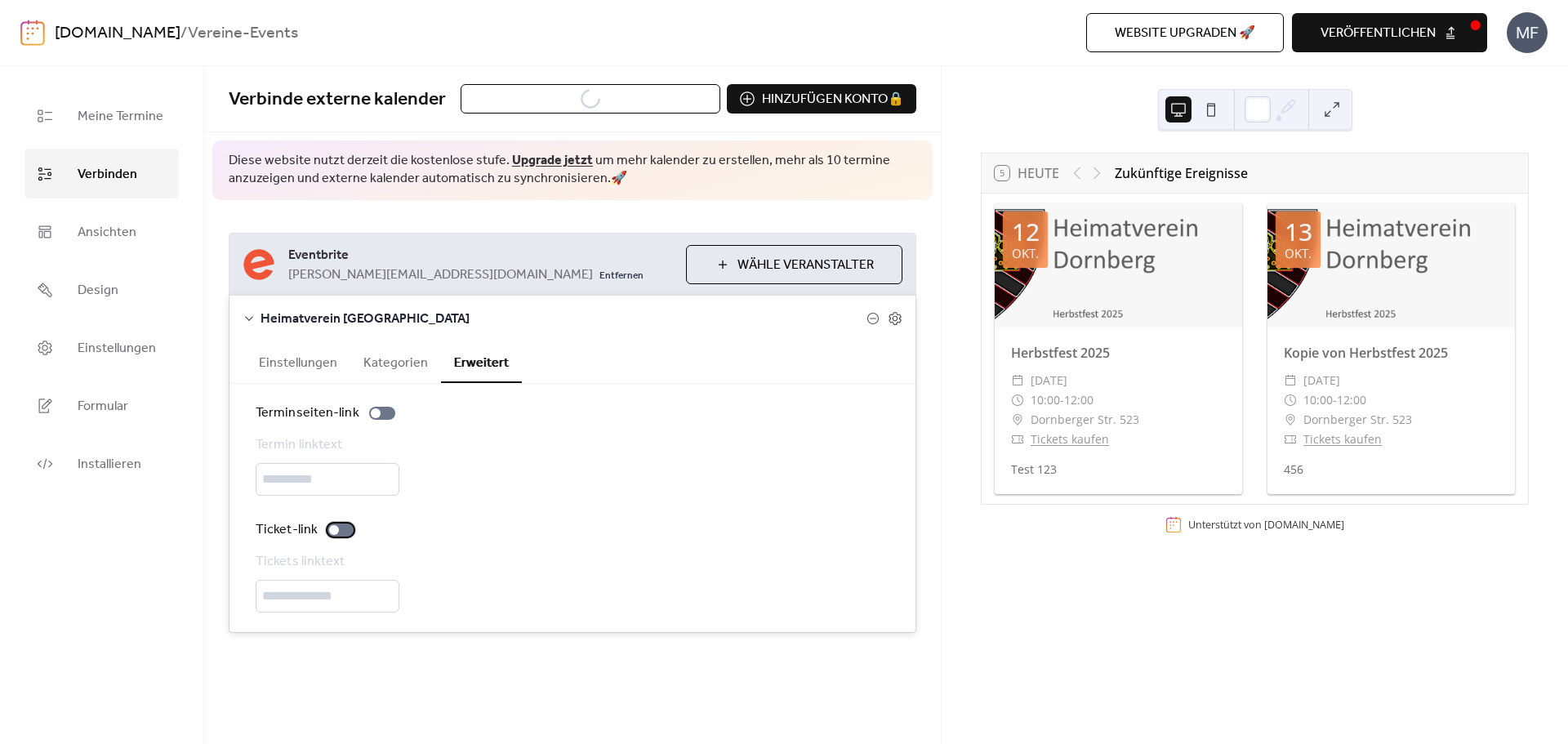
click at [342, 530] on div at bounding box center [341, 530] width 26 height 13
click at [343, 530] on div at bounding box center [347, 531] width 10 height 10
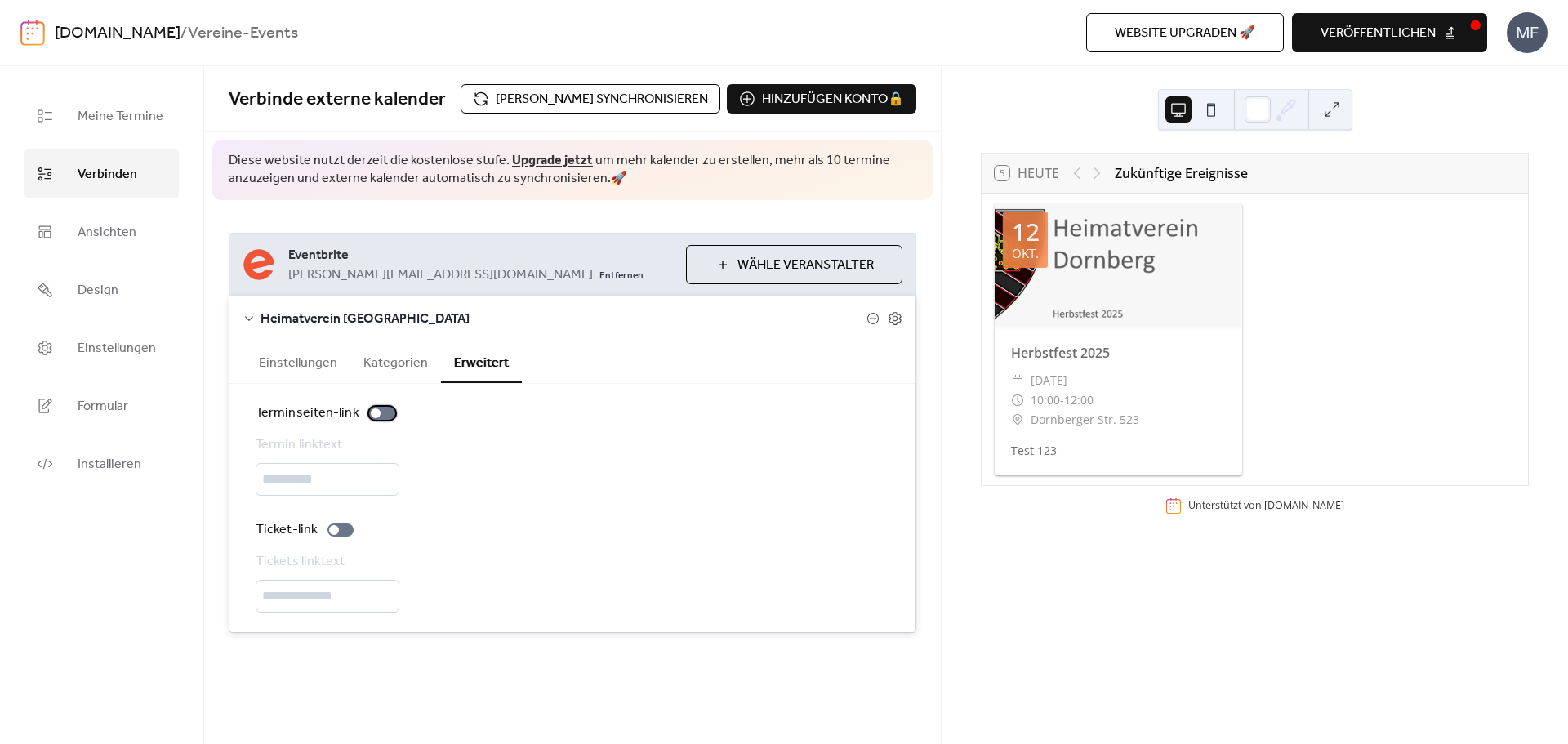
click at [374, 415] on div at bounding box center [376, 413] width 10 height 10
click at [374, 415] on div at bounding box center [382, 413] width 26 height 13
click at [1397, 47] on button "veröffentlichen" at bounding box center [1389, 32] width 195 height 39
click at [1383, 29] on span "veröffentlichen" at bounding box center [1379, 33] width 115 height 20
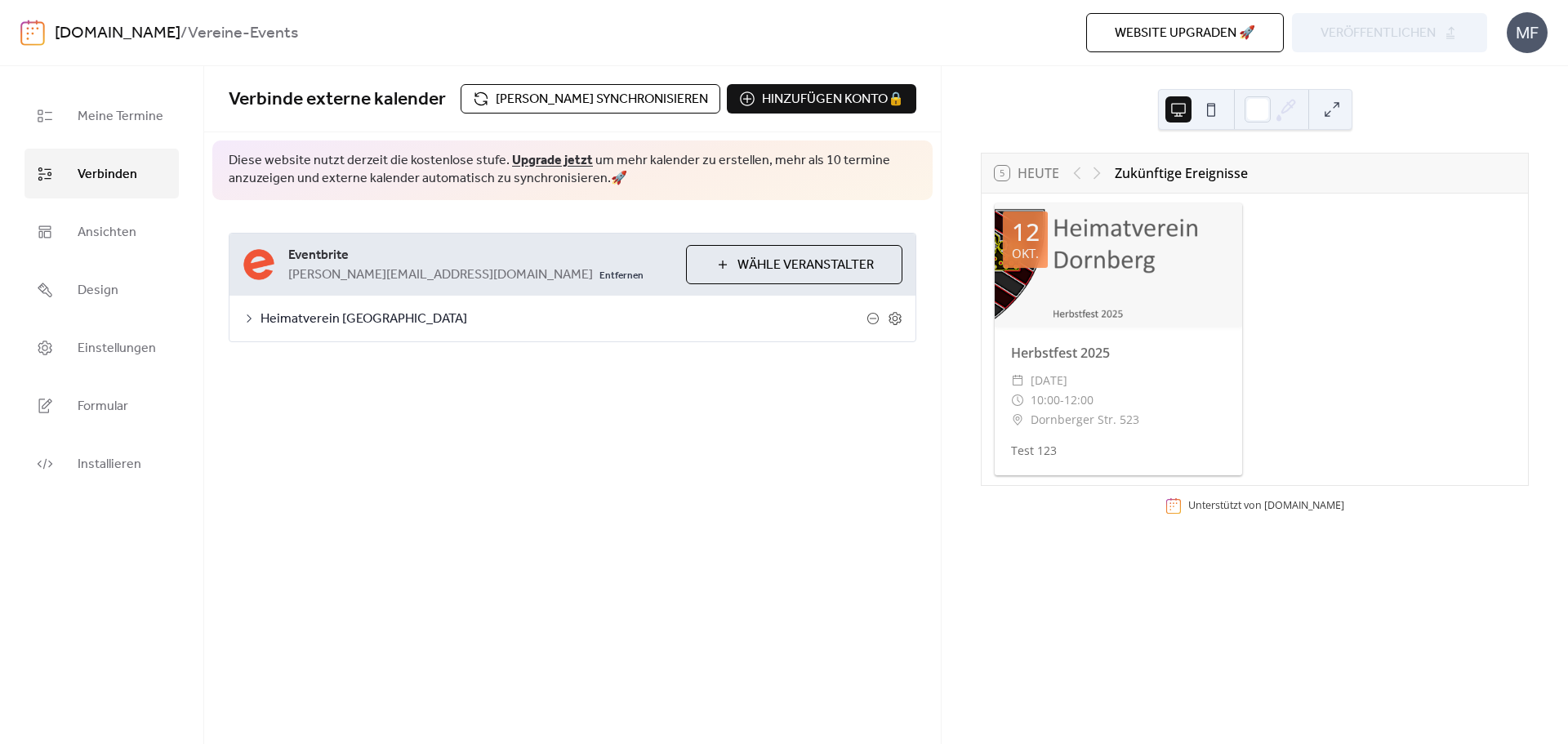
click at [751, 519] on div "**********" at bounding box center [573, 405] width 737 height 678
click at [819, 595] on div "**********" at bounding box center [573, 405] width 737 height 678
click at [662, 506] on div "**********" at bounding box center [573, 405] width 737 height 678
click at [122, 97] on link "Meine Termine" at bounding box center [102, 116] width 155 height 50
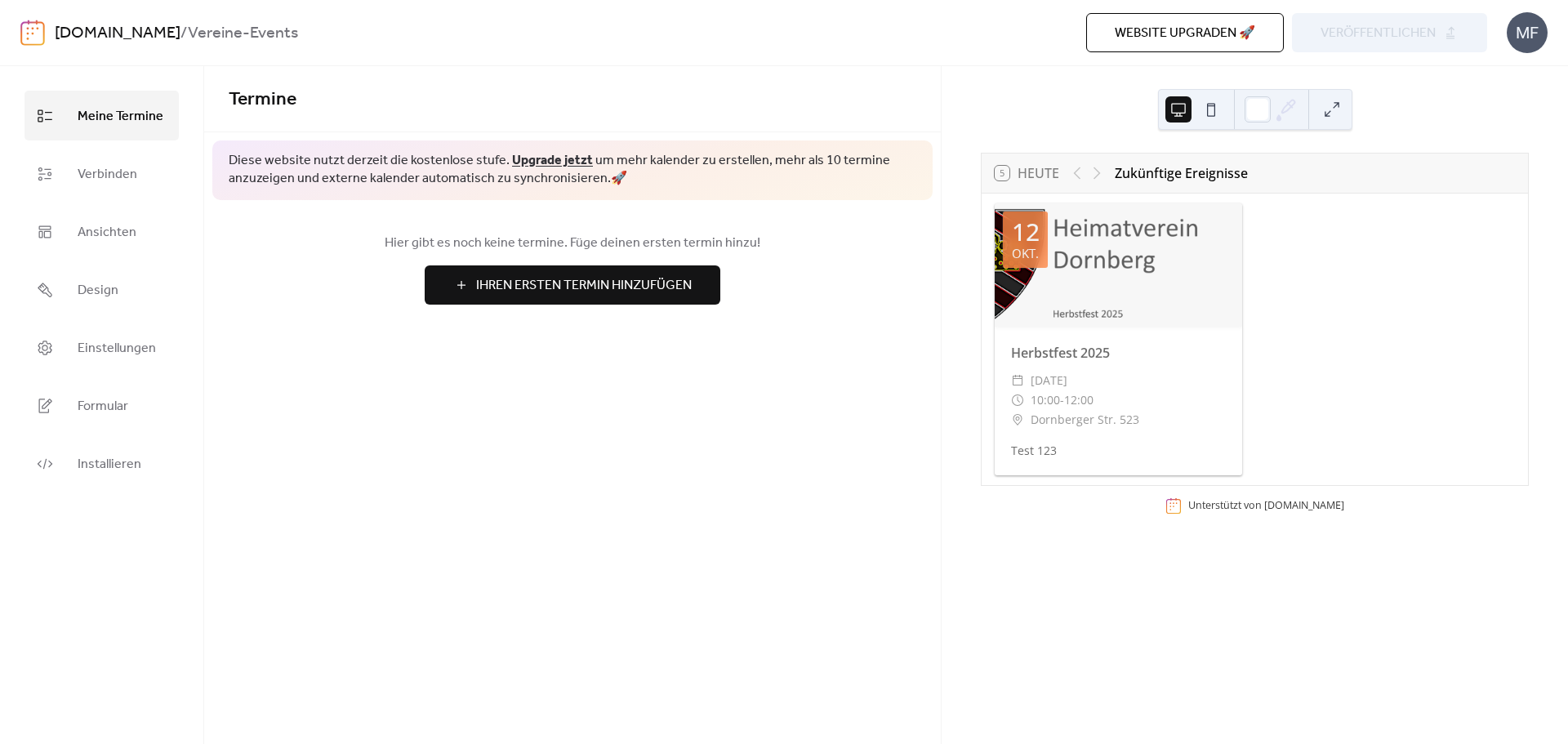
click at [1058, 330] on div "Herbstfest 2025 ​ Sonntag, 12. Oktober 2025 ​ 10:00 - 12:00 ​ Dornberger Str. 5…" at bounding box center [1119, 400] width 248 height 148
click at [1078, 247] on div at bounding box center [1119, 265] width 248 height 123
drag, startPoint x: 1060, startPoint y: 366, endPoint x: 1065, endPoint y: 353, distance: 13.9
click at [1060, 365] on div "Herbstfest 2025 ​ Sonntag, 12. Oktober 2025 ​ 10:00 - 12:00 ​ Dornberger Str. 5…" at bounding box center [1119, 400] width 248 height 148
click at [1124, 298] on div at bounding box center [1119, 265] width 248 height 123
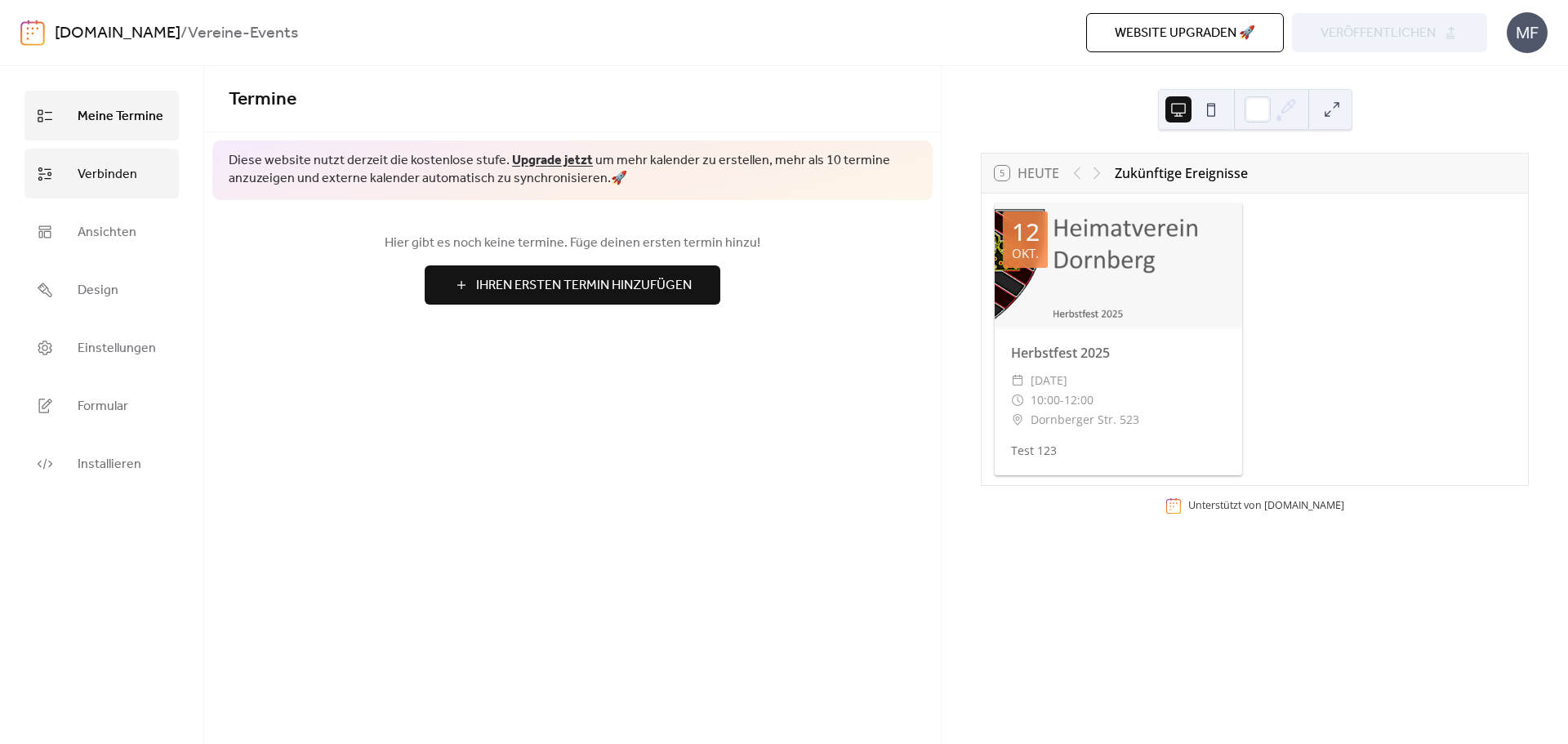
click at [53, 181] on link "Verbinden" at bounding box center [102, 173] width 155 height 50
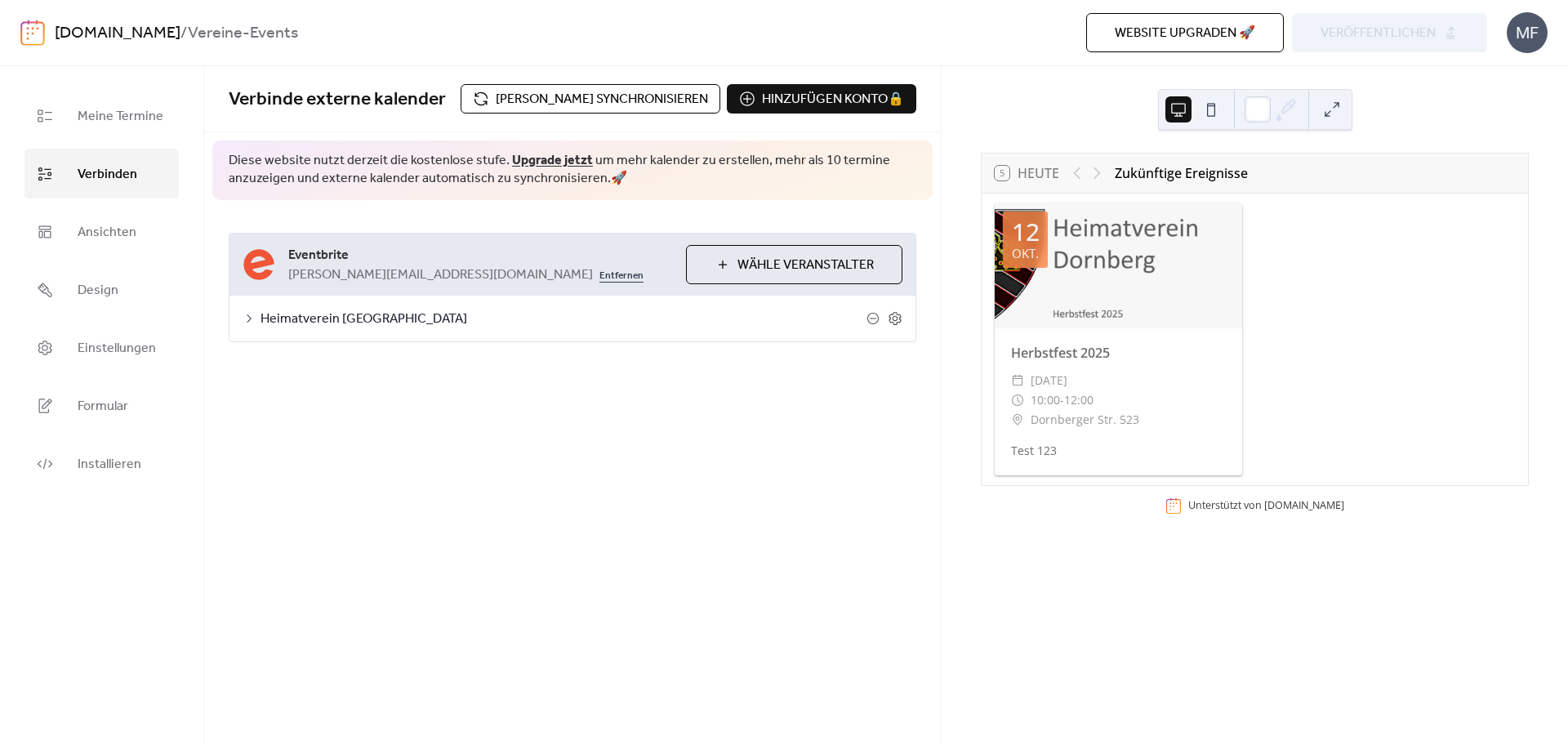
click at [600, 281] on link "Entfernen" at bounding box center [622, 274] width 44 height 20
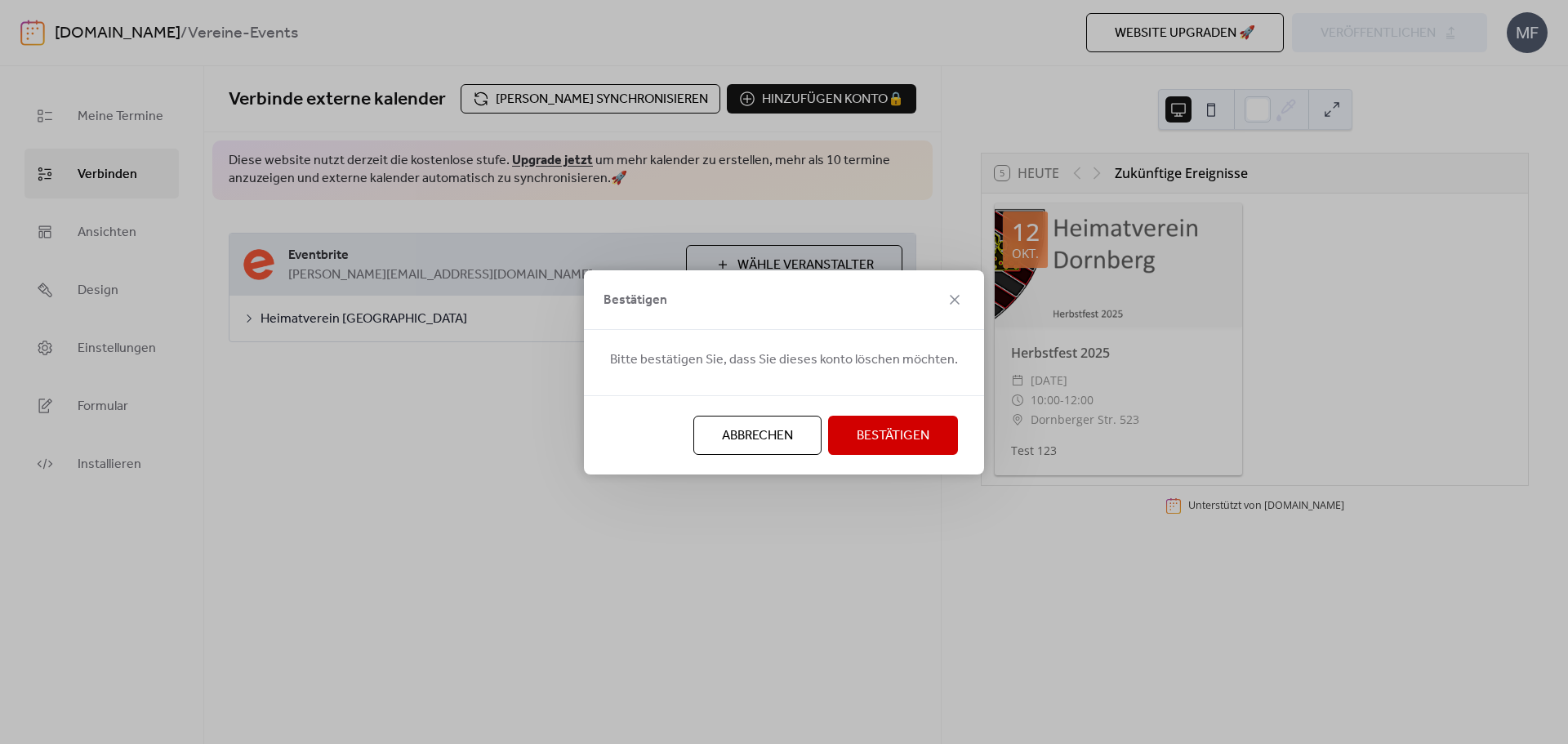
click at [714, 432] on button "Abbrechen" at bounding box center [758, 436] width 128 height 39
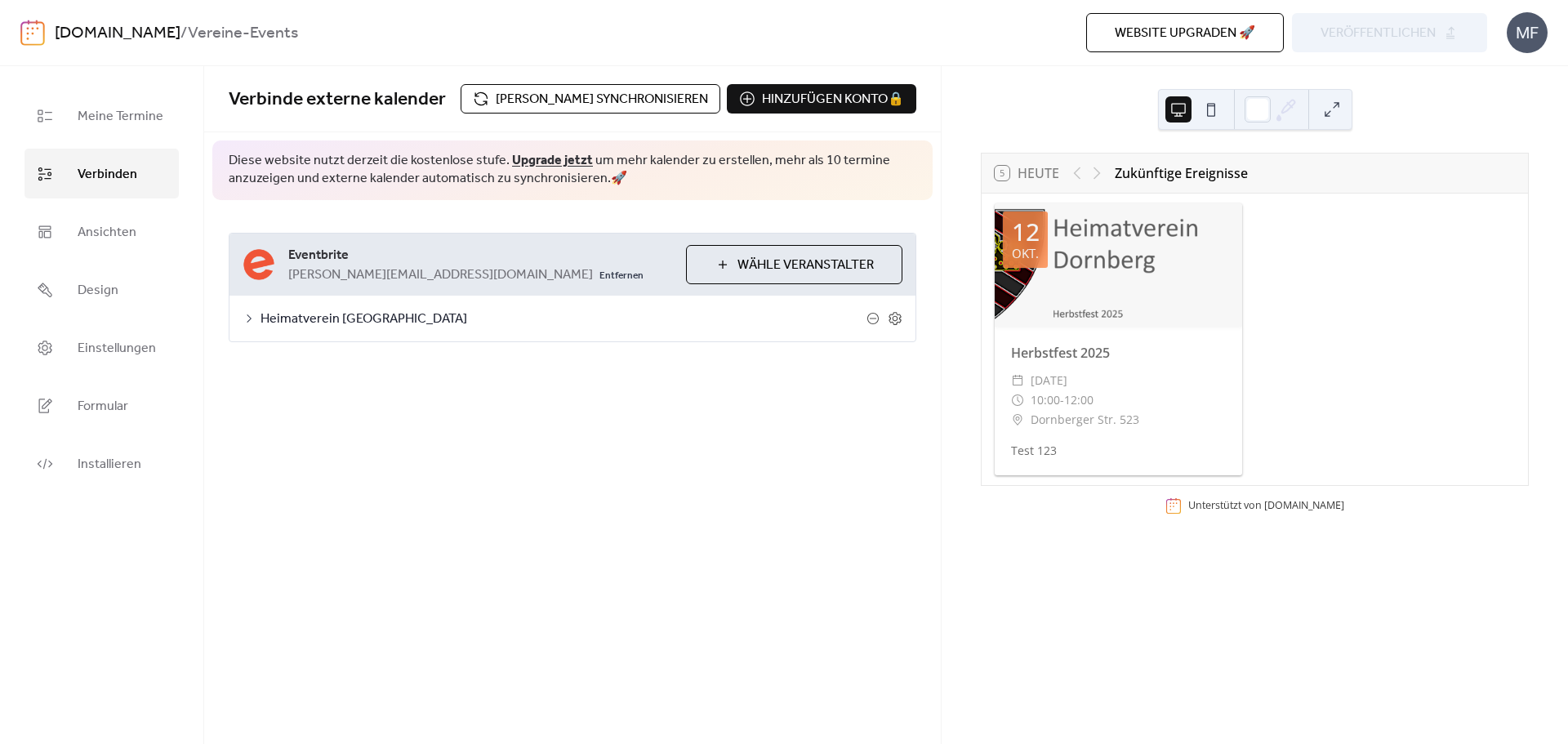
click at [266, 323] on span "Heimatverein [GEOGRAPHIC_DATA]" at bounding box center [563, 319] width 606 height 20
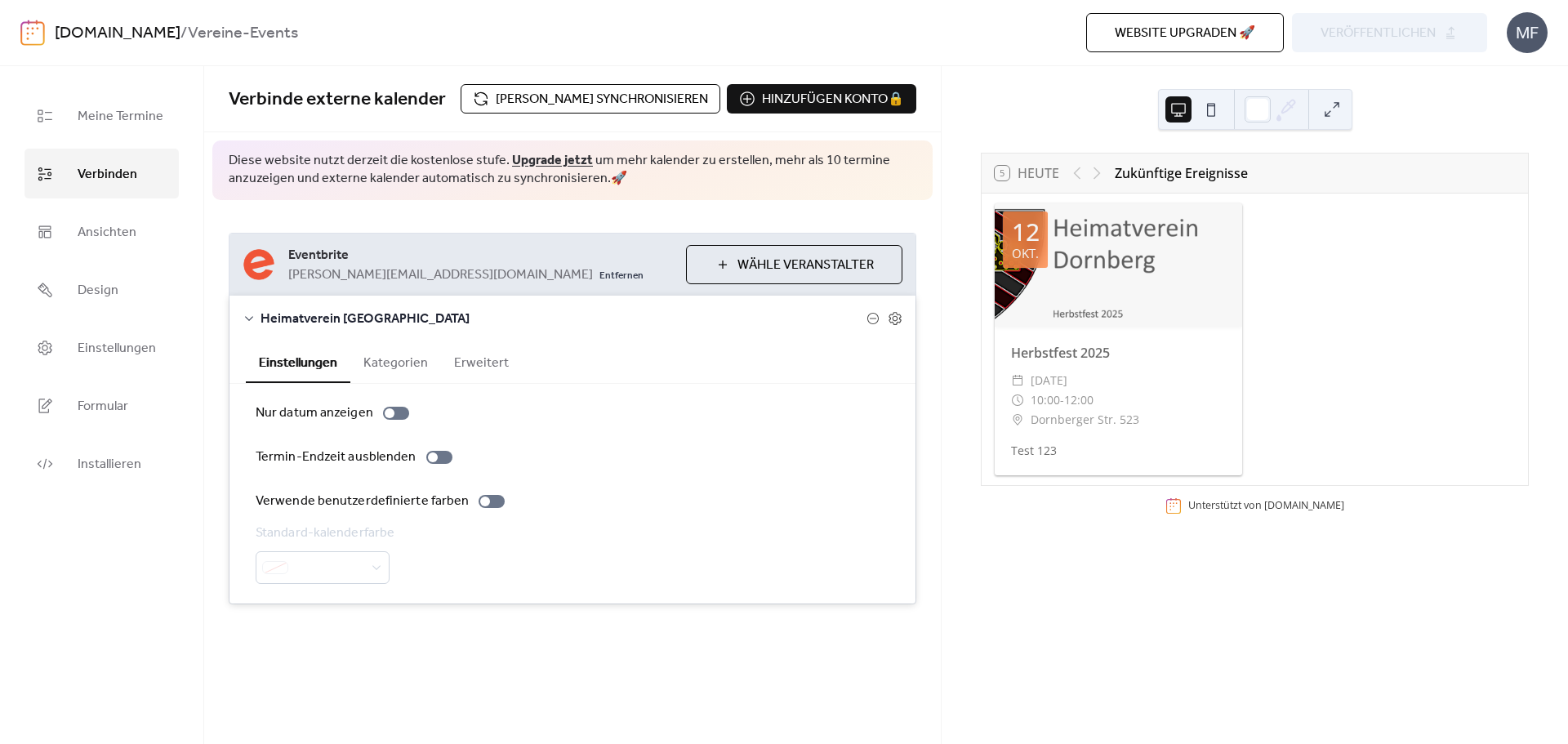
drag, startPoint x: 257, startPoint y: 323, endPoint x: 293, endPoint y: 322, distance: 36.0
click at [249, 323] on icon at bounding box center [249, 318] width 13 height 13
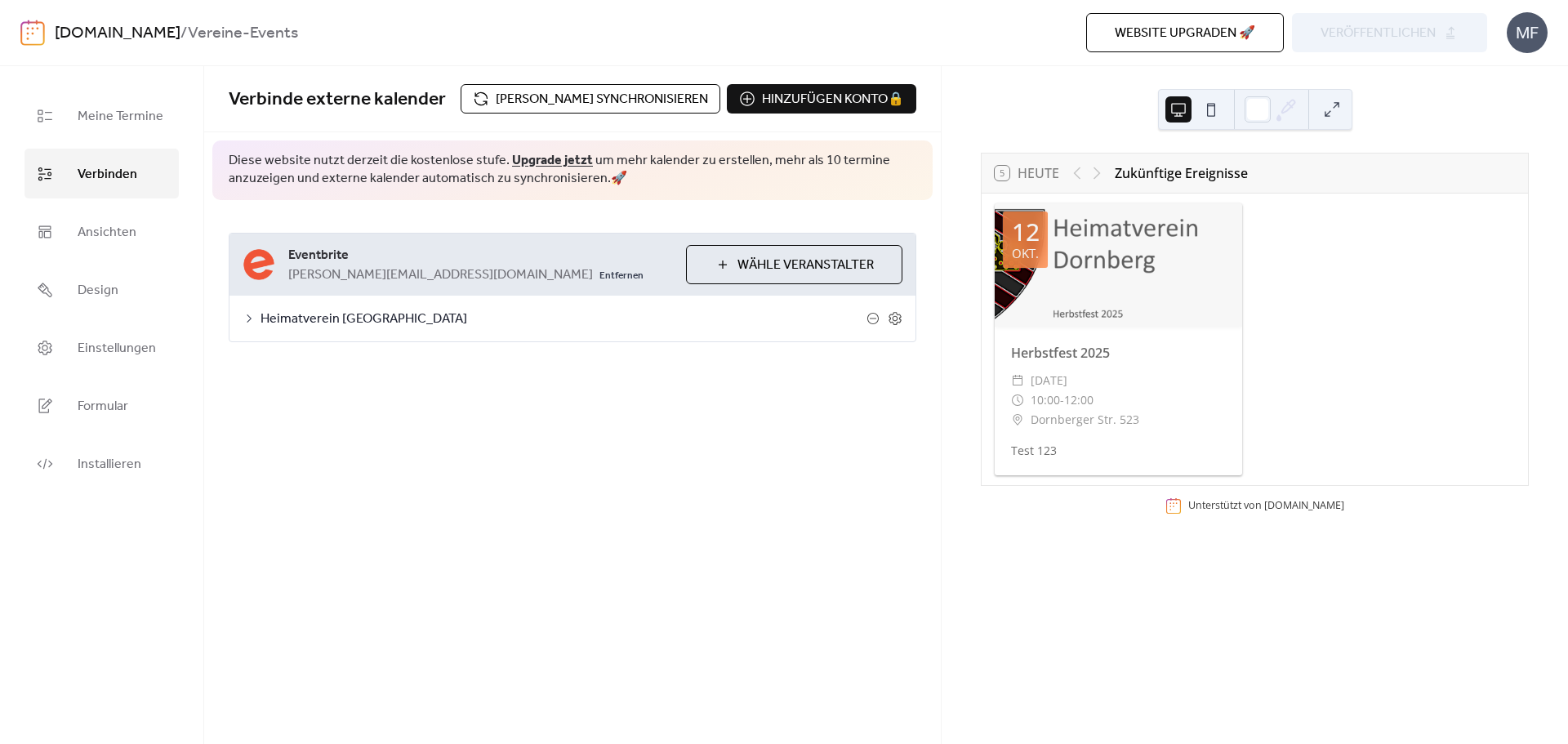
click at [803, 271] on span "Wähle Veranstalter" at bounding box center [806, 265] width 136 height 20
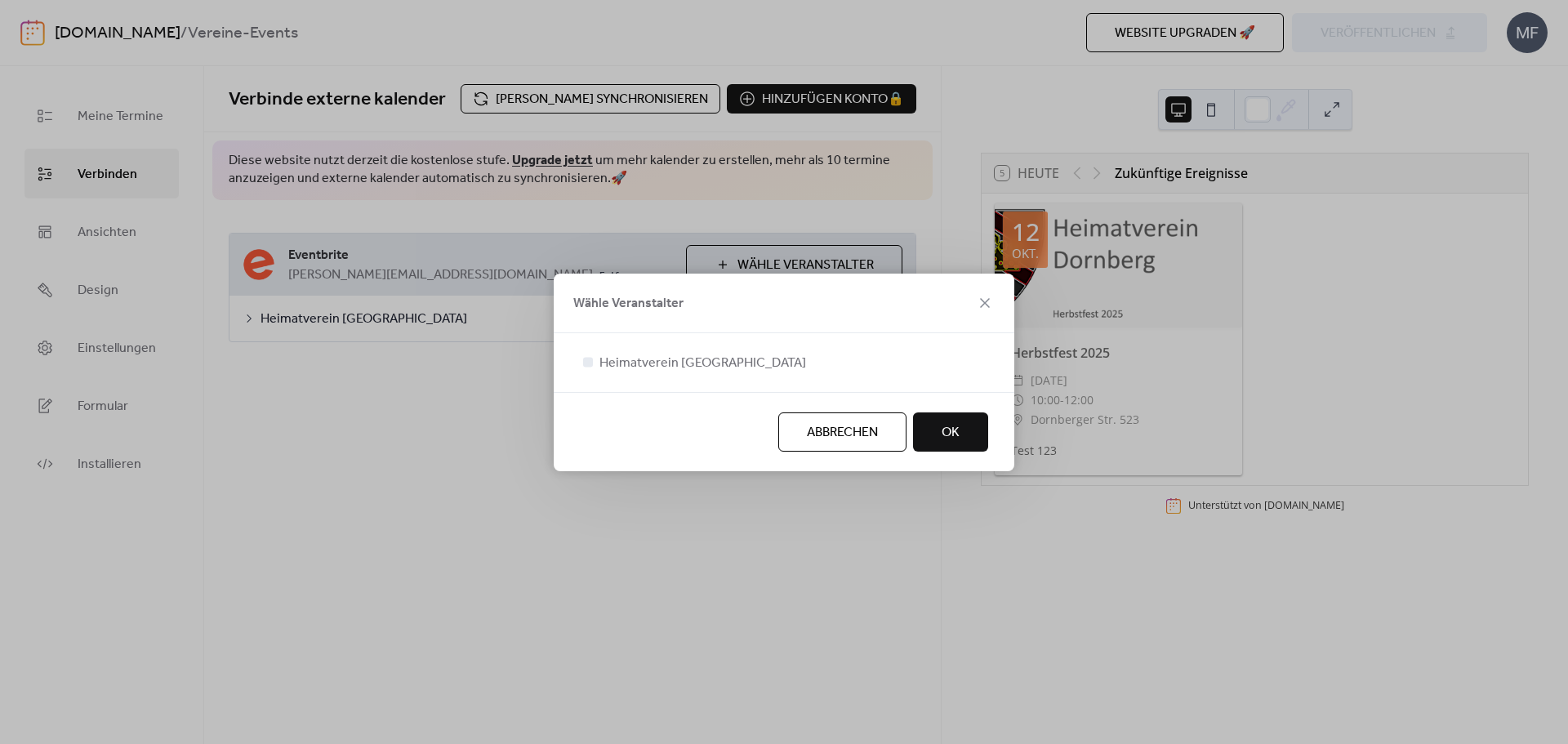
click at [972, 447] on button "OK" at bounding box center [950, 432] width 75 height 39
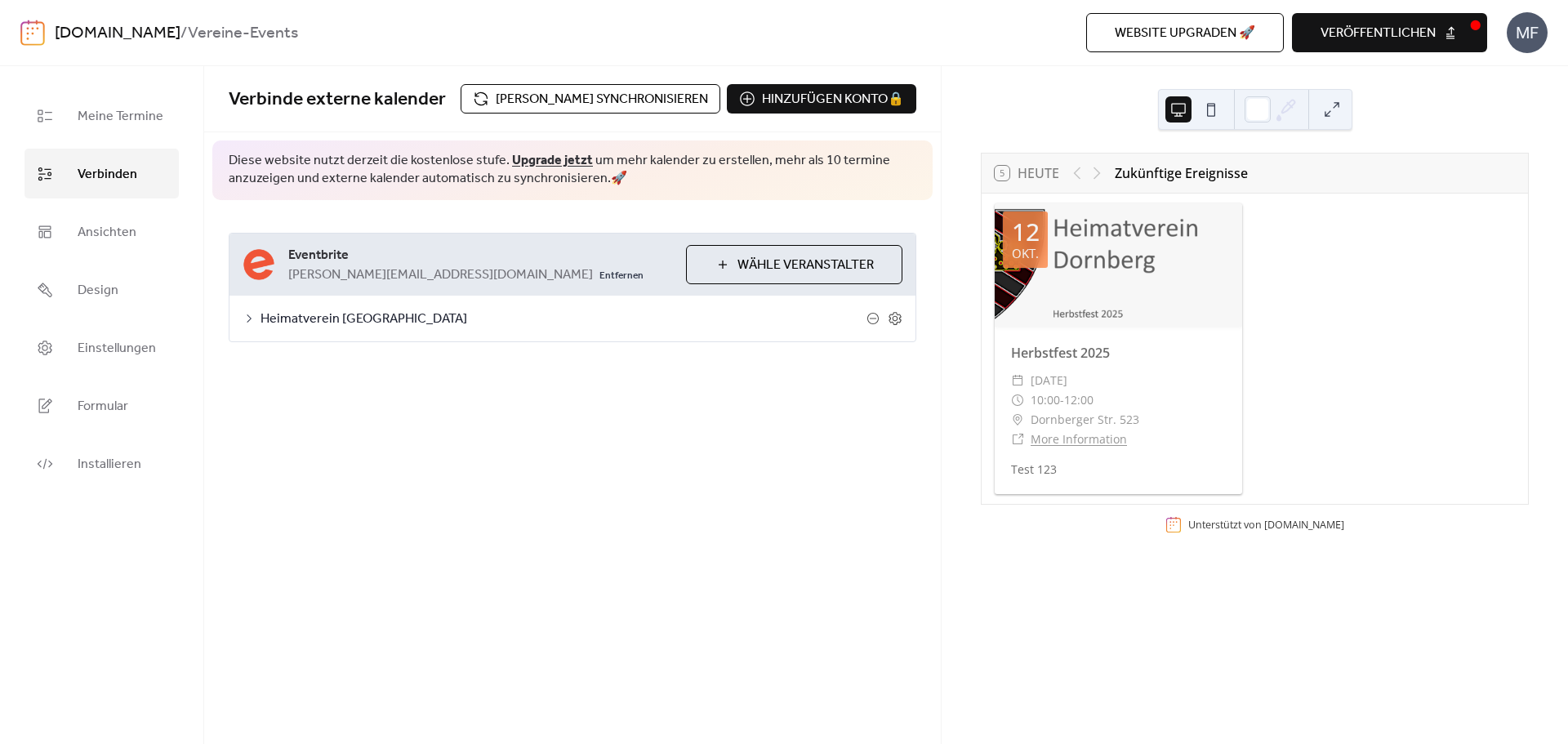
click at [1395, 39] on span "veröffentlichen" at bounding box center [1379, 33] width 115 height 20
drag, startPoint x: 464, startPoint y: 456, endPoint x: 507, endPoint y: 432, distance: 49.2
click at [464, 456] on div "**********" at bounding box center [573, 405] width 737 height 678
click at [891, 319] on icon at bounding box center [895, 318] width 13 height 13
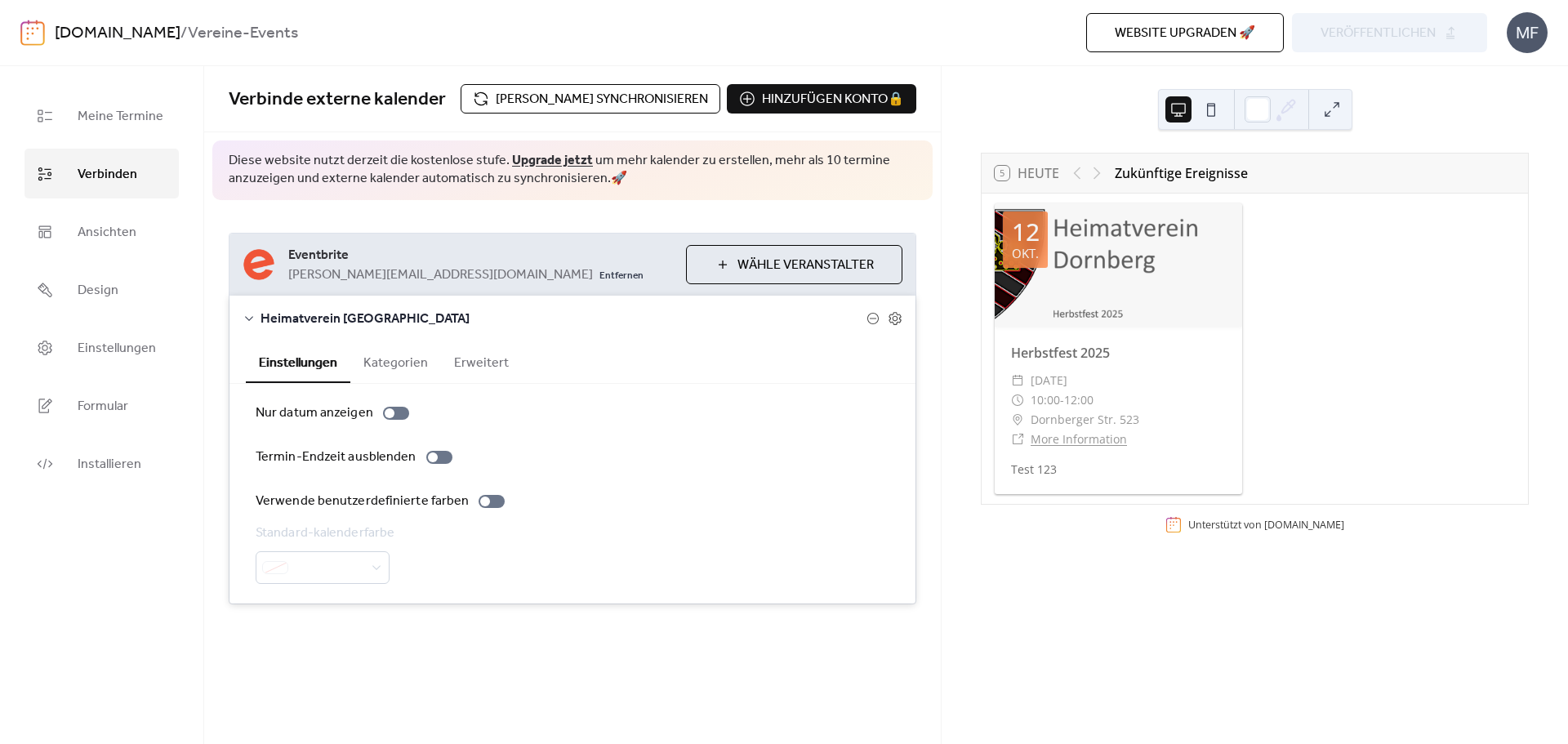
click at [414, 373] on button "Kategorien" at bounding box center [395, 361] width 91 height 40
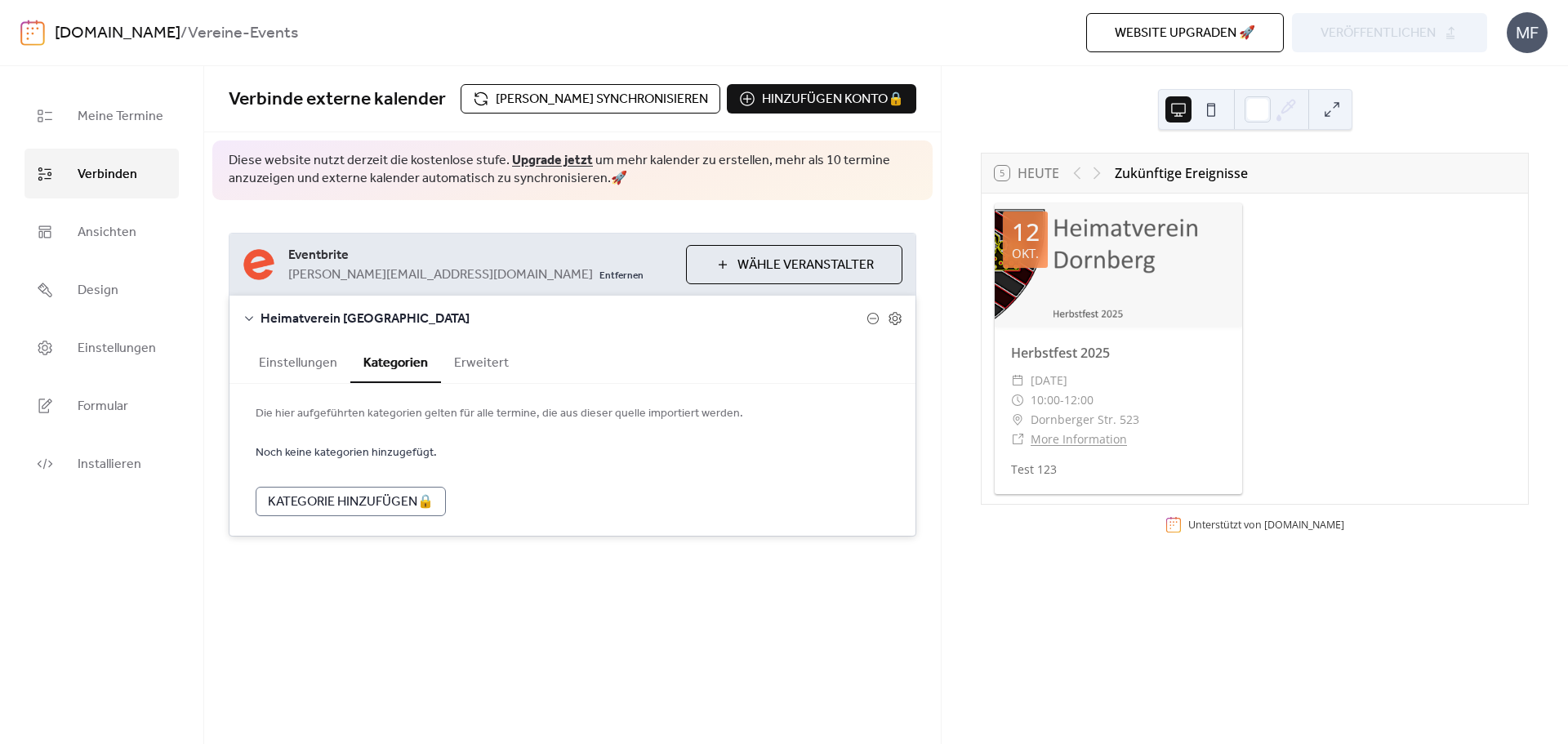
click at [457, 366] on button "Erweitert" at bounding box center [482, 361] width 81 height 40
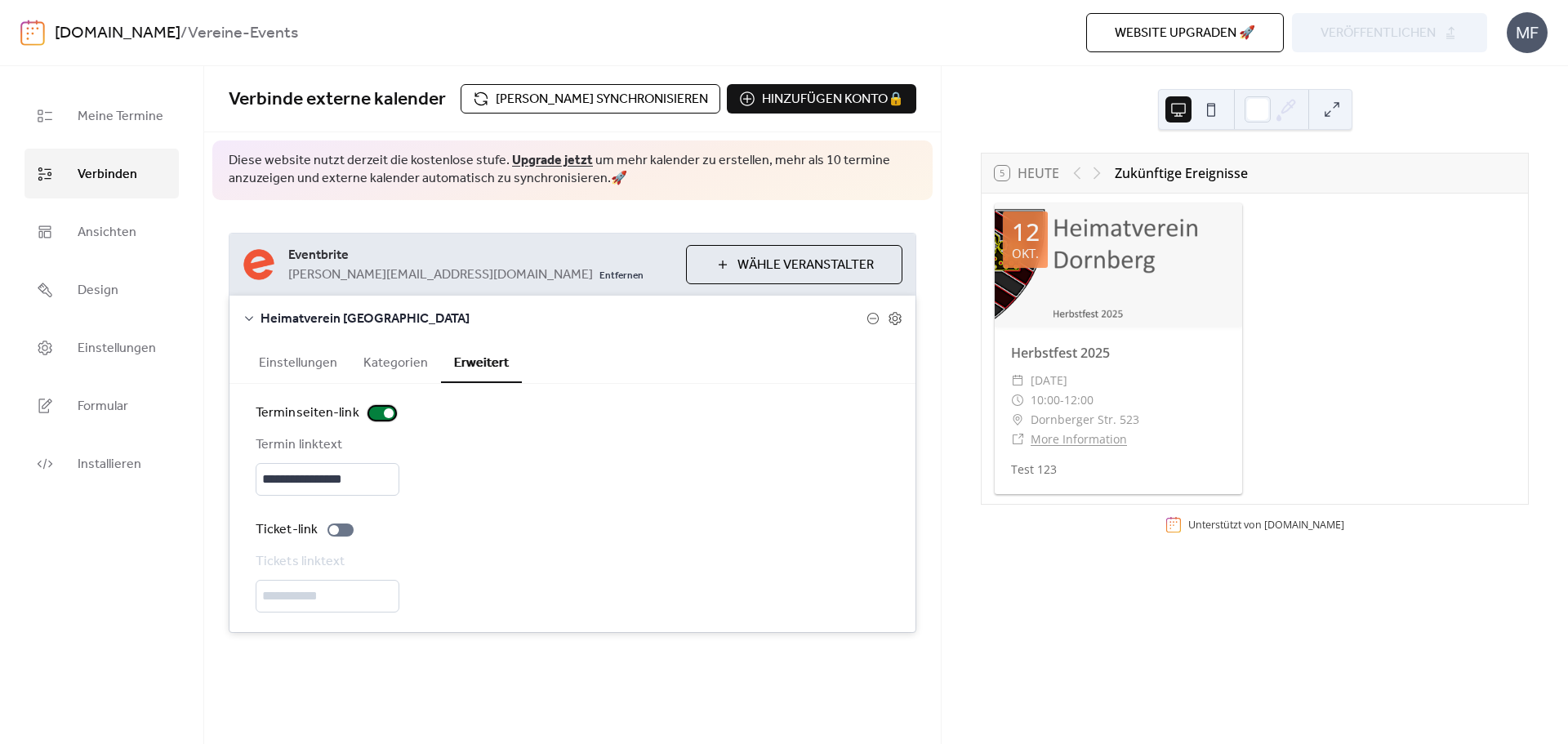
click at [385, 421] on label "Terminseiten-link" at bounding box center [328, 413] width 146 height 20
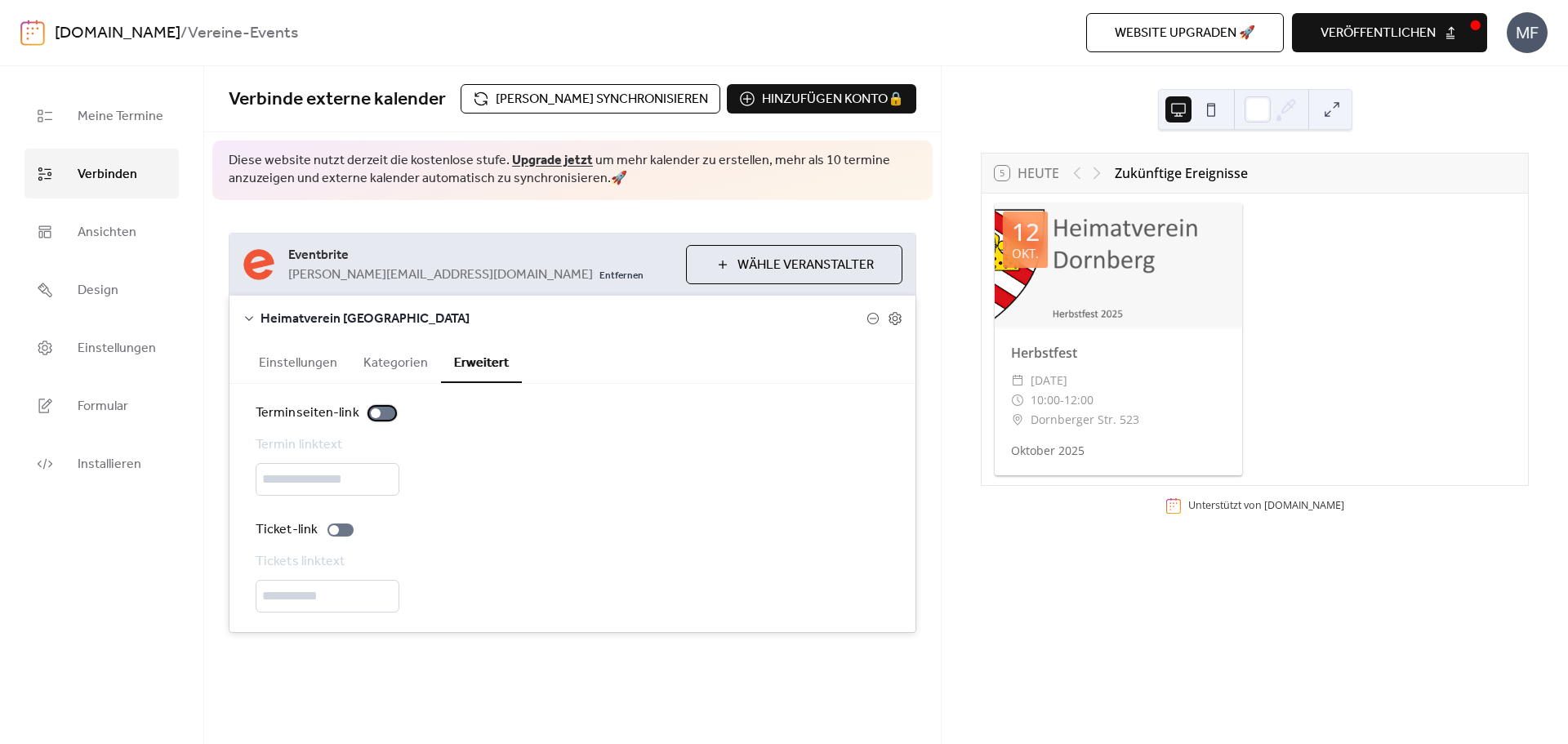
click at [380, 414] on div at bounding box center [382, 413] width 26 height 13
click at [342, 534] on div at bounding box center [341, 530] width 26 height 13
click at [970, 535] on div "5 Heute Zukünftige Ereignisse 12 Okt. Herbstfest ​ Sonntag, 12. Oktober 2025 ​ …" at bounding box center [1255, 405] width 626 height 678
drag, startPoint x: 952, startPoint y: 529, endPoint x: 950, endPoint y: 516, distance: 13.2
click at [951, 526] on div "5 Heute Zukünftige Ereignisse 12 Okt. Herbstfest ​ Sonntag, 12. Oktober 2025 ​ …" at bounding box center [1255, 405] width 626 height 678
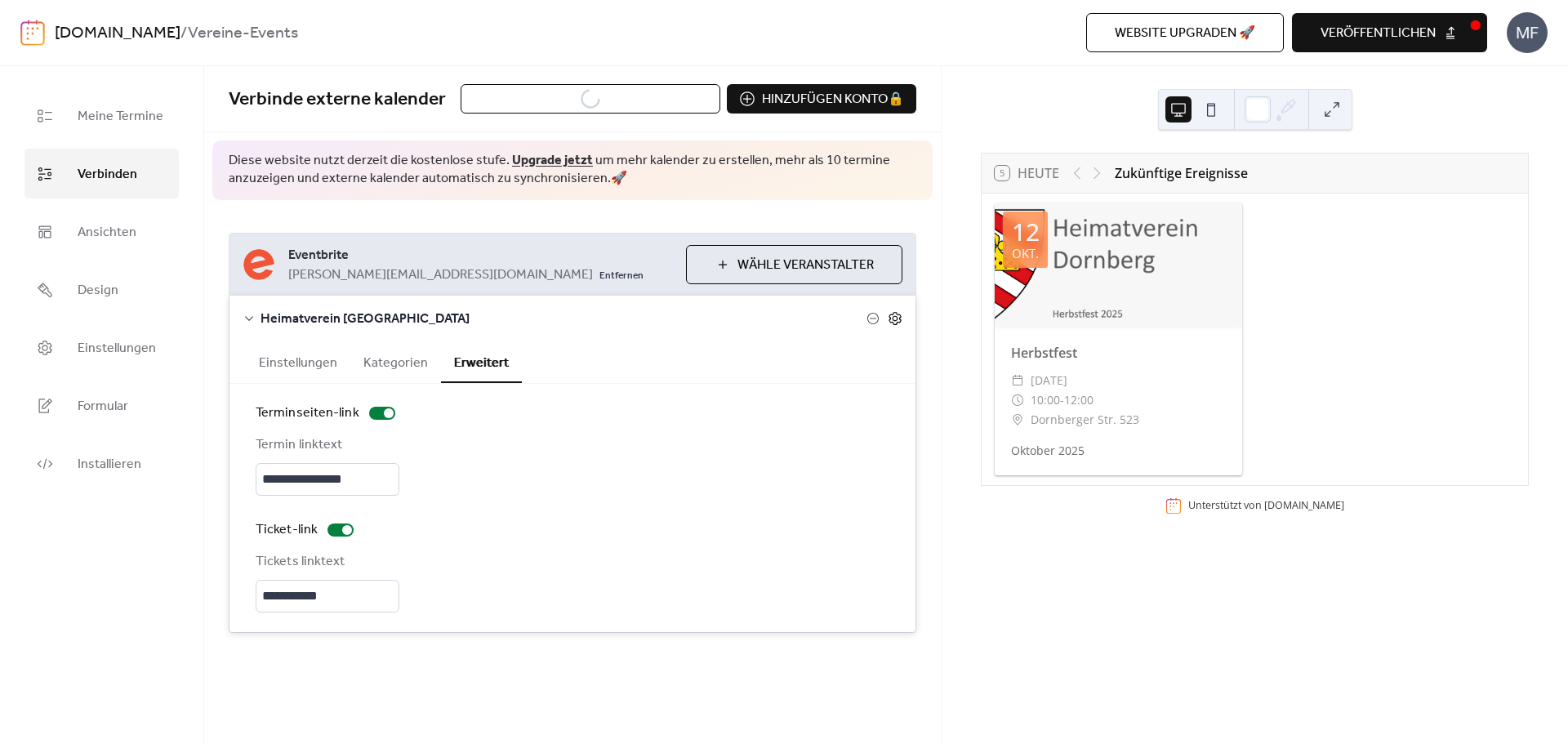
click at [897, 316] on icon at bounding box center [895, 318] width 15 height 15
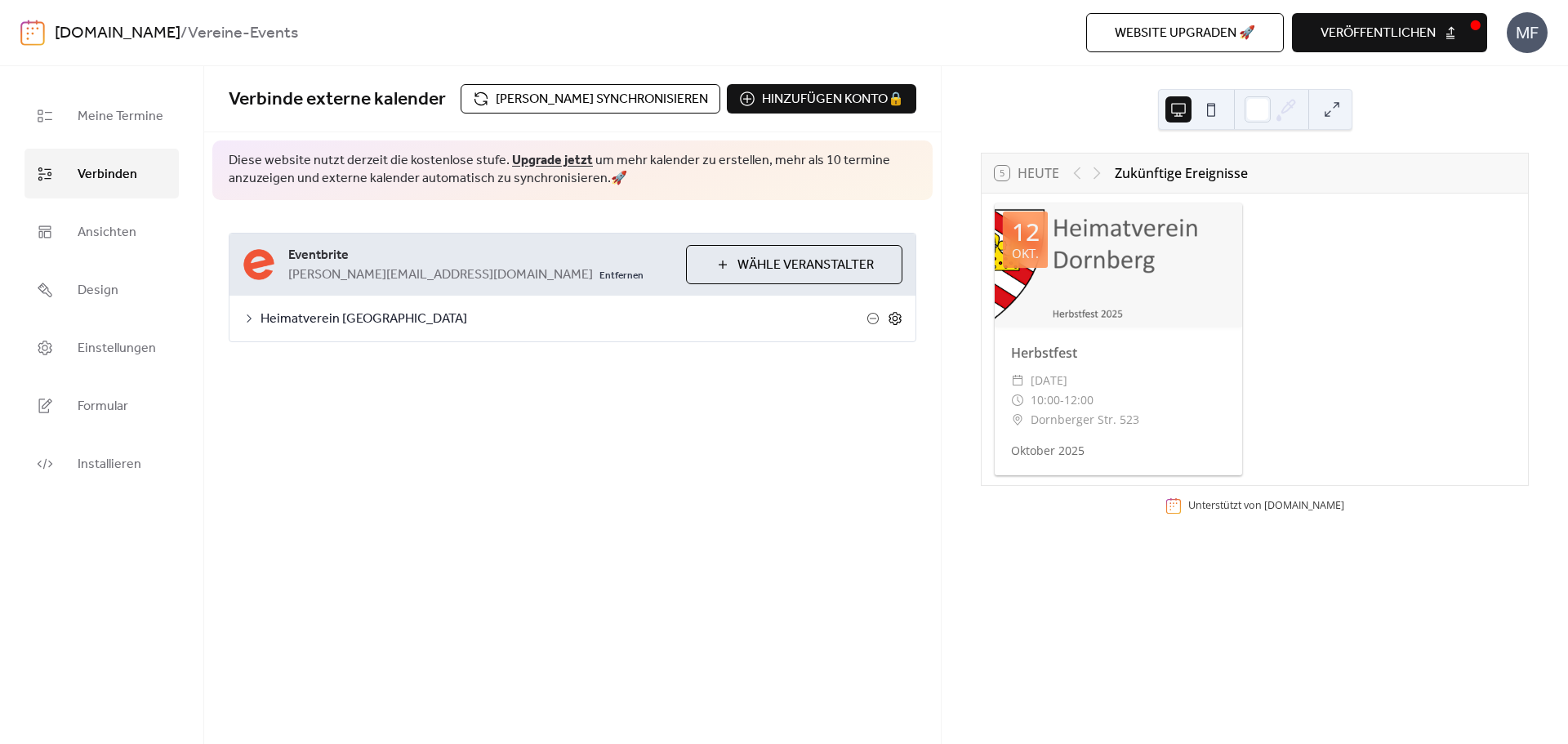
click at [896, 323] on icon at bounding box center [895, 318] width 15 height 15
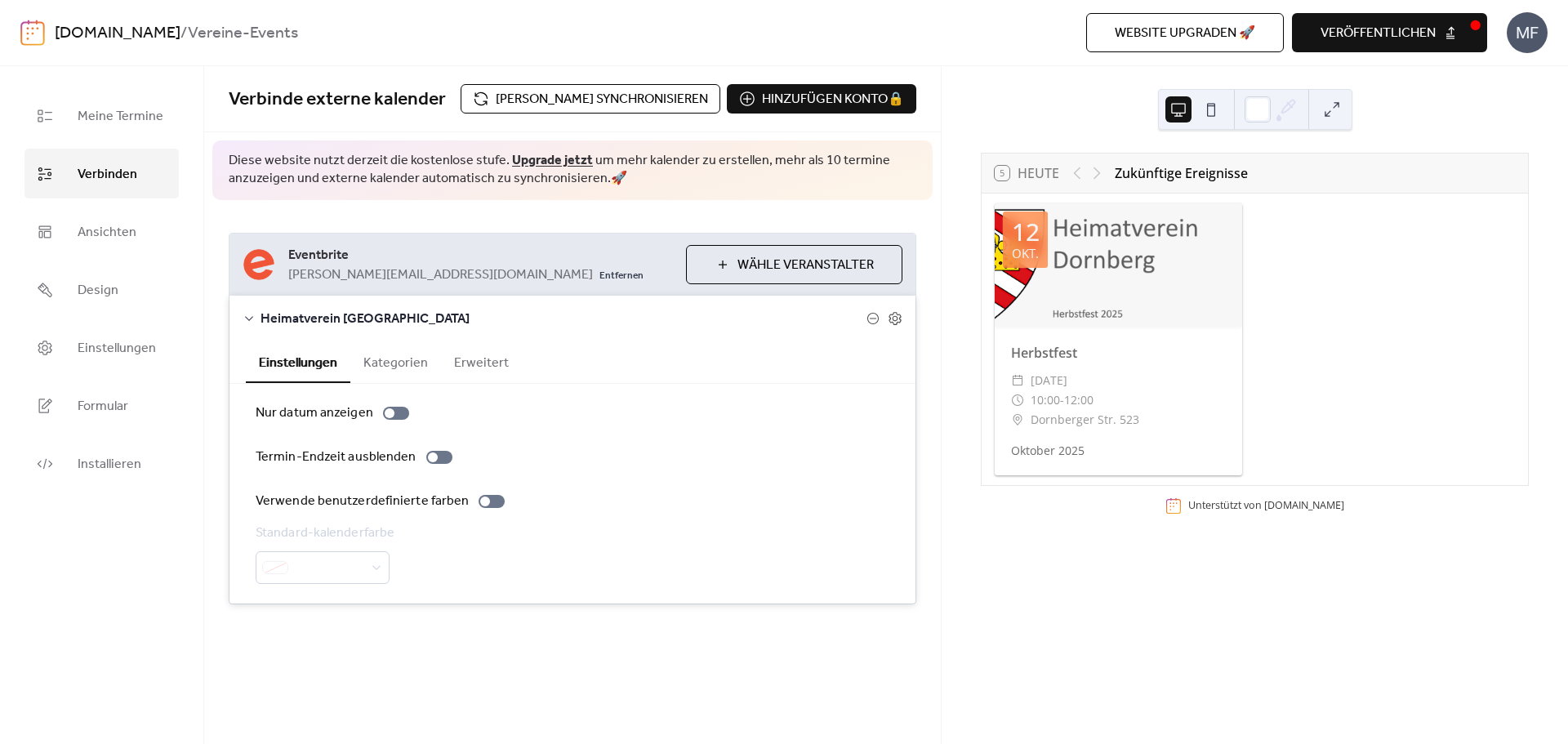
drag, startPoint x: 379, startPoint y: 376, endPoint x: 450, endPoint y: 367, distance: 71.6
click at [379, 375] on button "Kategorien" at bounding box center [395, 361] width 91 height 40
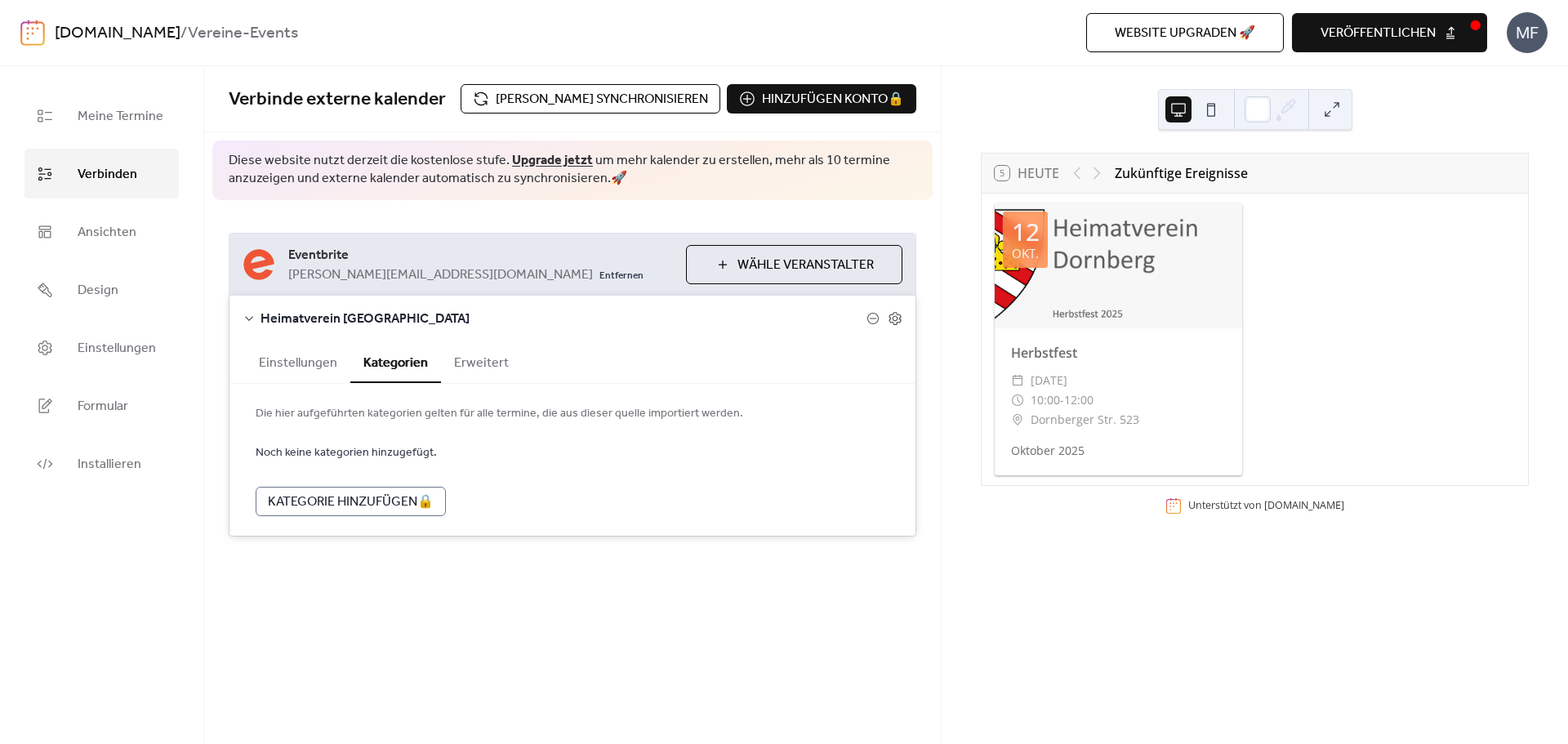
click at [467, 365] on button "Erweitert" at bounding box center [482, 361] width 81 height 40
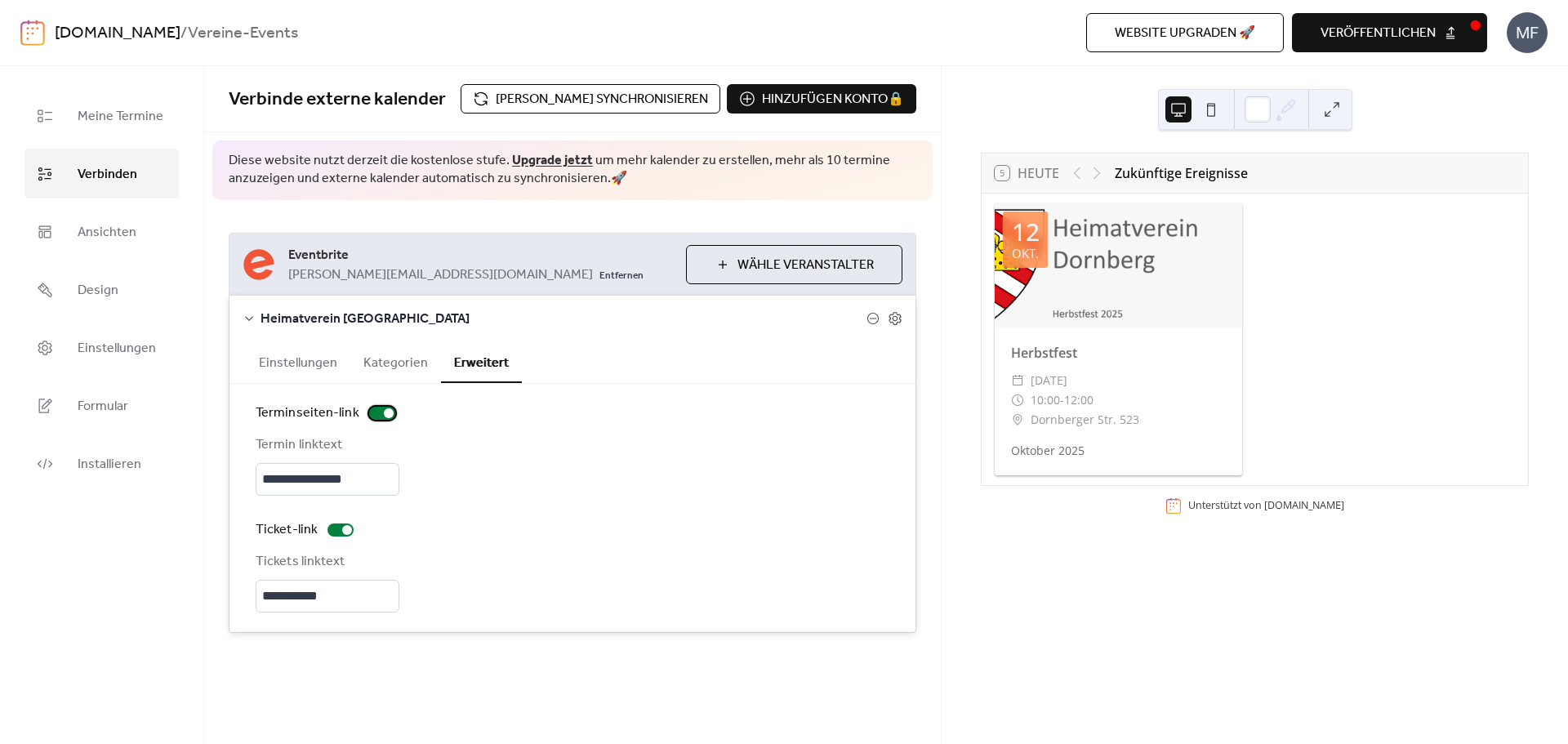
click at [384, 416] on div at bounding box center [389, 413] width 10 height 10
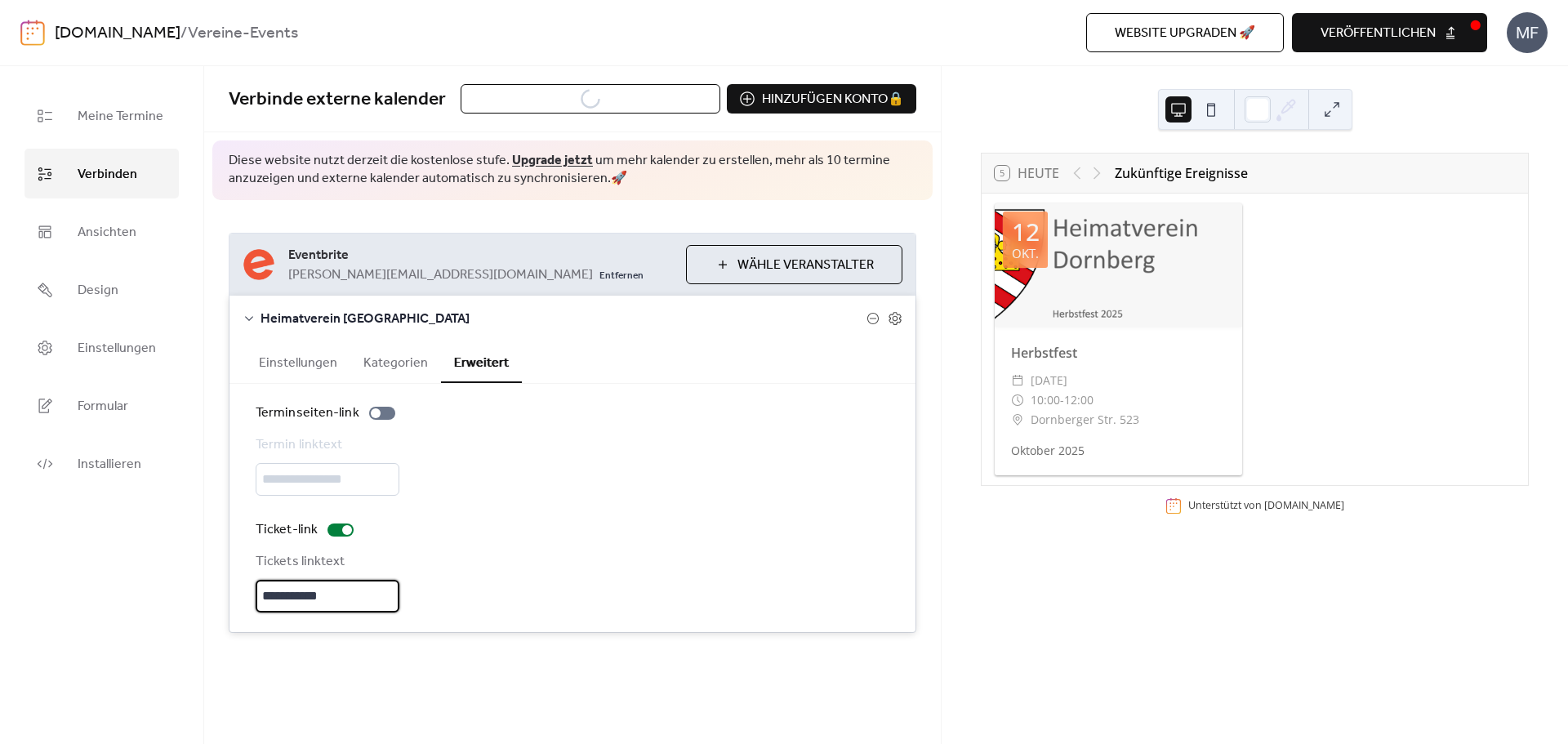
drag, startPoint x: 329, startPoint y: 596, endPoint x: 240, endPoint y: 595, distance: 89.0
click at [240, 595] on div "**********" at bounding box center [573, 508] width 686 height 249
click at [271, 592] on input "**********" at bounding box center [327, 596] width 144 height 32
drag, startPoint x: 289, startPoint y: 592, endPoint x: 220, endPoint y: 595, distance: 69.1
click at [220, 595] on div "**********" at bounding box center [573, 433] width 737 height 466
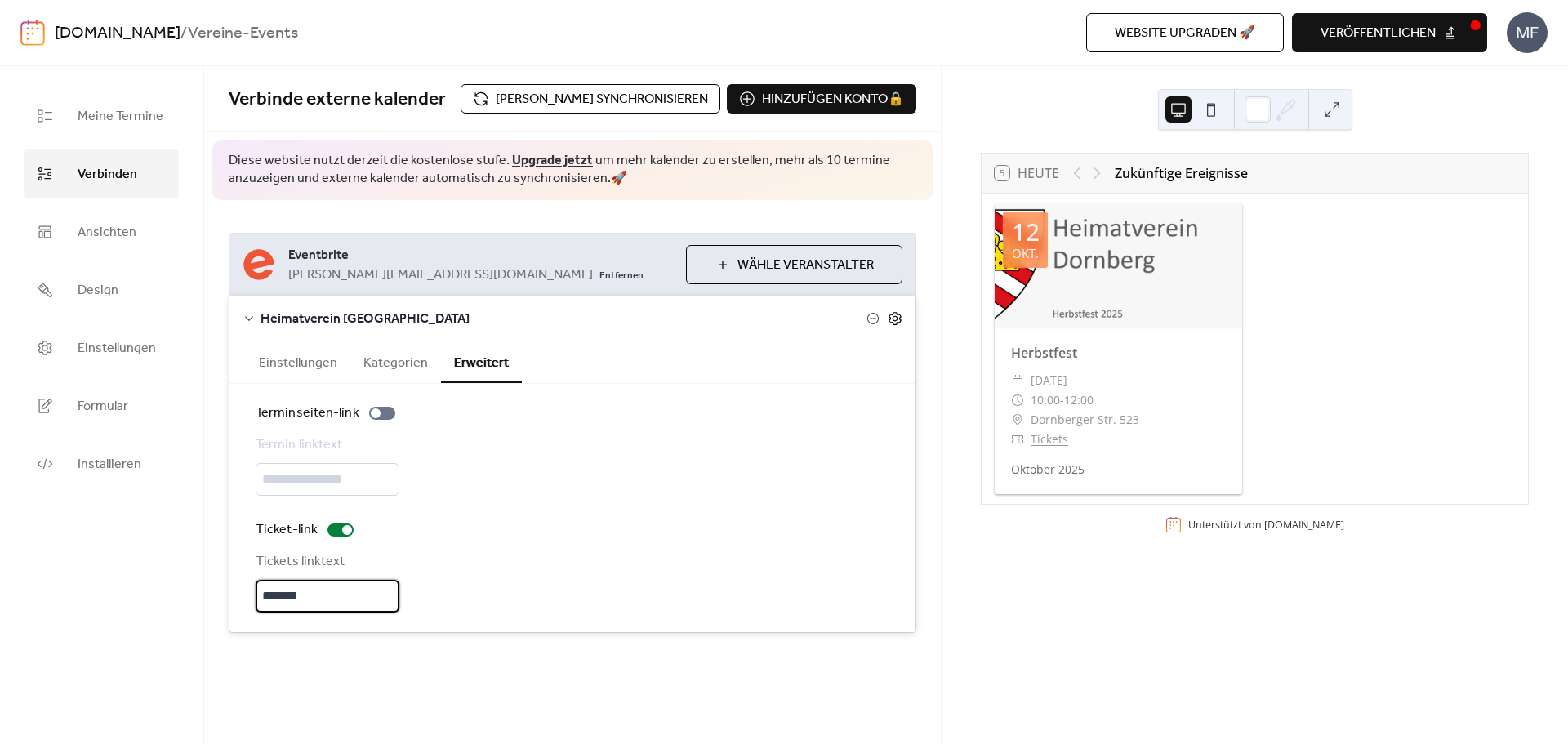
type input "*******"
click at [901, 320] on icon at bounding box center [895, 318] width 13 height 13
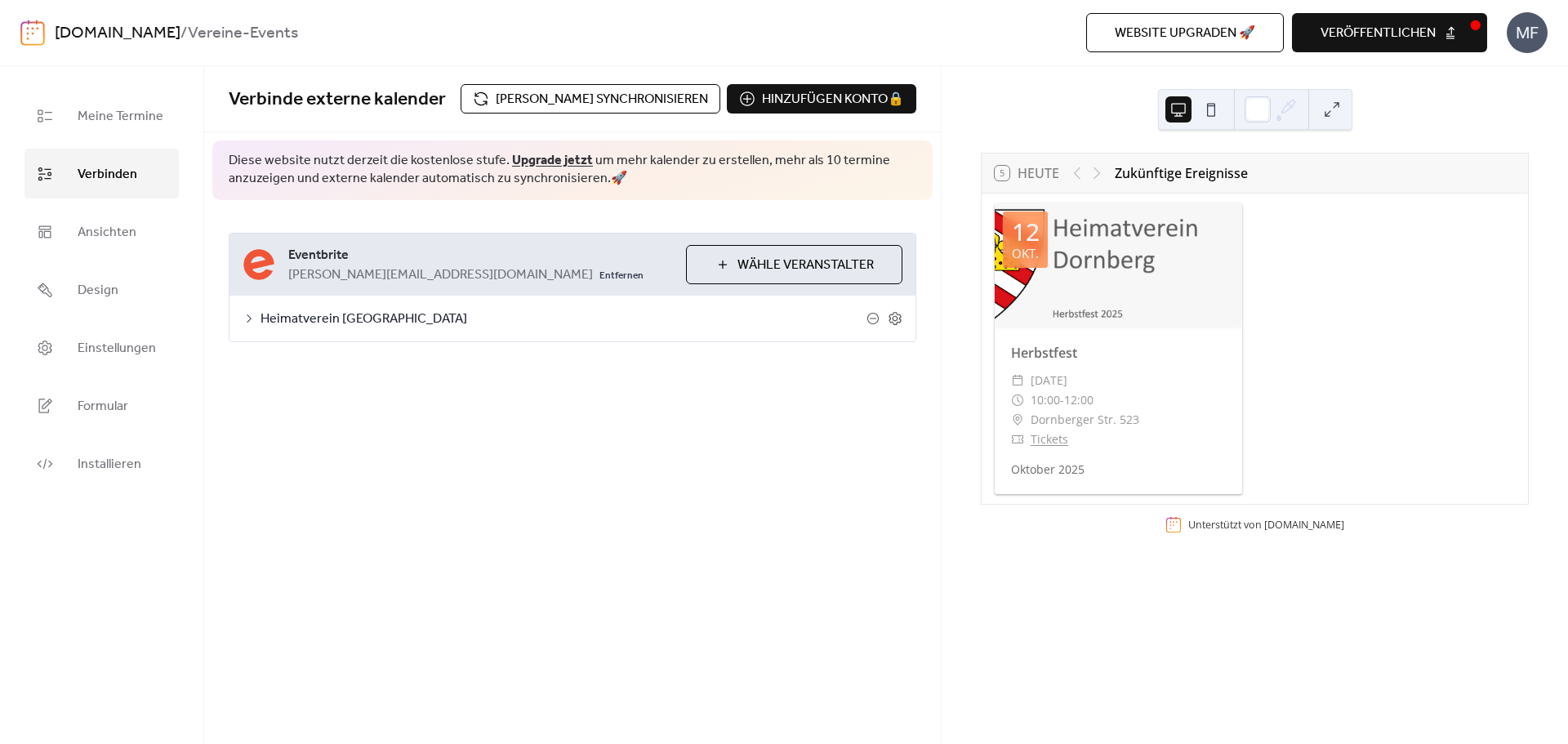
click at [624, 457] on div "**********" at bounding box center [573, 405] width 737 height 678
click at [903, 323] on div "Heimatverein [GEOGRAPHIC_DATA]" at bounding box center [573, 318] width 686 height 46
click at [901, 321] on icon at bounding box center [895, 318] width 13 height 13
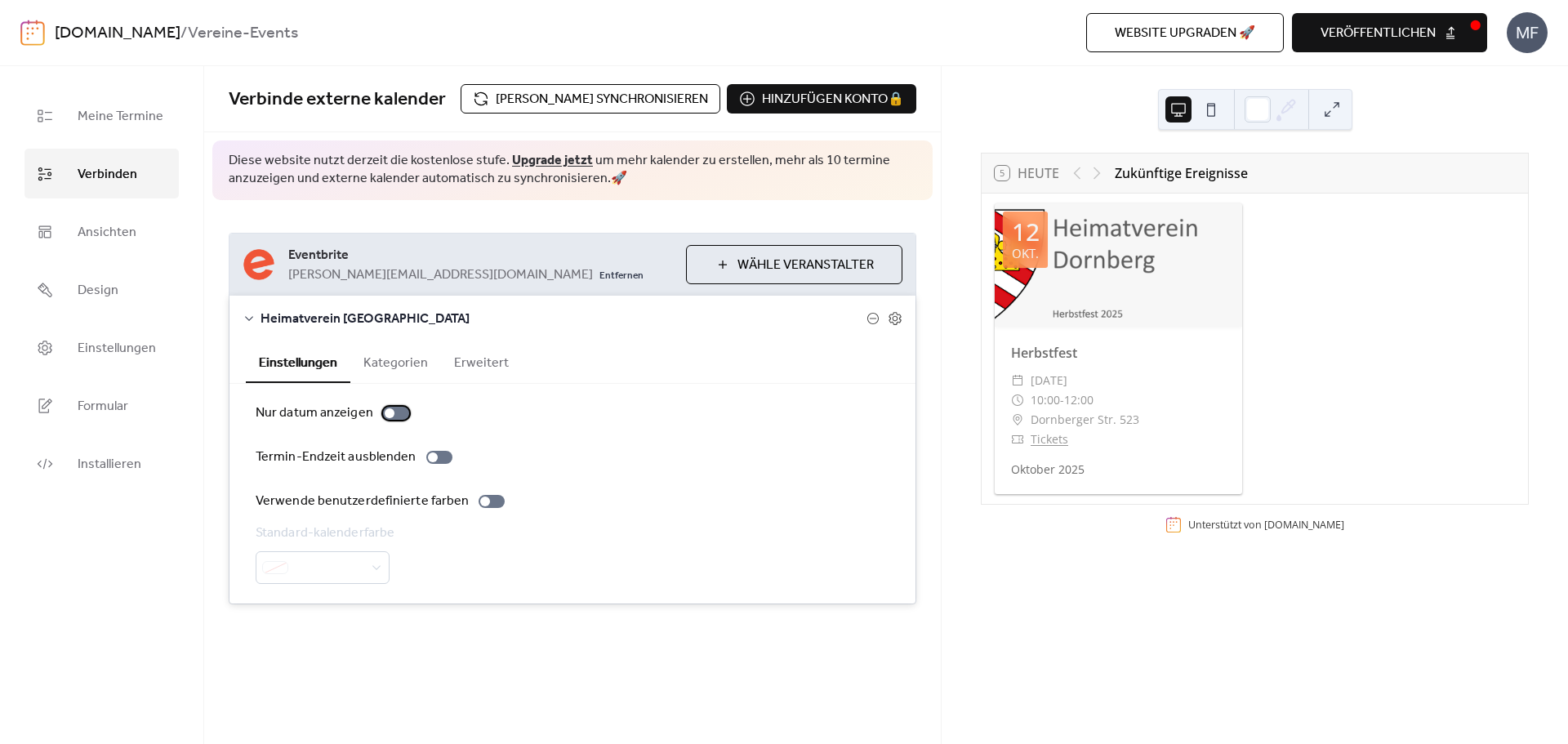
click at [392, 409] on div at bounding box center [395, 413] width 26 height 13
click at [392, 412] on div at bounding box center [395, 413] width 26 height 13
click at [436, 457] on div at bounding box center [439, 457] width 26 height 13
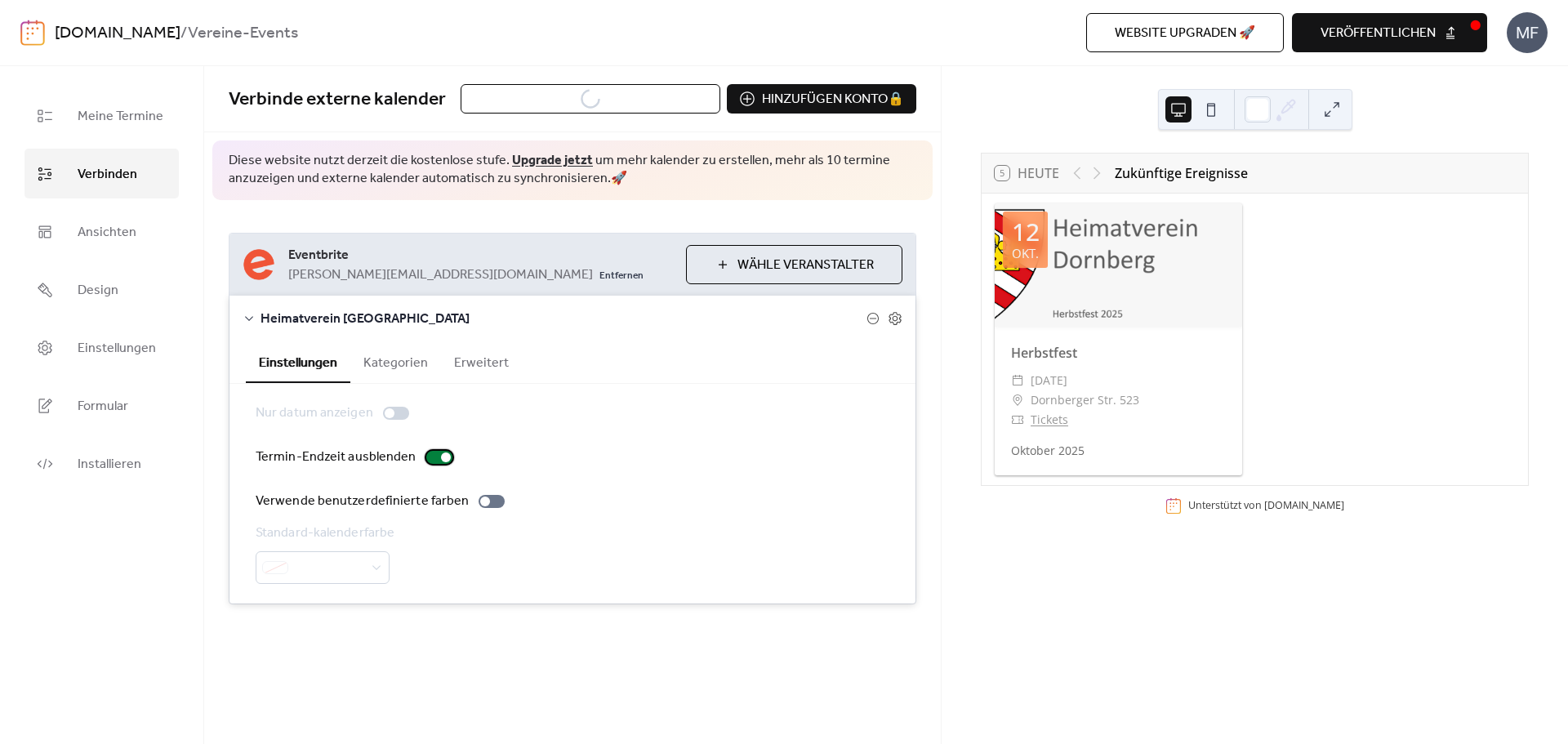
click at [436, 457] on div at bounding box center [439, 457] width 26 height 13
click at [481, 501] on div at bounding box center [485, 501] width 10 height 10
click at [481, 501] on div at bounding box center [491, 501] width 26 height 13
click at [430, 455] on div at bounding box center [439, 457] width 26 height 13
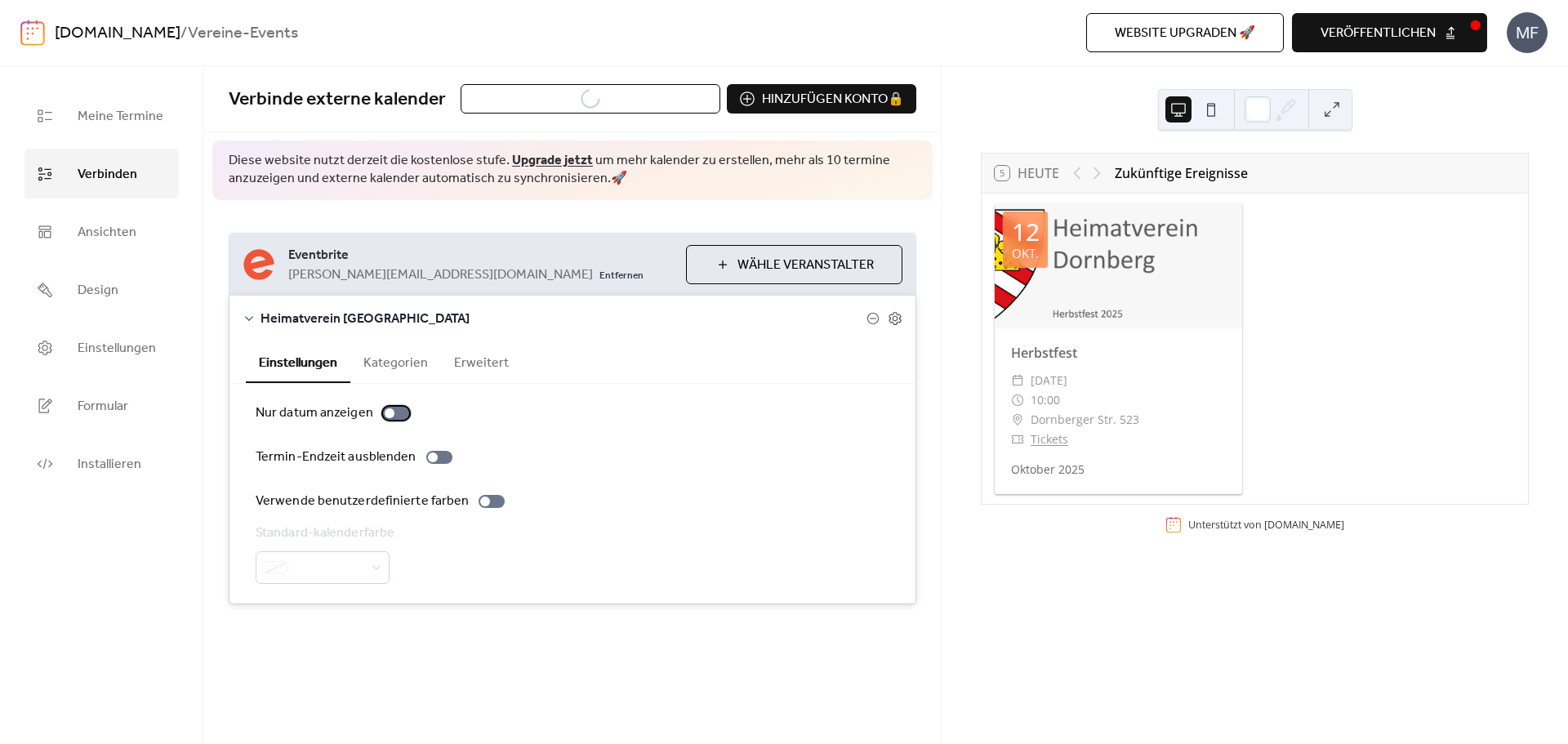
click at [393, 412] on div at bounding box center [395, 413] width 26 height 13
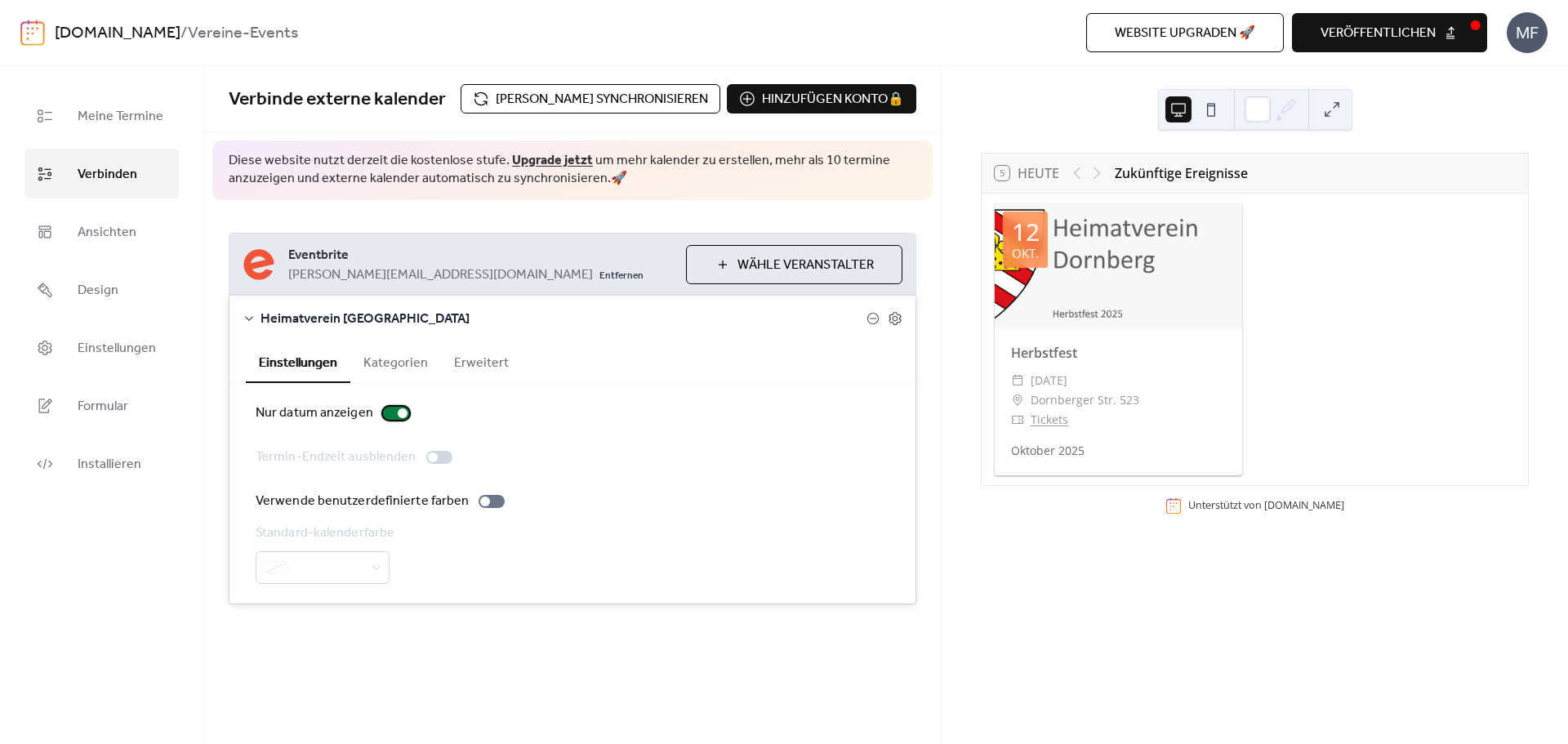
click at [393, 414] on div at bounding box center [395, 413] width 26 height 13
click at [442, 462] on div at bounding box center [439, 457] width 26 height 13
click at [402, 359] on button "Kategorien" at bounding box center [395, 361] width 91 height 40
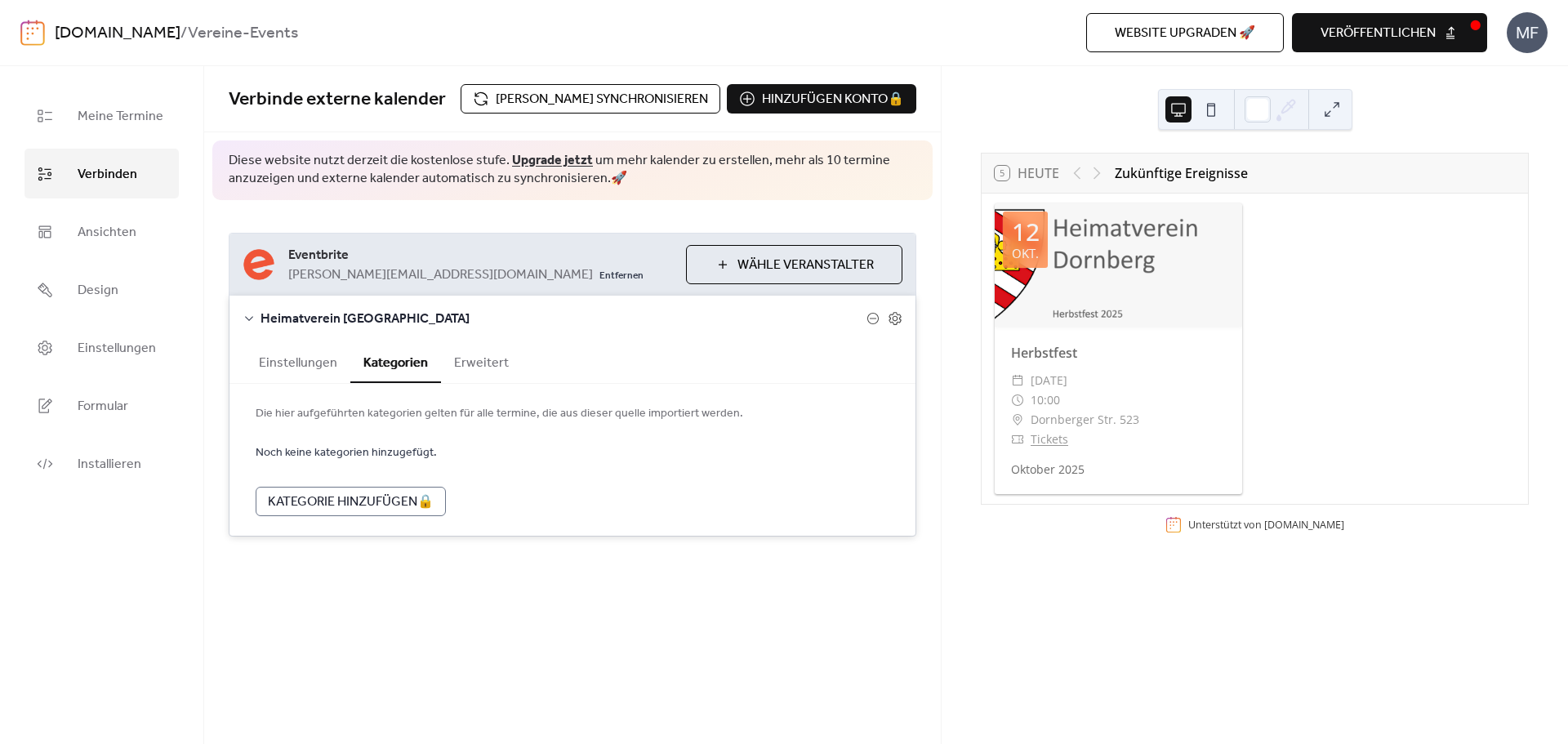
click at [466, 367] on button "Erweitert" at bounding box center [482, 361] width 81 height 40
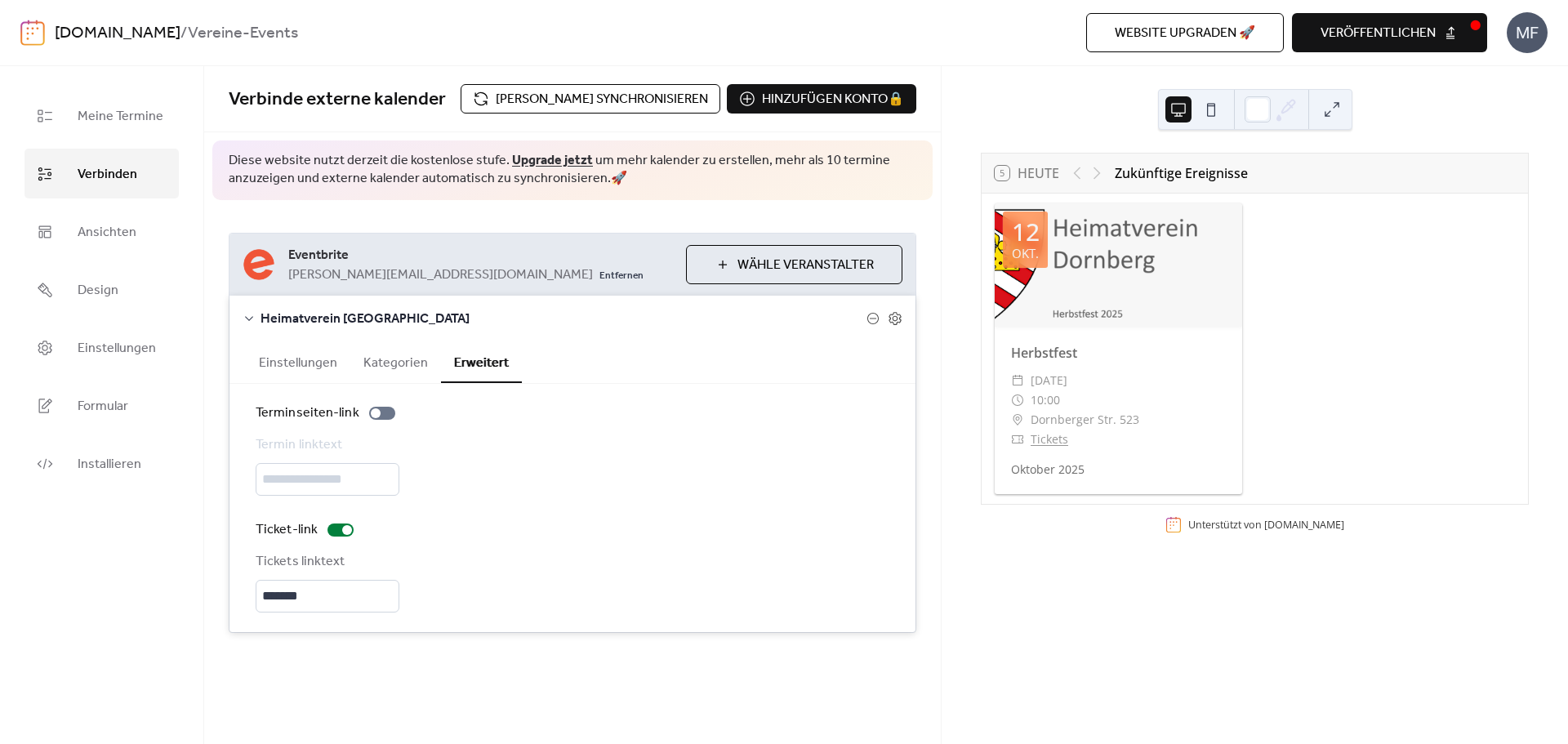
click at [1371, 36] on span "veröffentlichen" at bounding box center [1379, 33] width 115 height 20
click at [937, 566] on div "**********" at bounding box center [573, 433] width 737 height 466
click at [341, 535] on div at bounding box center [341, 530] width 26 height 13
click at [341, 534] on div at bounding box center [341, 530] width 26 height 13
click at [566, 101] on span "[PERSON_NAME] synchronisieren" at bounding box center [602, 100] width 212 height 20
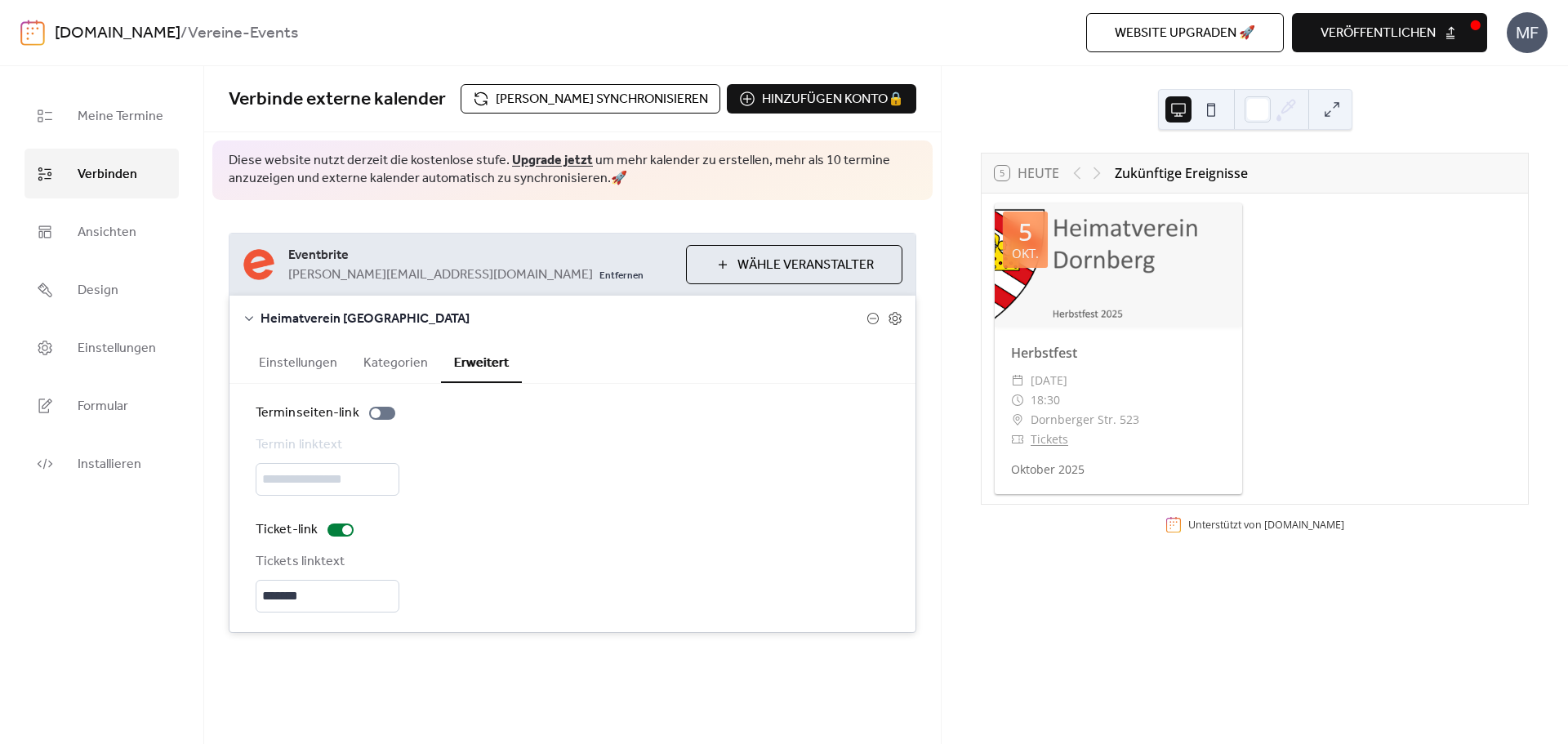
click at [1392, 23] on span "veröffentlichen" at bounding box center [1379, 33] width 115 height 20
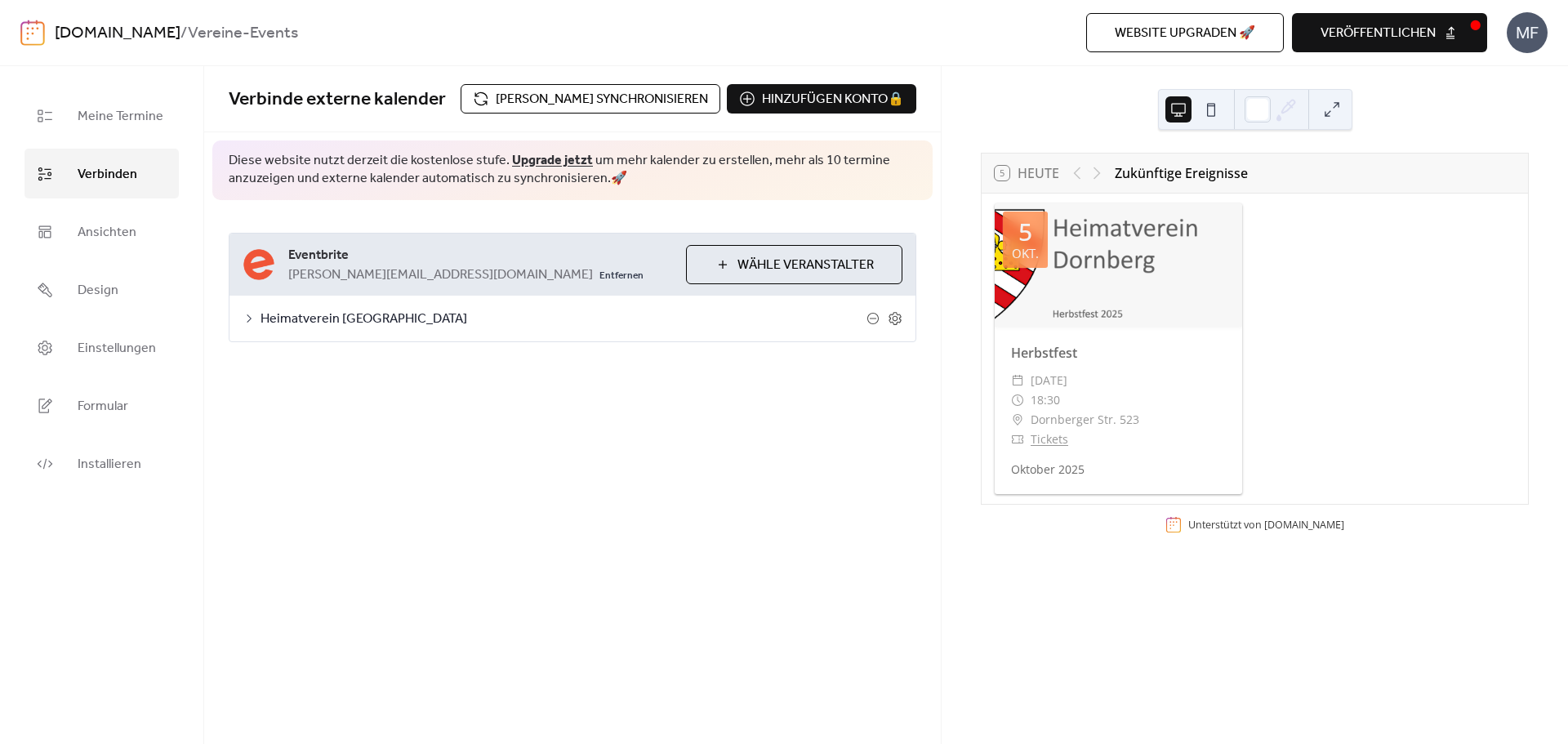
click at [620, 431] on div "**********" at bounding box center [573, 405] width 737 height 678
click at [1171, 430] on div "​ Tickets" at bounding box center [1118, 440] width 214 height 20
click at [127, 112] on span "Meine Termine" at bounding box center [120, 116] width 86 height 25
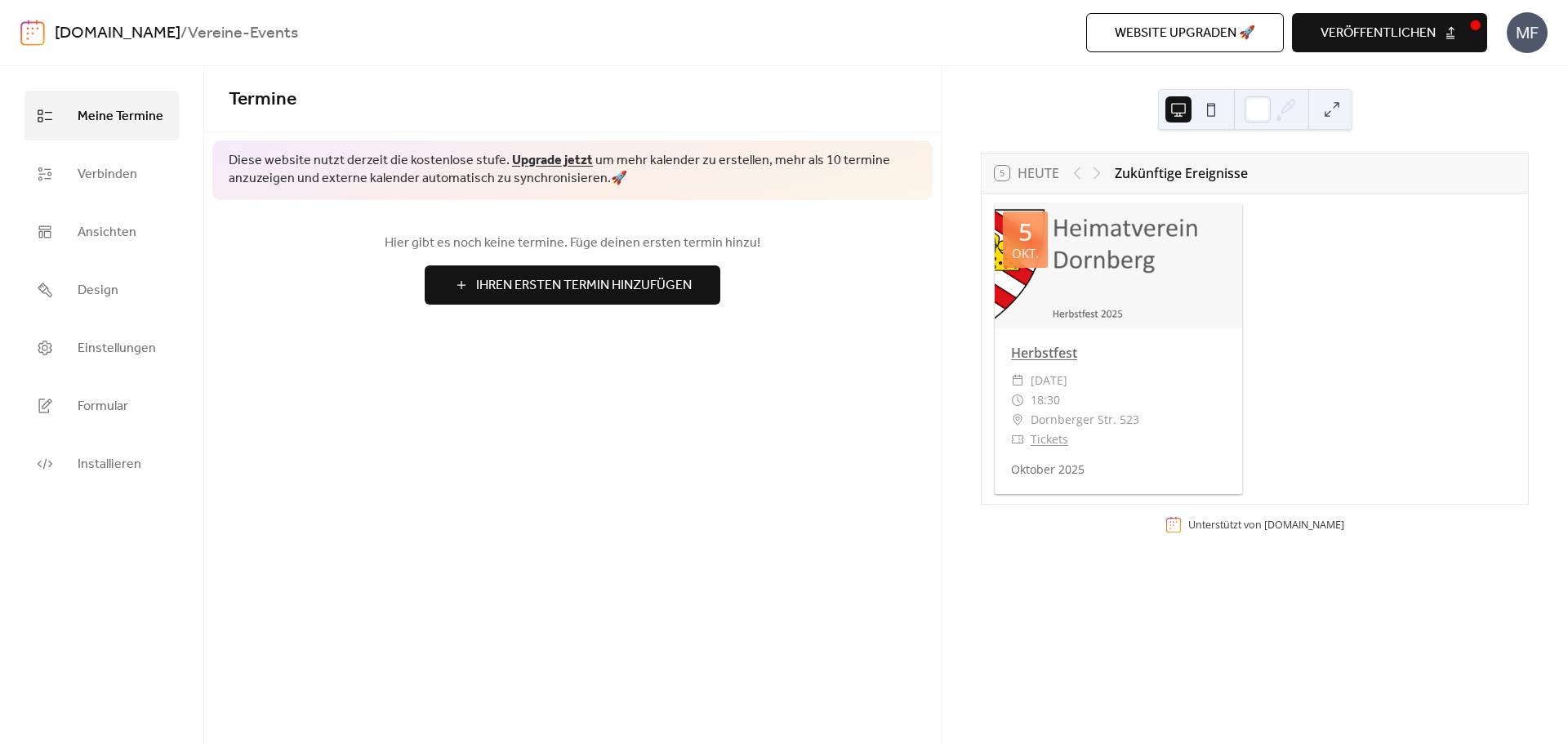
click at [1043, 351] on link "Herbstfest" at bounding box center [1044, 352] width 67 height 18
click at [109, 122] on span "Meine Termine" at bounding box center [120, 116] width 86 height 25
click at [108, 182] on span "Verbinden" at bounding box center [107, 174] width 60 height 25
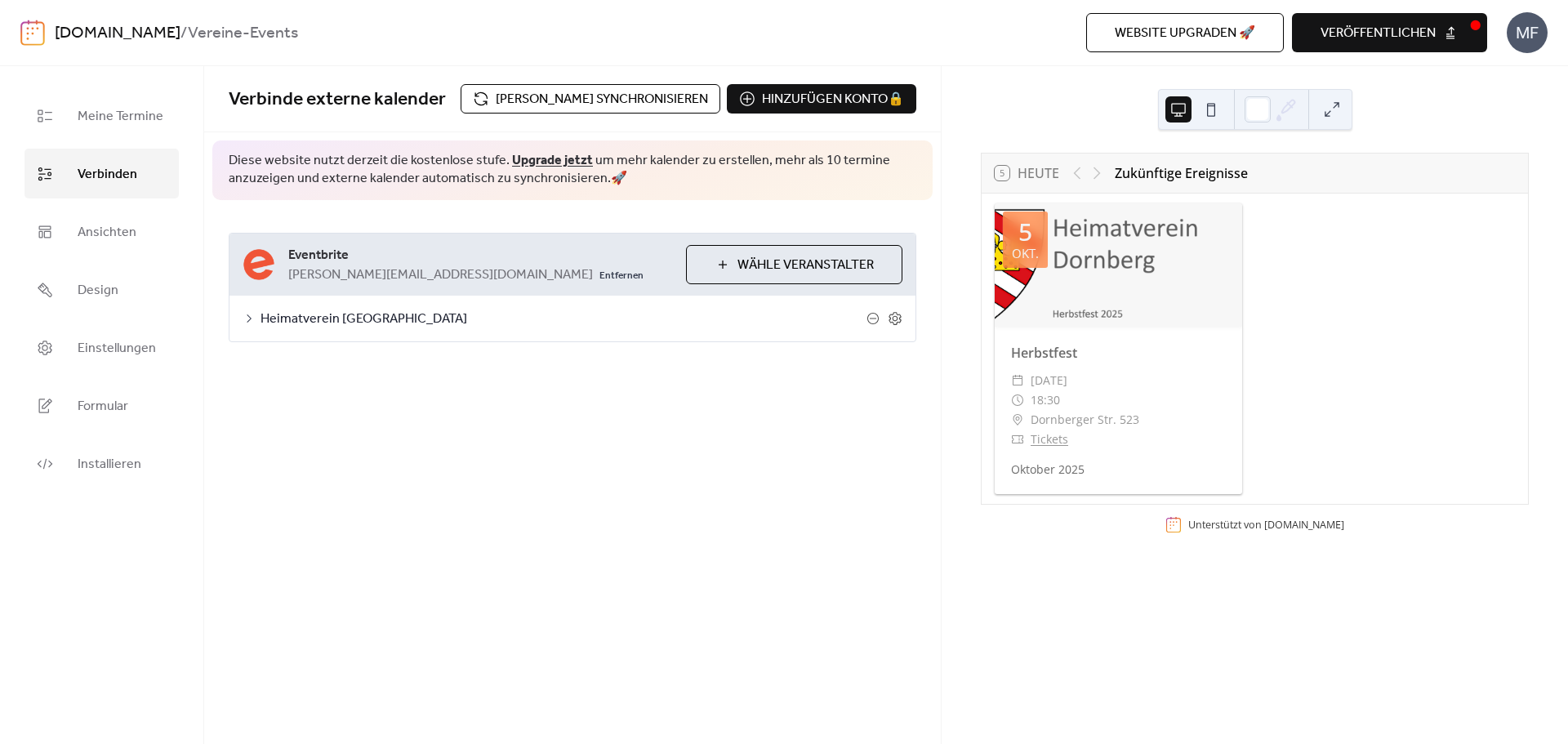
click at [605, 98] on span "[PERSON_NAME] synchronisieren" at bounding box center [602, 100] width 212 height 20
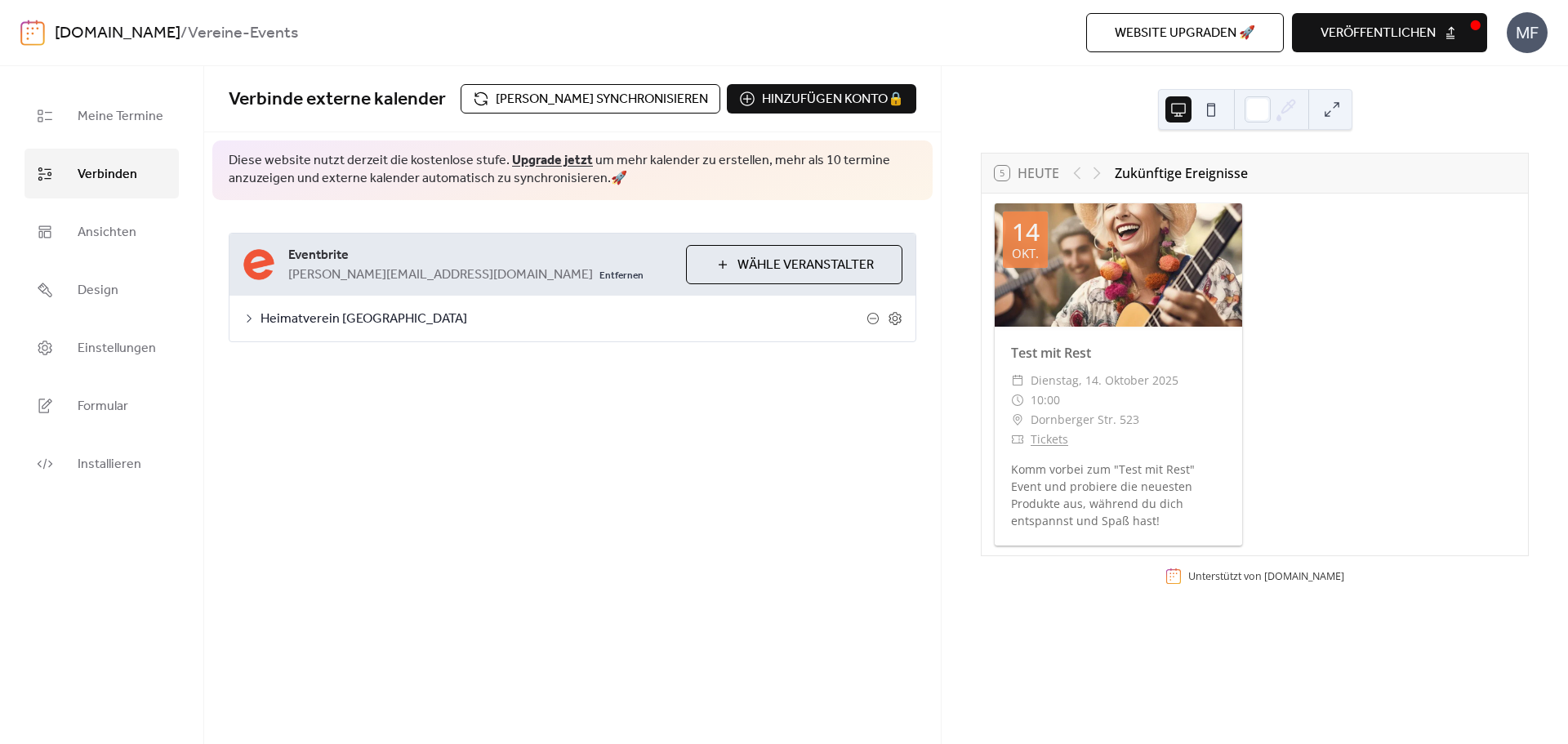
click at [1387, 37] on span "veröffentlichen" at bounding box center [1379, 33] width 115 height 20
